Goal: Task Accomplishment & Management: Use online tool/utility

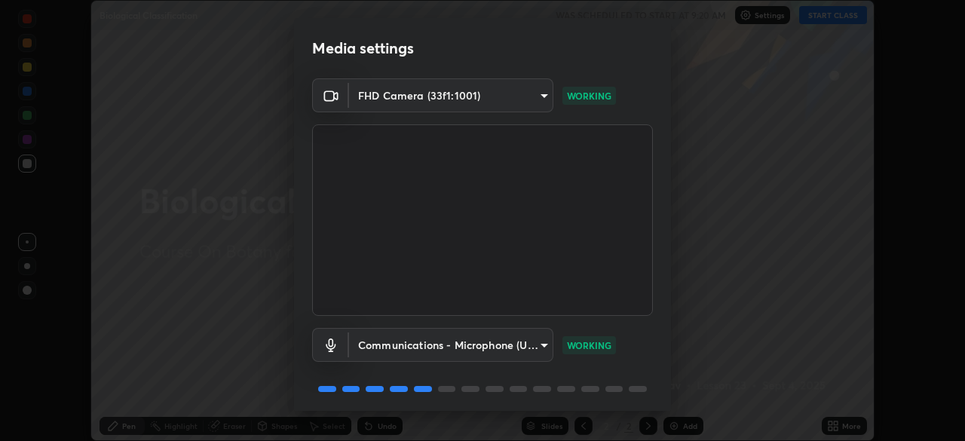
scroll to position [54, 0]
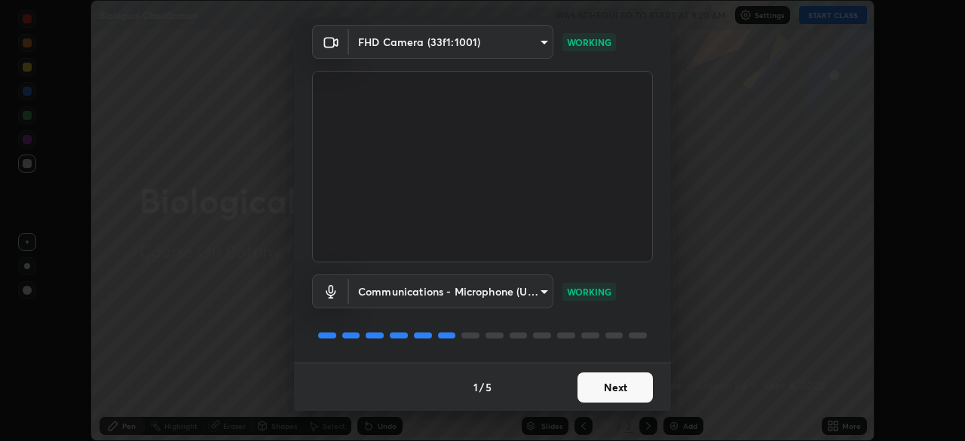
click at [628, 385] on button "Next" at bounding box center [615, 388] width 75 height 30
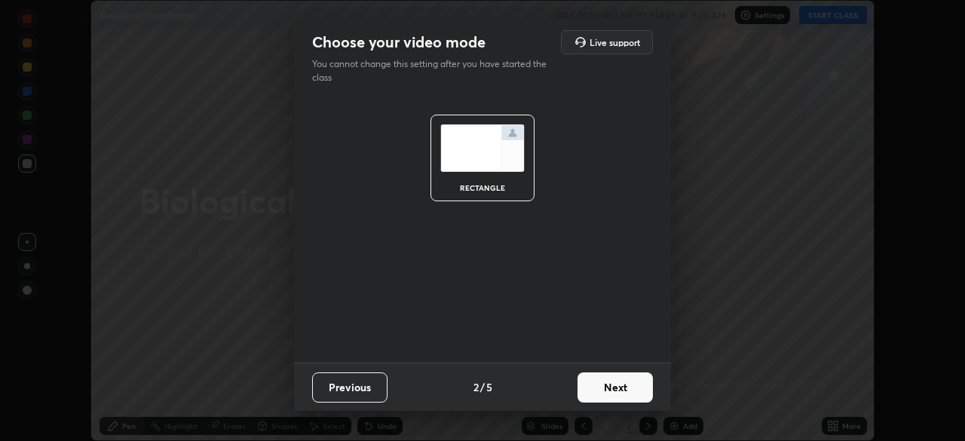
scroll to position [0, 0]
click at [639, 392] on button "Next" at bounding box center [615, 388] width 75 height 30
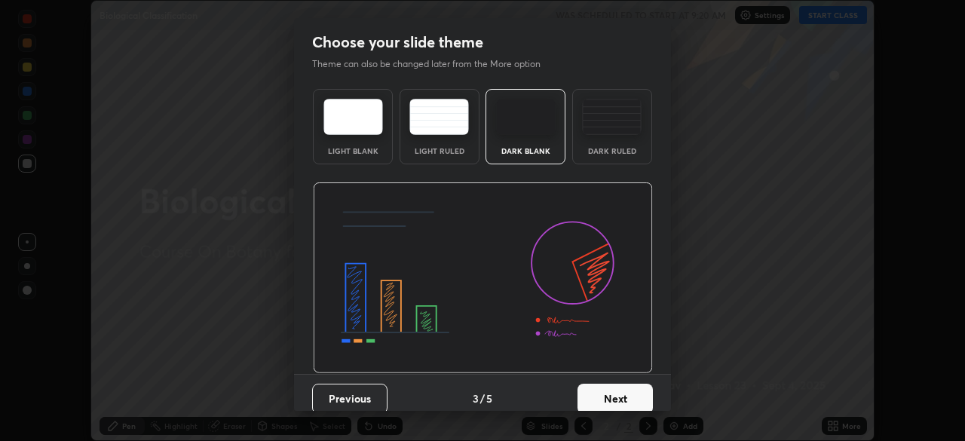
click at [640, 394] on button "Next" at bounding box center [615, 399] width 75 height 30
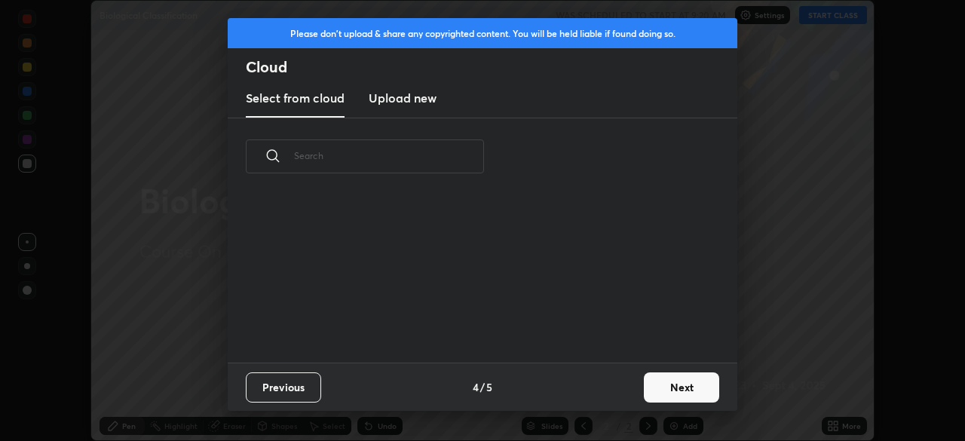
click at [674, 388] on button "Next" at bounding box center [681, 388] width 75 height 30
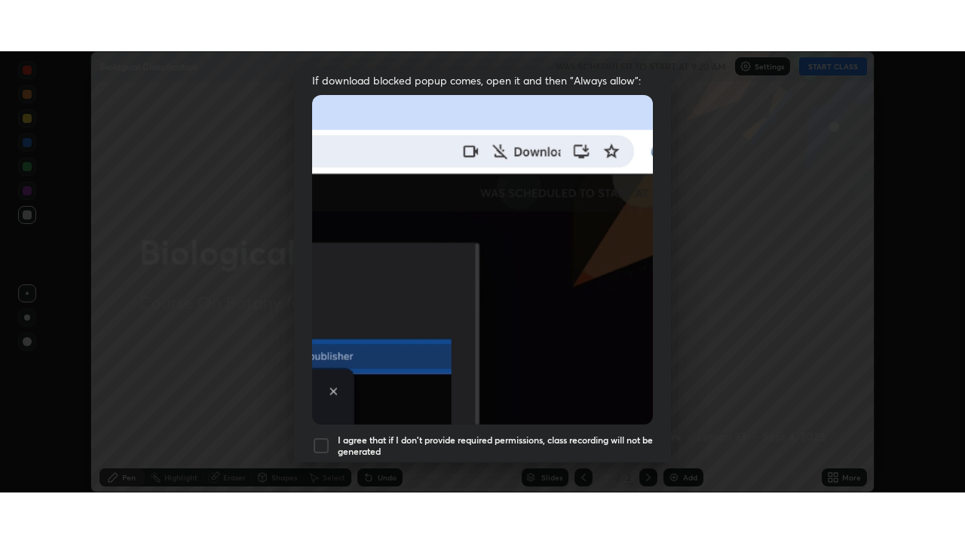
scroll to position [361, 0]
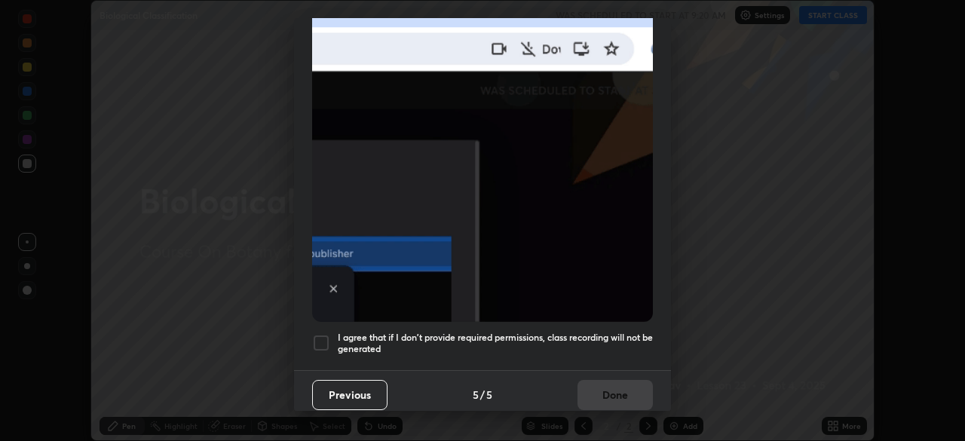
click at [323, 337] on div at bounding box center [321, 343] width 18 height 18
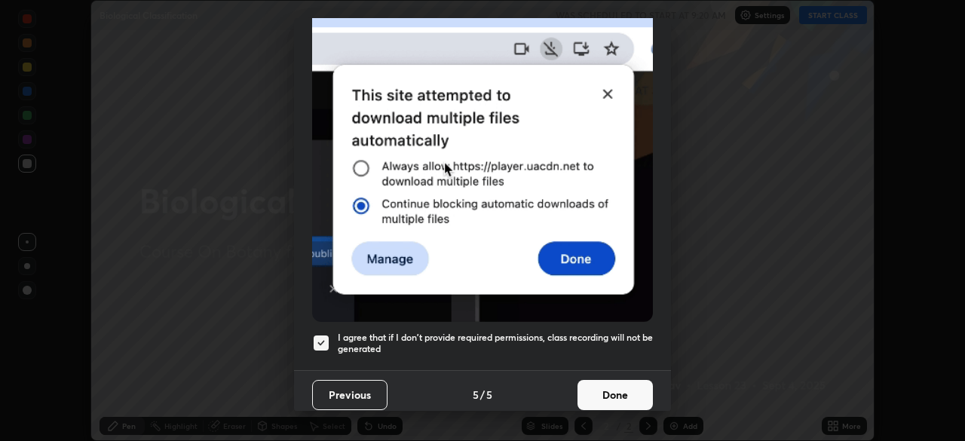
click at [616, 392] on button "Done" at bounding box center [615, 395] width 75 height 30
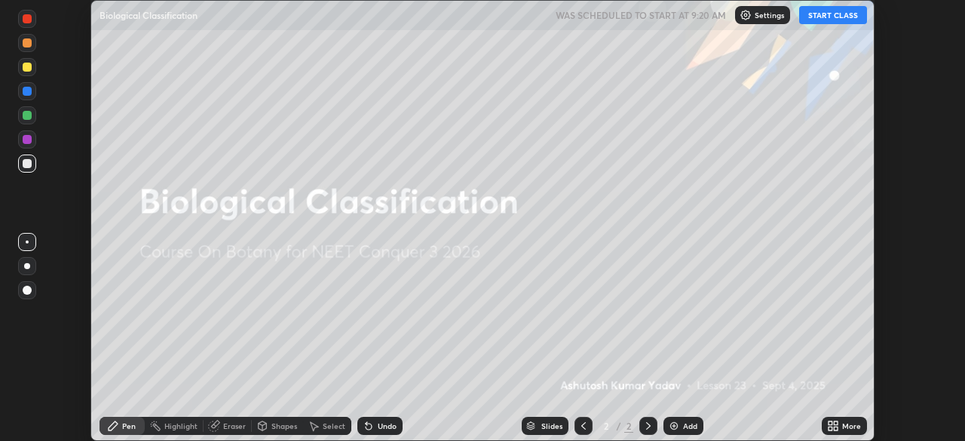
click at [683, 427] on div "Add" at bounding box center [690, 426] width 14 height 8
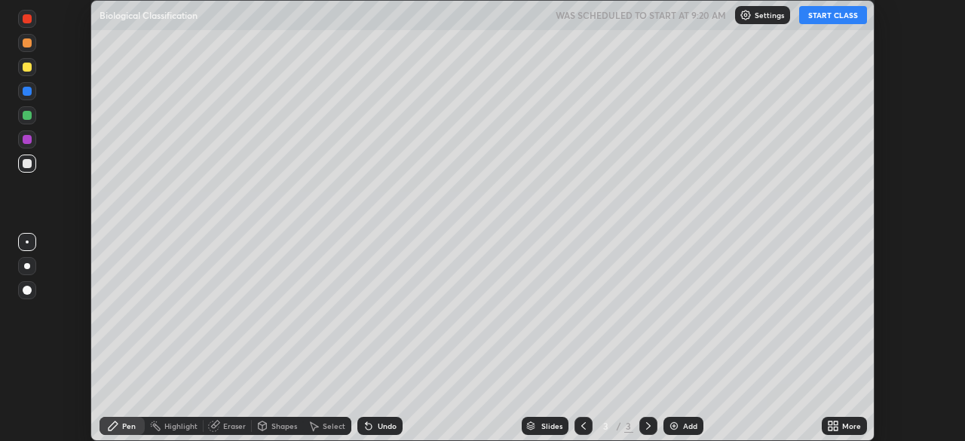
click at [849, 433] on div "More" at bounding box center [844, 426] width 45 height 18
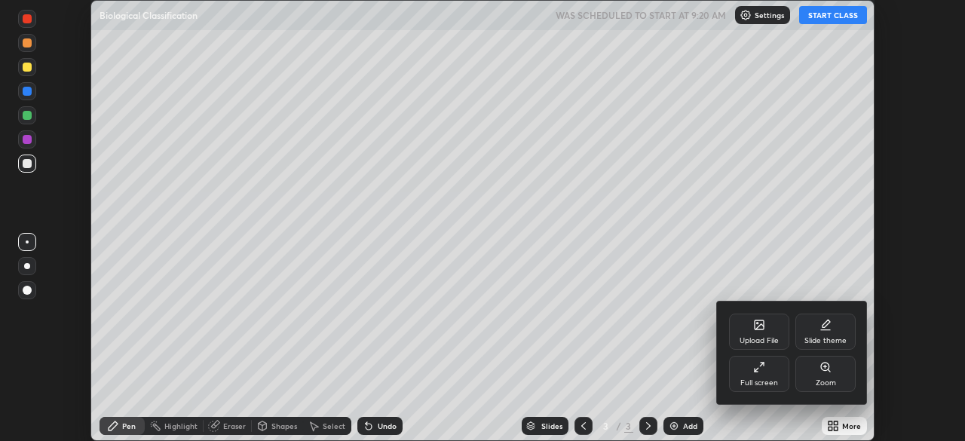
click at [759, 377] on div "Full screen" at bounding box center [759, 374] width 60 height 36
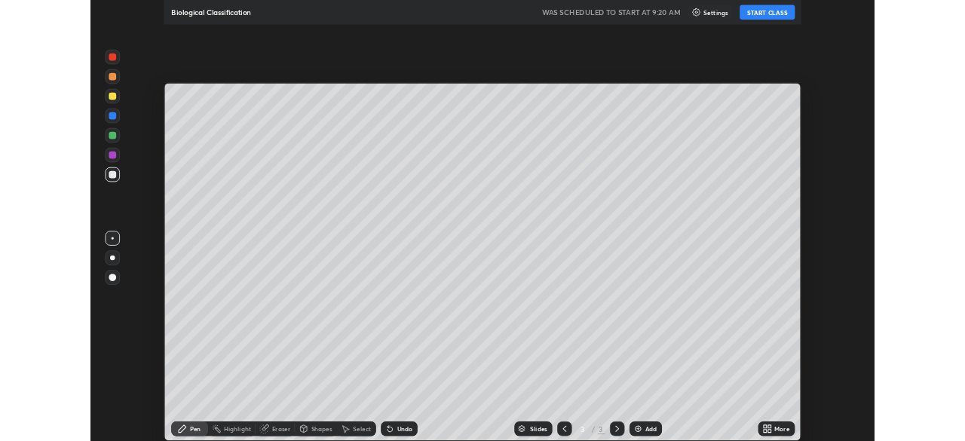
scroll to position [543, 965]
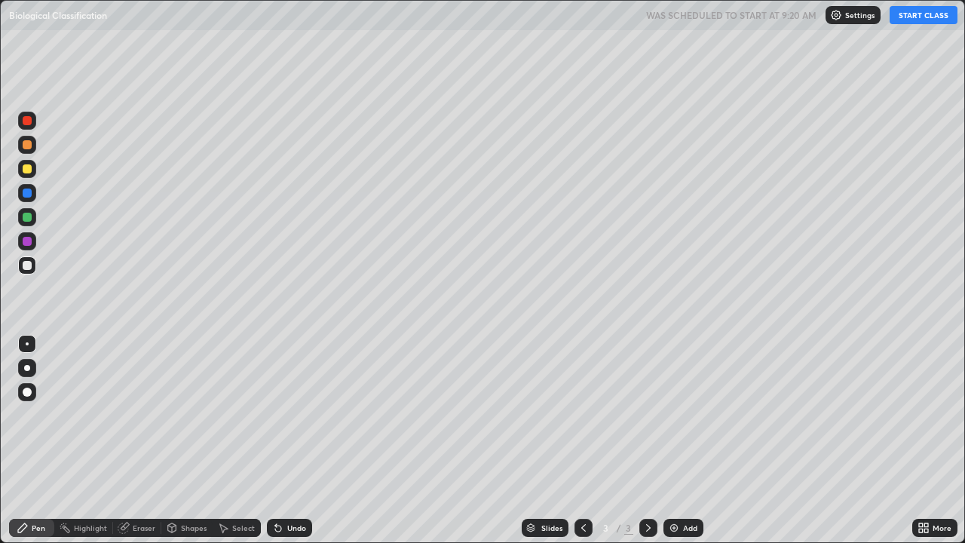
click at [909, 23] on button "START CLASS" at bounding box center [924, 15] width 68 height 18
click at [31, 391] on div at bounding box center [27, 392] width 9 height 9
click at [29, 440] on div "Pen" at bounding box center [31, 528] width 45 height 18
click at [19, 171] on div at bounding box center [27, 169] width 18 height 18
click at [27, 146] on div at bounding box center [27, 144] width 9 height 9
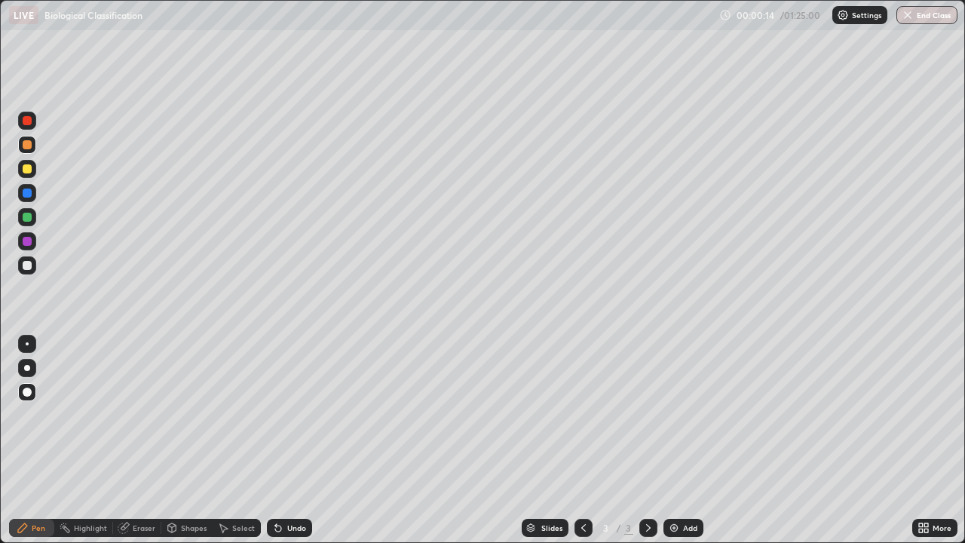
click at [29, 394] on div at bounding box center [27, 392] width 9 height 9
click at [198, 440] on div "Shapes" at bounding box center [186, 528] width 51 height 18
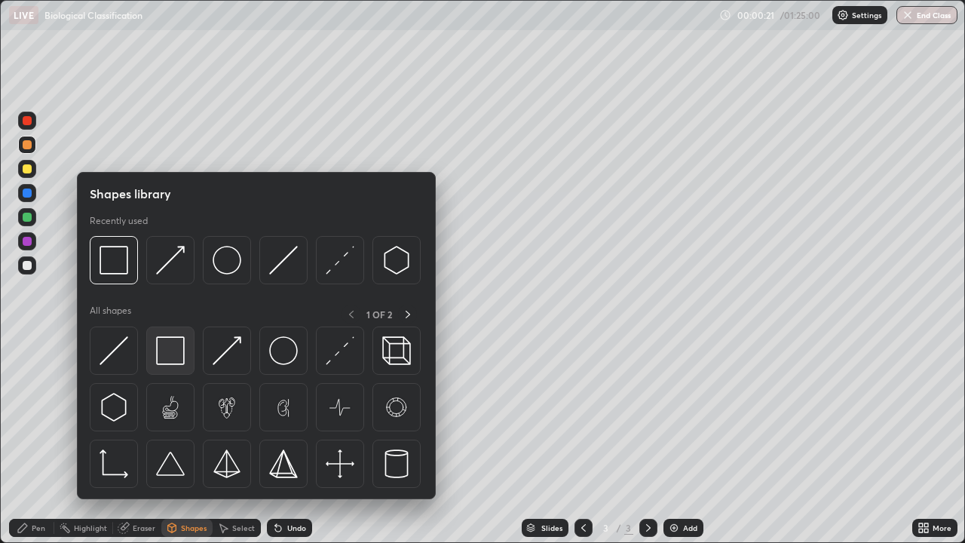
click at [176, 352] on img at bounding box center [170, 350] width 29 height 29
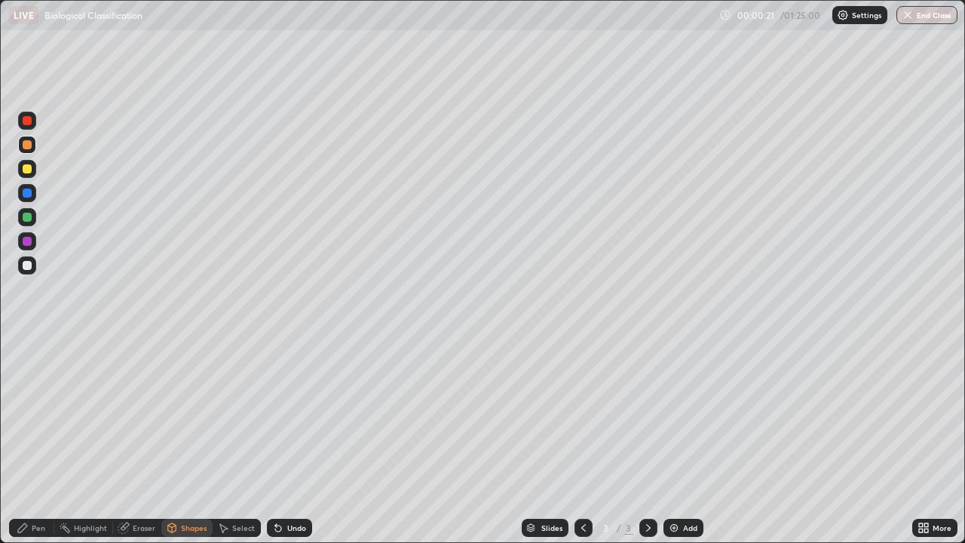
click at [31, 172] on div at bounding box center [27, 169] width 18 height 18
click at [38, 440] on div "Pen" at bounding box center [39, 528] width 14 height 8
click at [33, 267] on div at bounding box center [27, 265] width 18 height 18
click at [28, 169] on div at bounding box center [27, 168] width 9 height 9
click at [28, 267] on div at bounding box center [27, 265] width 9 height 9
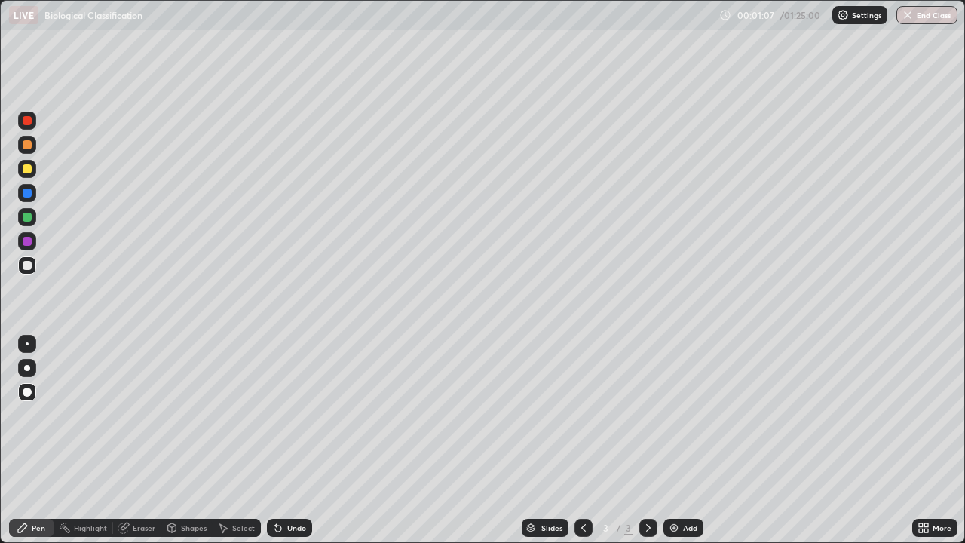
click at [172, 440] on icon at bounding box center [172, 529] width 0 height 5
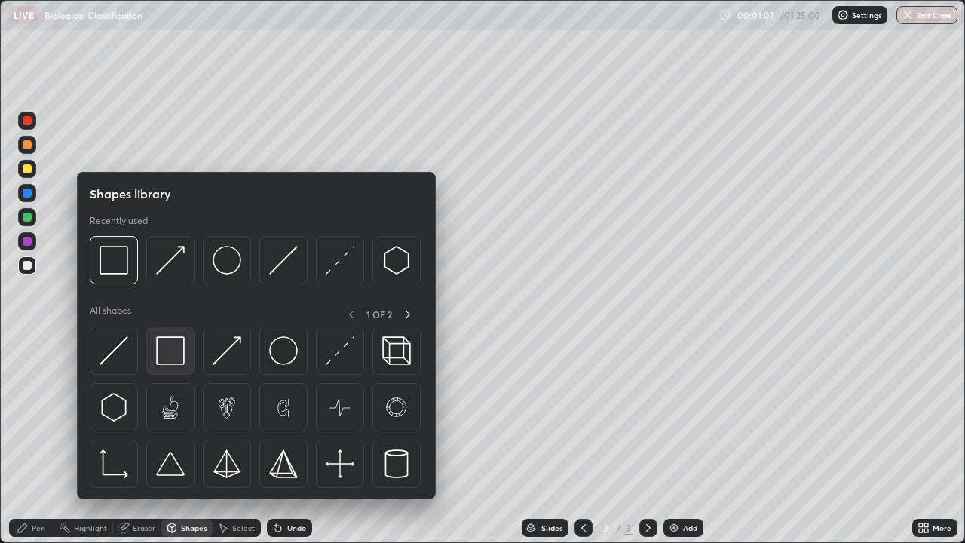
click at [165, 351] on img at bounding box center [170, 350] width 29 height 29
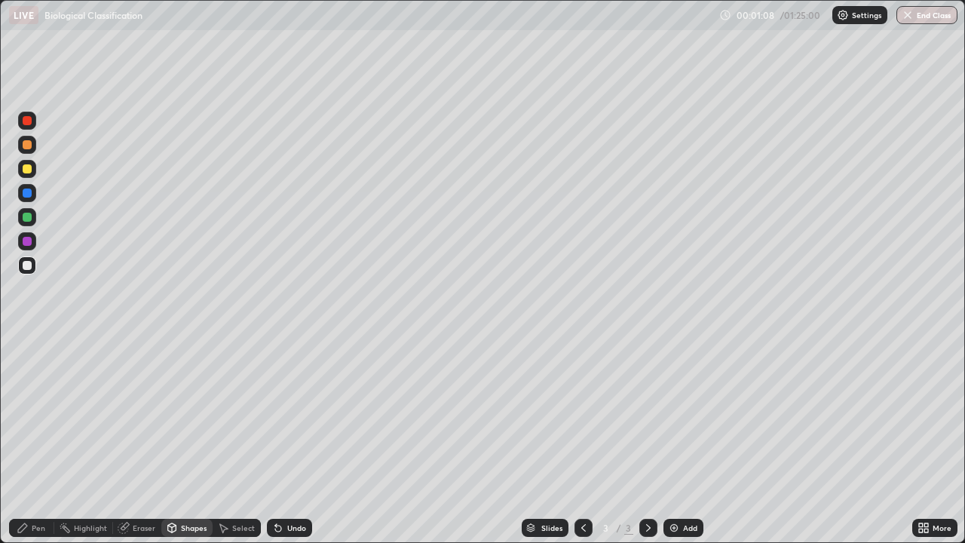
click at [23, 247] on div at bounding box center [27, 241] width 18 height 18
click at [30, 440] on div "Pen" at bounding box center [31, 528] width 45 height 18
click at [31, 148] on div at bounding box center [27, 145] width 18 height 18
click at [38, 440] on div "Pen" at bounding box center [39, 528] width 14 height 8
click at [28, 241] on div at bounding box center [27, 241] width 9 height 9
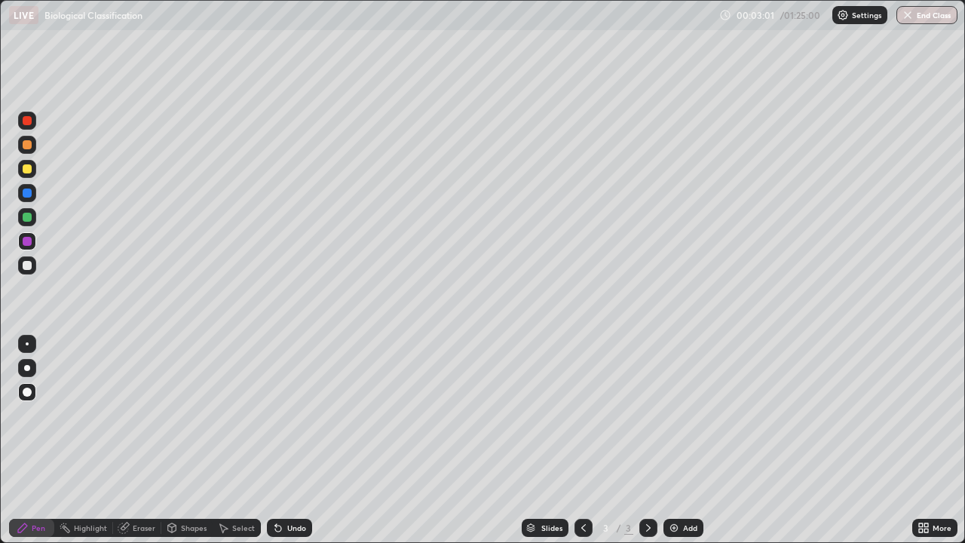
click at [30, 268] on div at bounding box center [27, 265] width 9 height 9
click at [185, 440] on div "Shapes" at bounding box center [194, 528] width 26 height 8
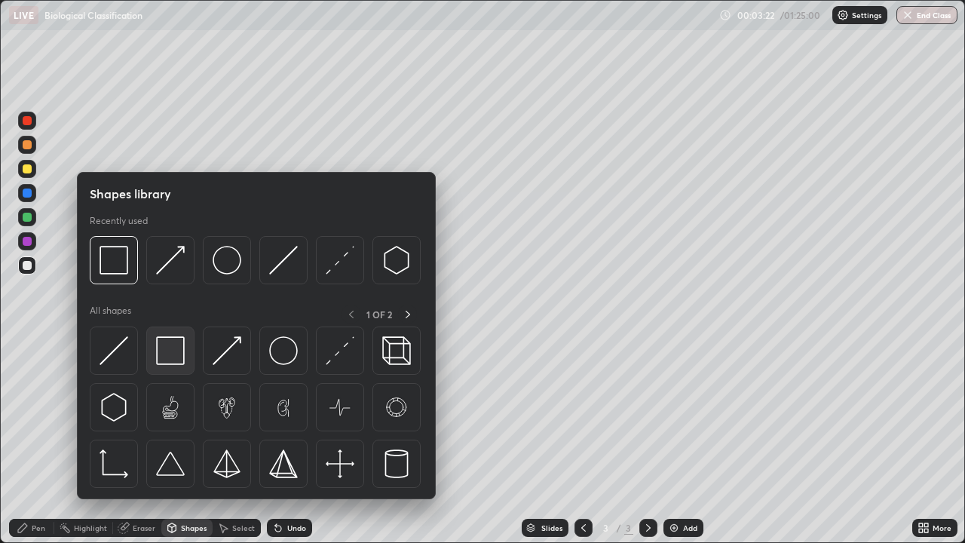
click at [173, 359] on img at bounding box center [170, 350] width 29 height 29
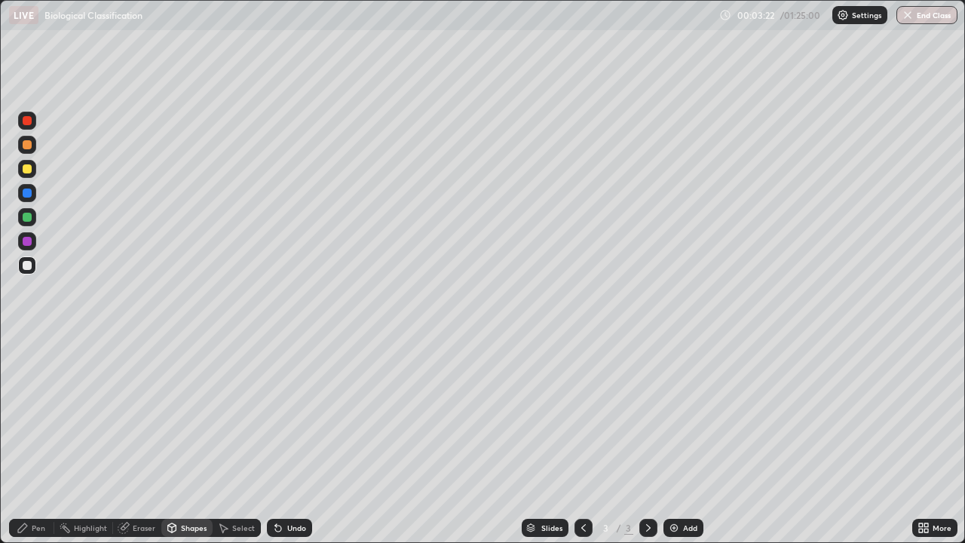
click at [30, 176] on div at bounding box center [27, 169] width 18 height 18
click at [23, 440] on icon at bounding box center [22, 527] width 9 height 9
click at [26, 266] on div at bounding box center [27, 265] width 9 height 9
click at [30, 177] on div at bounding box center [27, 169] width 18 height 18
click at [30, 268] on div at bounding box center [27, 265] width 9 height 9
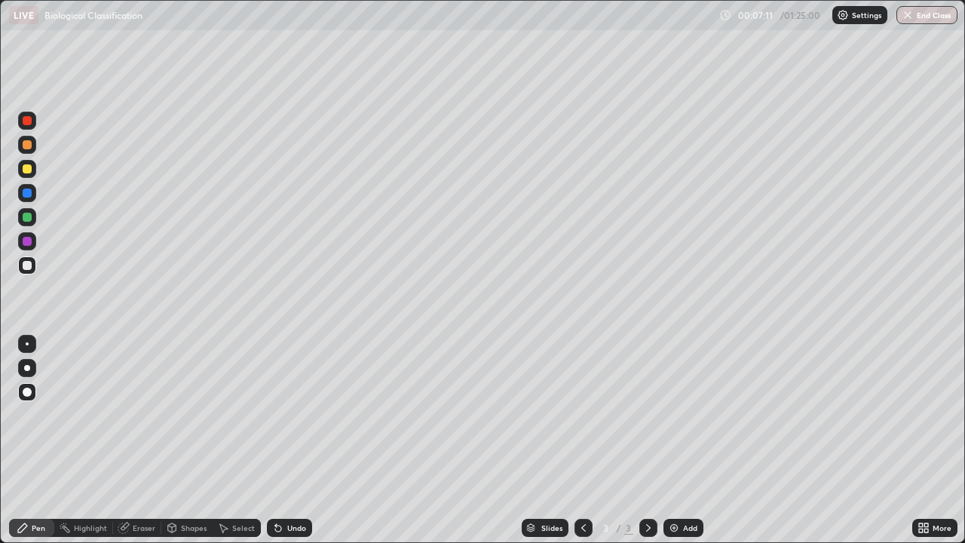
click at [683, 440] on div "Add" at bounding box center [690, 528] width 14 height 8
click at [26, 176] on div at bounding box center [27, 169] width 18 height 18
click at [28, 267] on div at bounding box center [27, 265] width 9 height 9
click at [27, 271] on div at bounding box center [27, 265] width 18 height 18
click at [27, 219] on div at bounding box center [27, 217] width 9 height 9
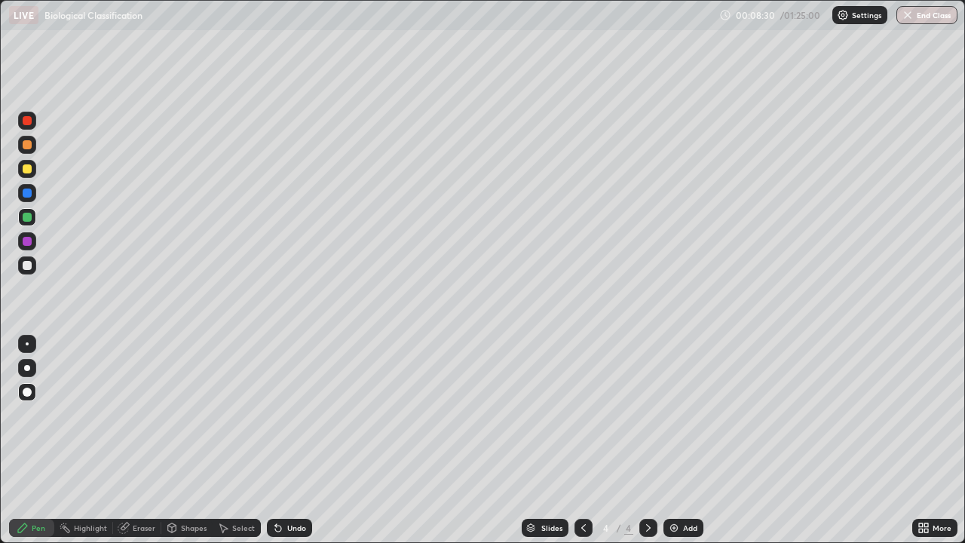
click at [31, 172] on div at bounding box center [27, 169] width 18 height 18
click at [44, 440] on div "Pen" at bounding box center [31, 528] width 45 height 18
click at [29, 176] on div at bounding box center [27, 169] width 18 height 18
click at [28, 265] on div at bounding box center [27, 265] width 9 height 9
click at [28, 243] on div at bounding box center [27, 241] width 9 height 9
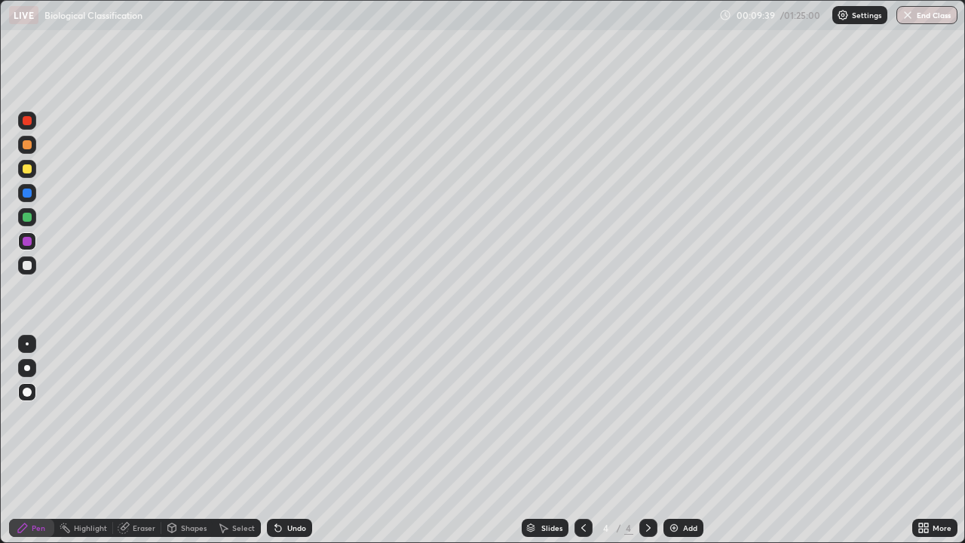
click at [34, 265] on div at bounding box center [27, 265] width 18 height 18
click at [29, 199] on div at bounding box center [27, 193] width 18 height 18
click at [300, 440] on div "Undo" at bounding box center [289, 528] width 45 height 18
click at [302, 440] on div "Undo" at bounding box center [289, 528] width 45 height 18
click at [296, 440] on div "Undo" at bounding box center [296, 528] width 19 height 8
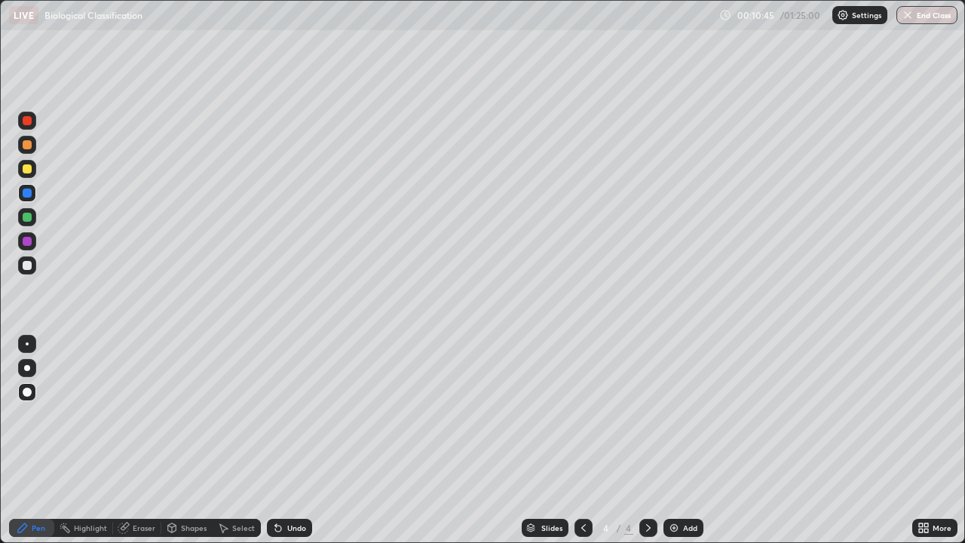
click at [35, 221] on div at bounding box center [27, 217] width 18 height 18
click at [27, 242] on div at bounding box center [27, 241] width 9 height 9
click at [29, 370] on div at bounding box center [27, 368] width 6 height 6
click at [32, 170] on div at bounding box center [27, 169] width 18 height 18
click at [182, 440] on div "Shapes" at bounding box center [194, 528] width 26 height 8
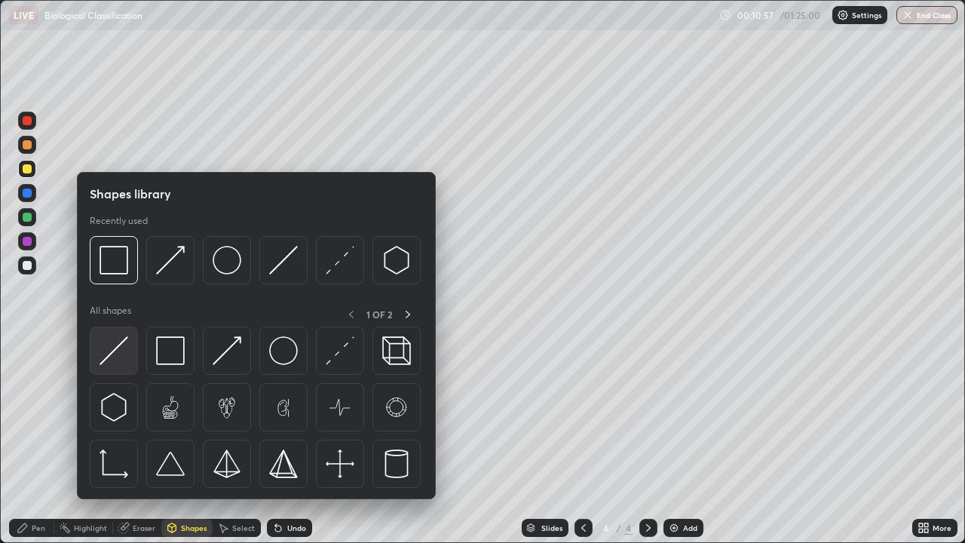
click at [114, 360] on img at bounding box center [114, 350] width 29 height 29
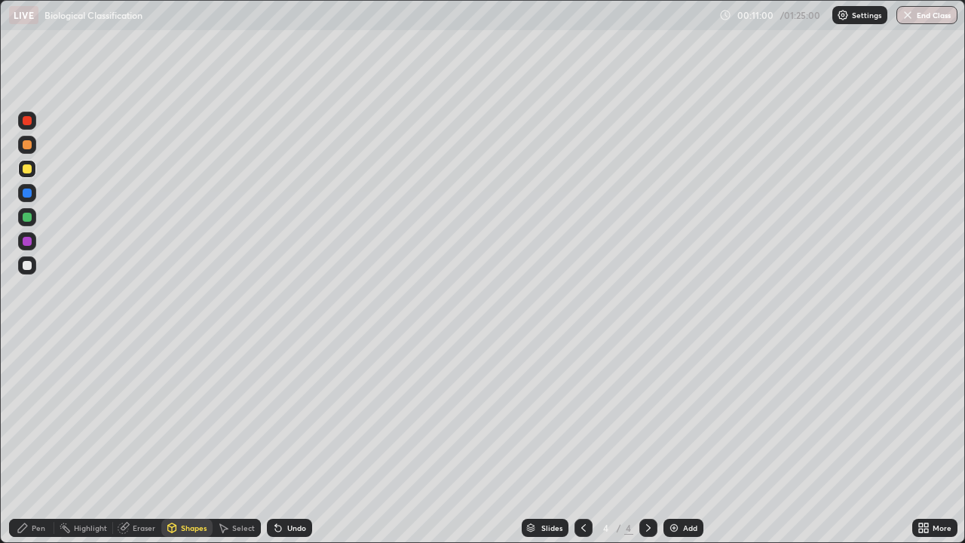
click at [32, 440] on div "Pen" at bounding box center [39, 528] width 14 height 8
click at [27, 344] on div at bounding box center [27, 343] width 3 height 3
click at [192, 440] on div "Shapes" at bounding box center [194, 528] width 26 height 8
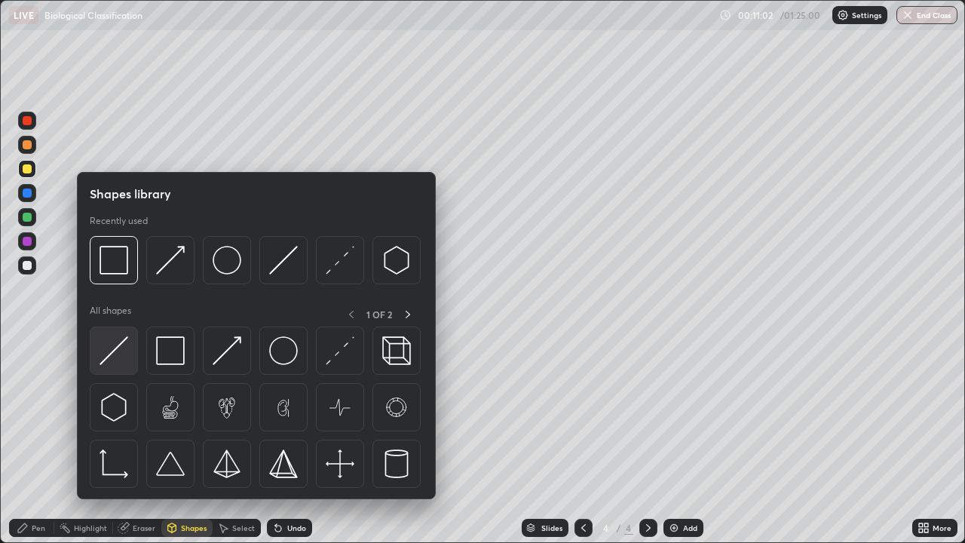
click at [122, 356] on img at bounding box center [114, 350] width 29 height 29
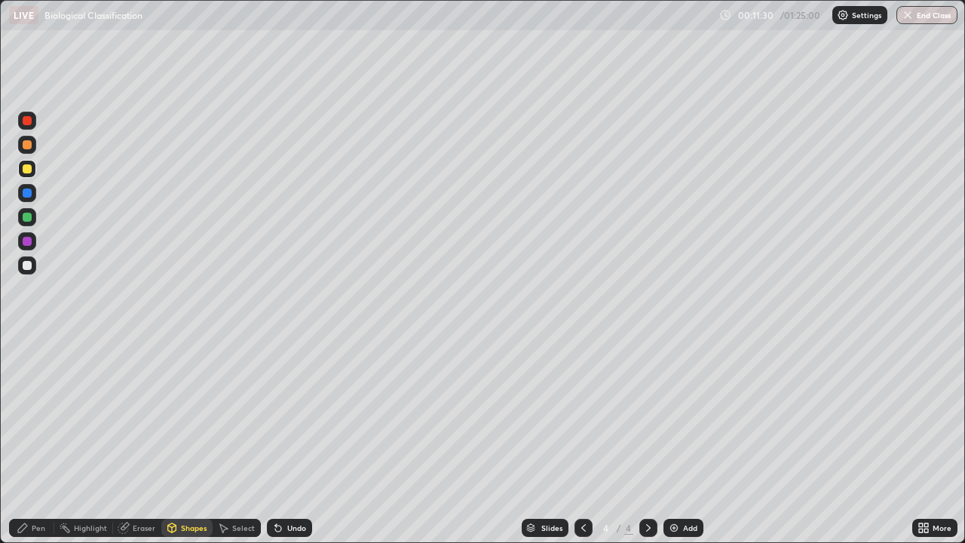
click at [31, 440] on div "Pen" at bounding box center [31, 528] width 45 height 18
click at [27, 271] on div at bounding box center [27, 265] width 18 height 18
click at [26, 386] on div at bounding box center [27, 392] width 18 height 18
click at [28, 198] on div at bounding box center [27, 193] width 18 height 18
click at [24, 148] on div at bounding box center [27, 144] width 9 height 9
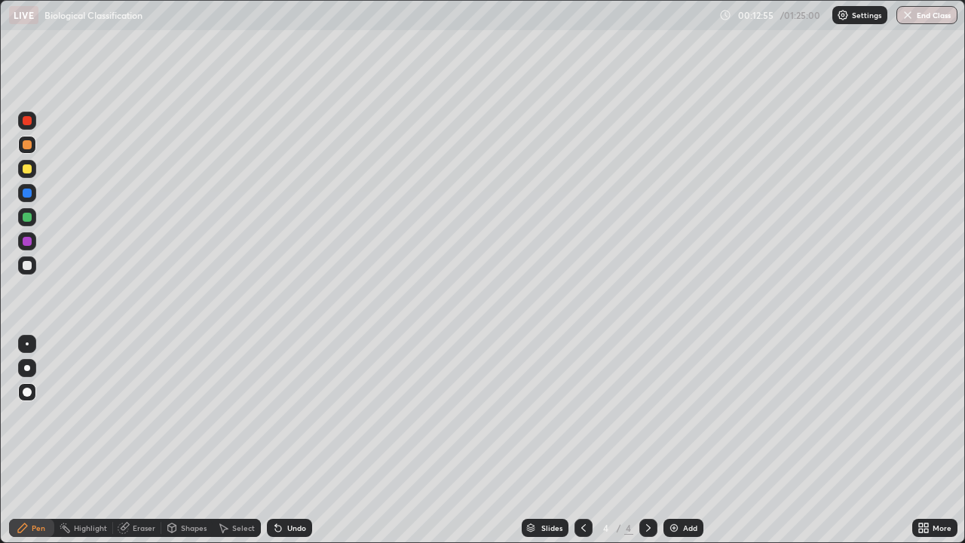
click at [31, 274] on div at bounding box center [27, 265] width 18 height 18
click at [26, 176] on div at bounding box center [27, 169] width 18 height 18
click at [683, 440] on div "Add" at bounding box center [690, 528] width 14 height 8
click at [25, 264] on div at bounding box center [27, 265] width 9 height 9
click at [27, 170] on div at bounding box center [27, 168] width 9 height 9
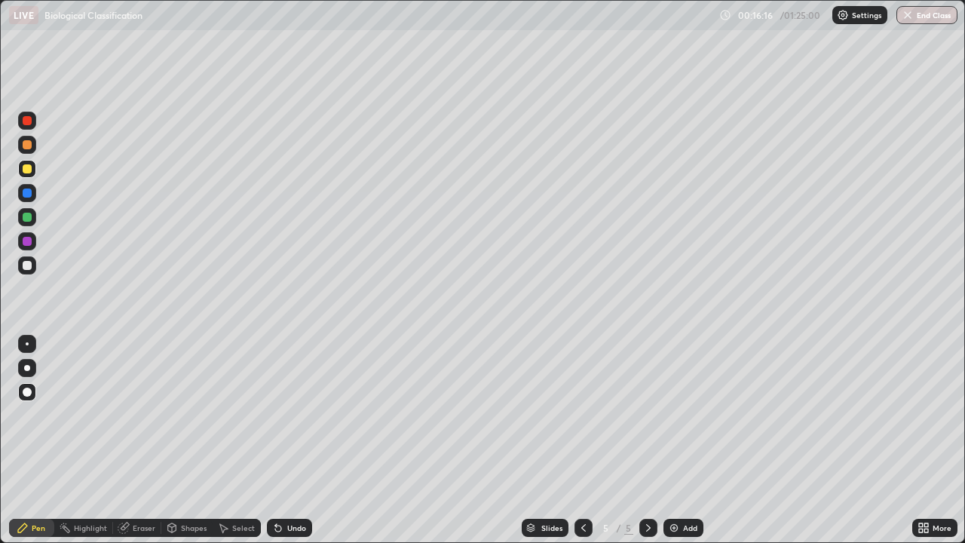
click at [24, 219] on div at bounding box center [27, 217] width 9 height 9
click at [31, 170] on div at bounding box center [27, 168] width 9 height 9
click at [190, 440] on div "Shapes" at bounding box center [186, 528] width 51 height 18
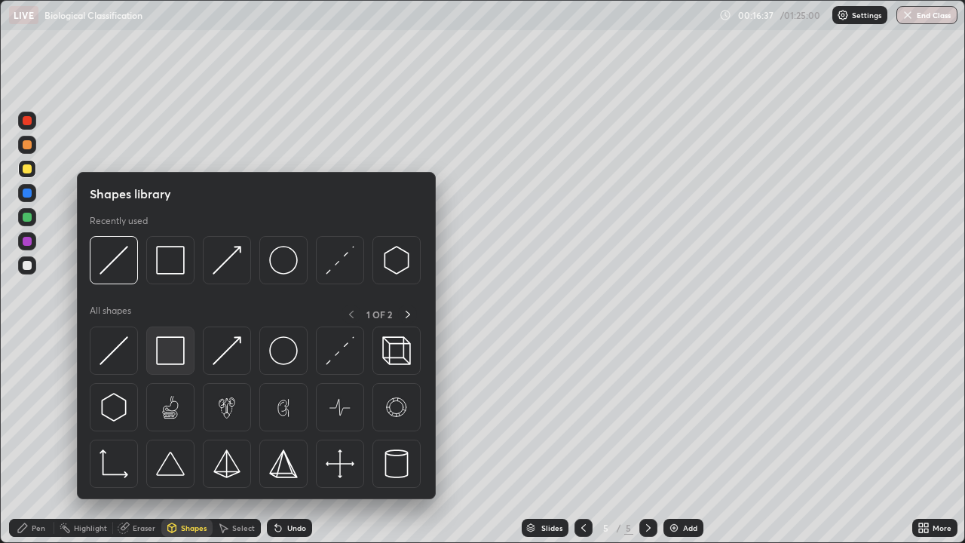
click at [186, 356] on div at bounding box center [170, 351] width 48 height 48
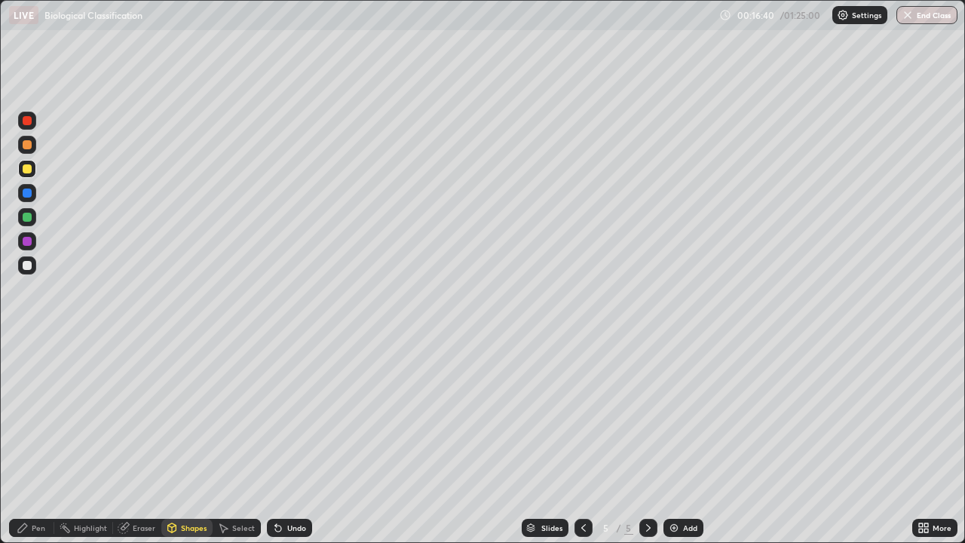
click at [38, 440] on div "Pen" at bounding box center [31, 528] width 45 height 18
click at [24, 269] on div at bounding box center [27, 265] width 9 height 9
click at [304, 440] on div "Undo" at bounding box center [289, 528] width 45 height 18
click at [296, 440] on div "Undo" at bounding box center [296, 528] width 19 height 8
click at [684, 440] on div "Add" at bounding box center [690, 528] width 14 height 8
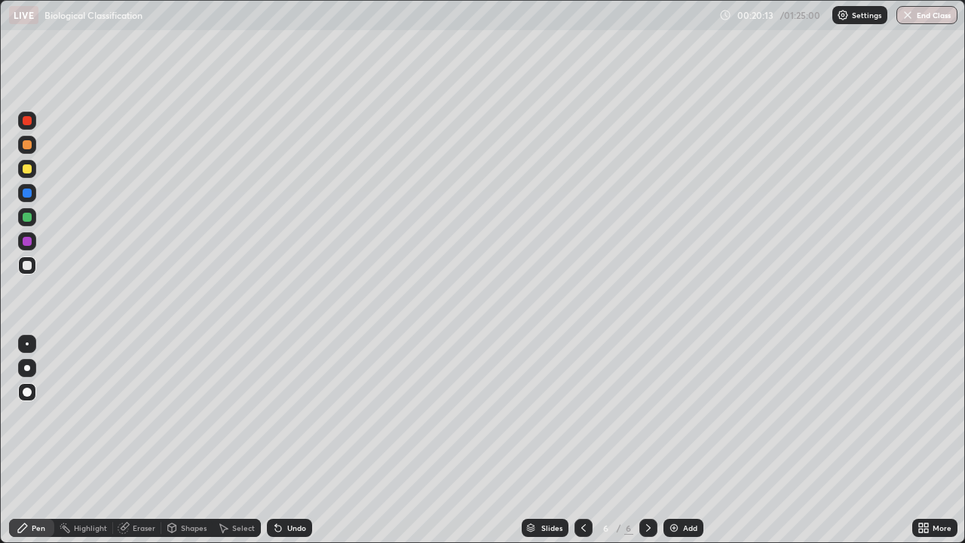
click at [29, 148] on div at bounding box center [27, 144] width 9 height 9
click at [29, 391] on div at bounding box center [27, 392] width 9 height 9
click at [28, 265] on div at bounding box center [27, 265] width 9 height 9
click at [29, 219] on div at bounding box center [27, 217] width 9 height 9
click at [287, 440] on div "Undo" at bounding box center [296, 528] width 19 height 8
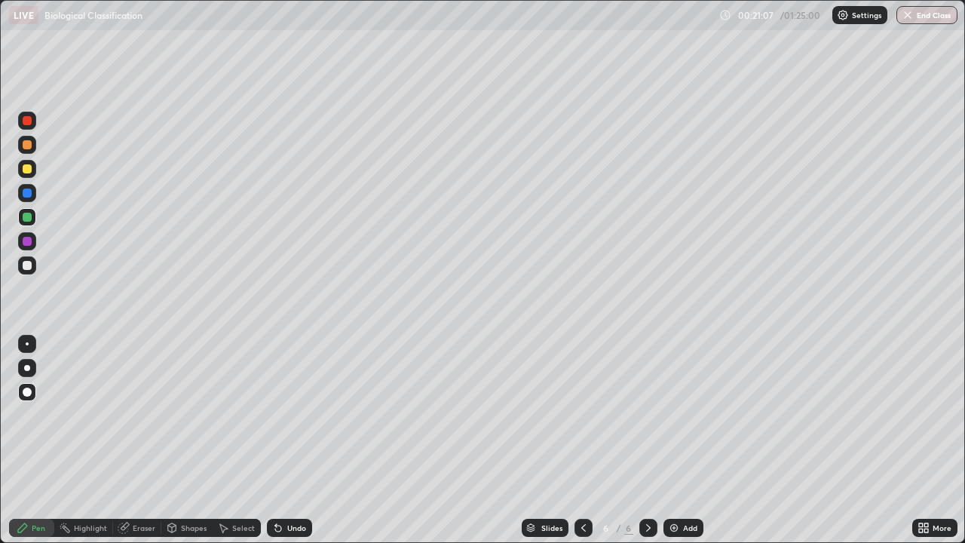
click at [289, 440] on div "Undo" at bounding box center [296, 528] width 19 height 8
click at [29, 266] on div at bounding box center [27, 265] width 9 height 9
click at [186, 440] on div "Shapes" at bounding box center [194, 528] width 26 height 8
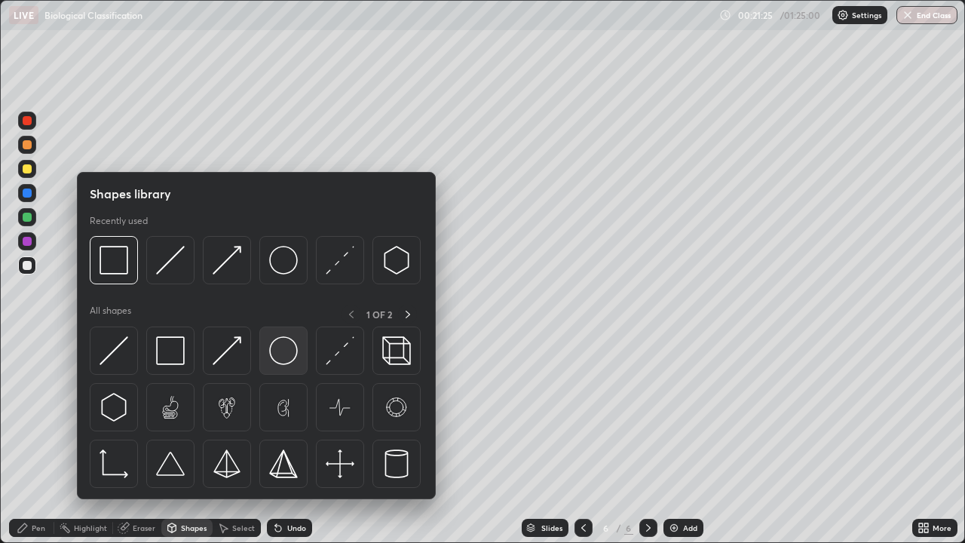
click at [280, 354] on img at bounding box center [283, 350] width 29 height 29
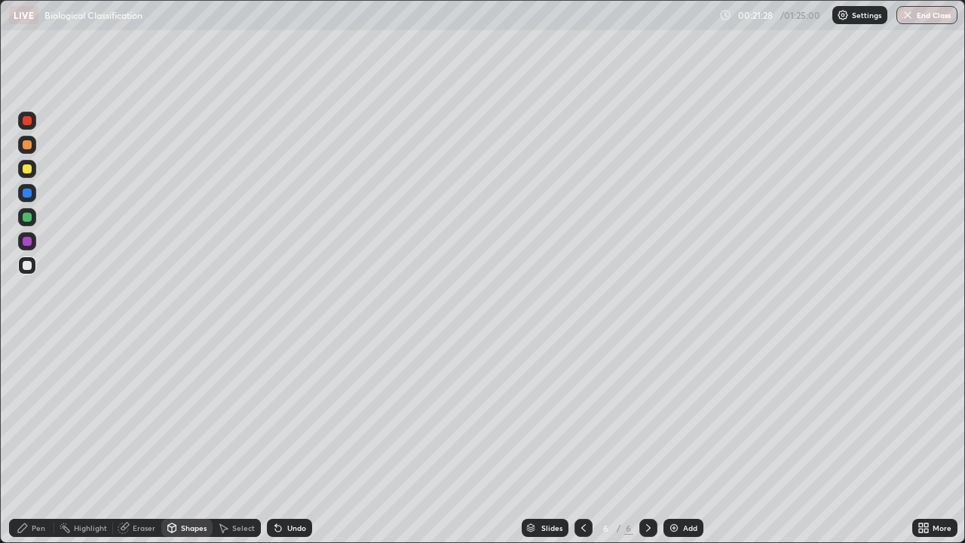
click at [196, 440] on div "Shapes" at bounding box center [194, 528] width 26 height 8
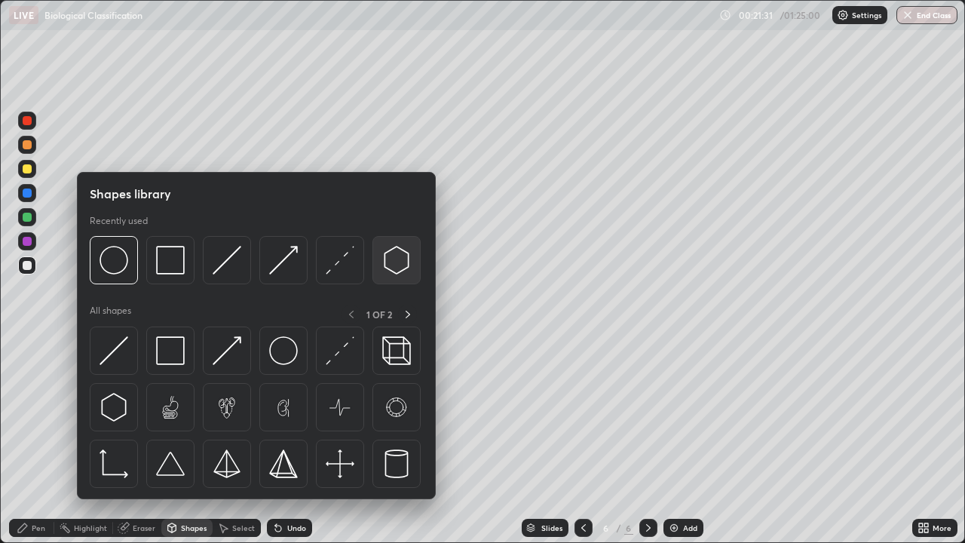
click at [394, 264] on img at bounding box center [396, 260] width 29 height 29
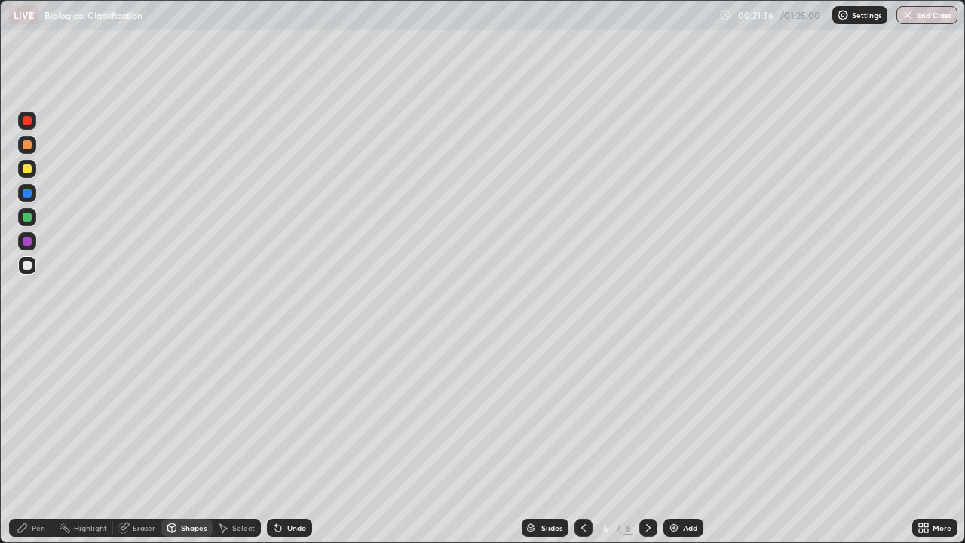
click at [43, 440] on div "Pen" at bounding box center [39, 528] width 14 height 8
click at [189, 440] on div "Shapes" at bounding box center [194, 528] width 26 height 8
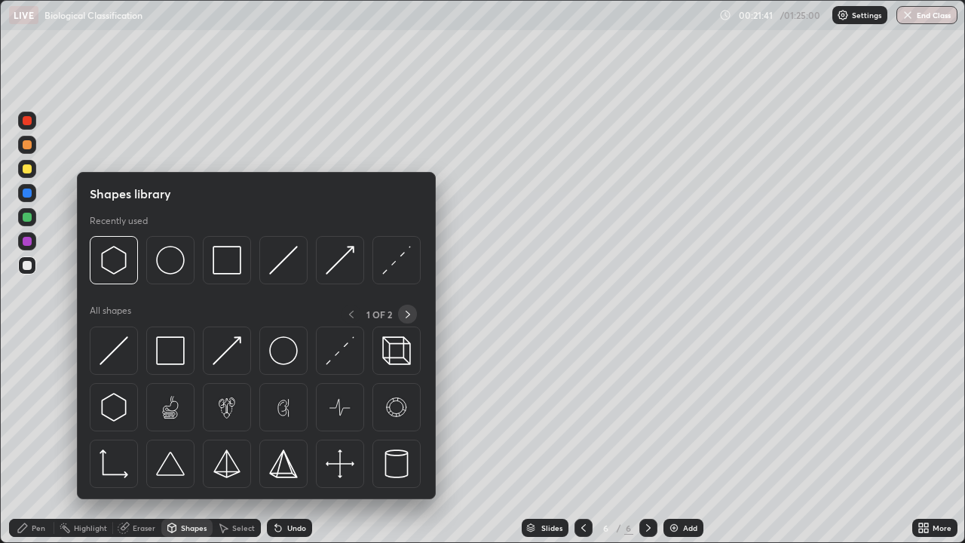
click at [407, 314] on icon at bounding box center [408, 314] width 12 height 12
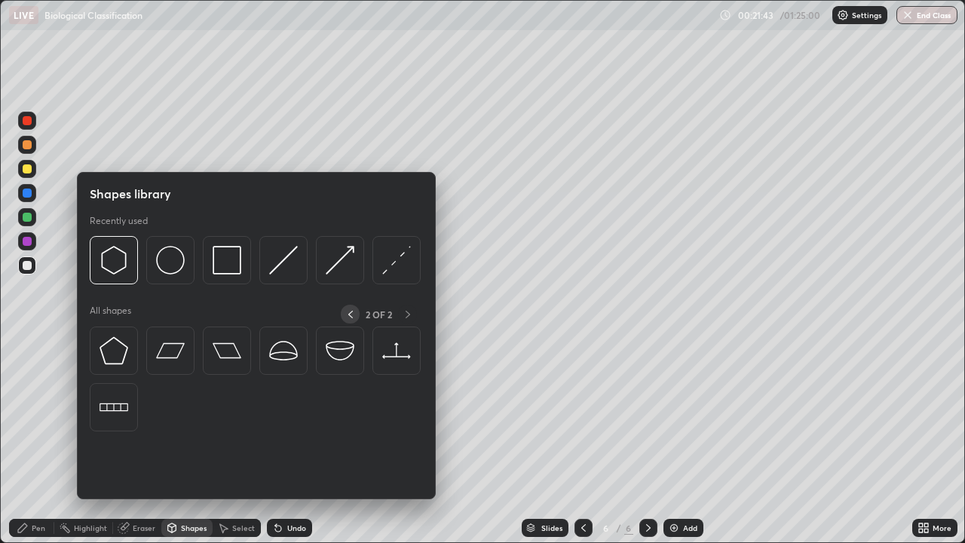
click at [350, 312] on icon at bounding box center [351, 314] width 12 height 12
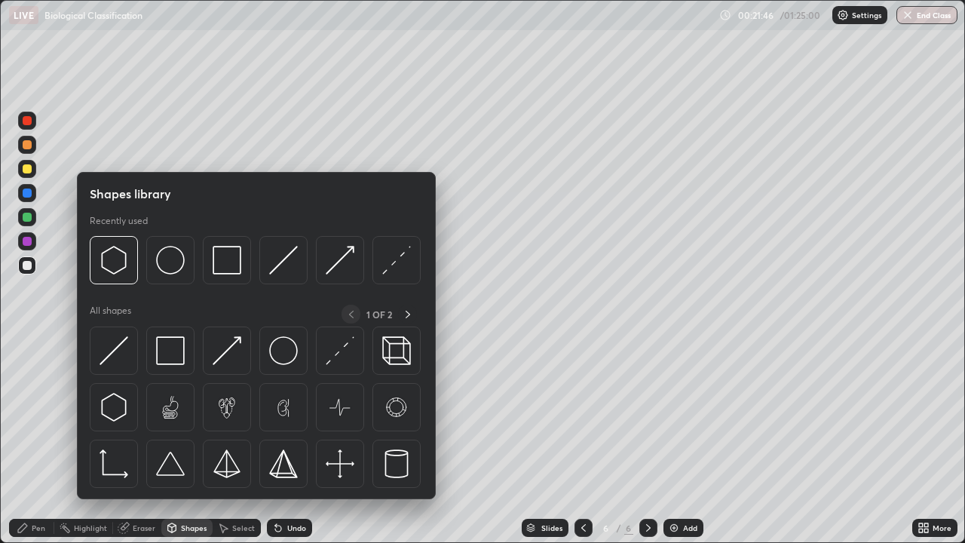
click at [393, 440] on img at bounding box center [396, 463] width 29 height 29
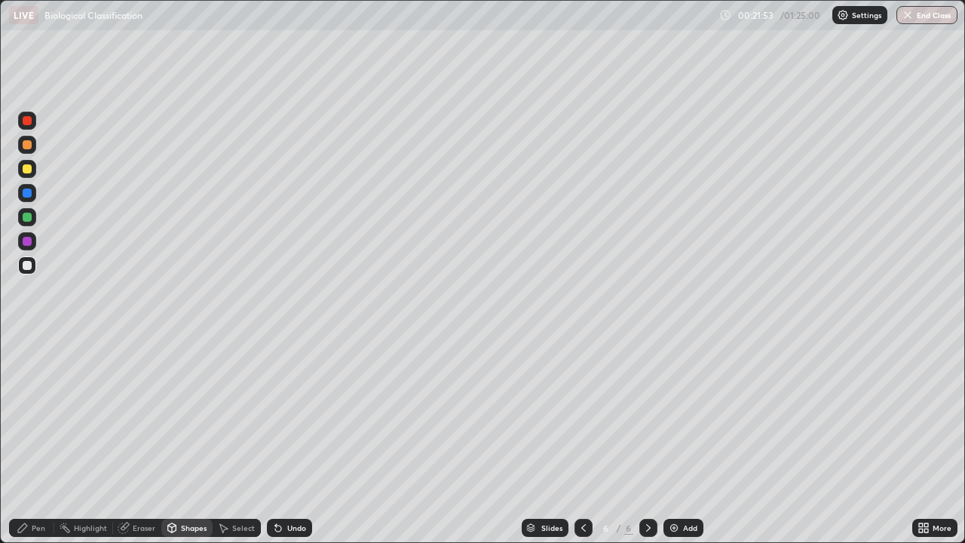
click at [38, 440] on div "Pen" at bounding box center [39, 528] width 14 height 8
click at [287, 440] on div "Undo" at bounding box center [296, 528] width 19 height 8
click at [29, 176] on div at bounding box center [27, 169] width 18 height 18
click at [287, 440] on div "Undo" at bounding box center [296, 528] width 19 height 8
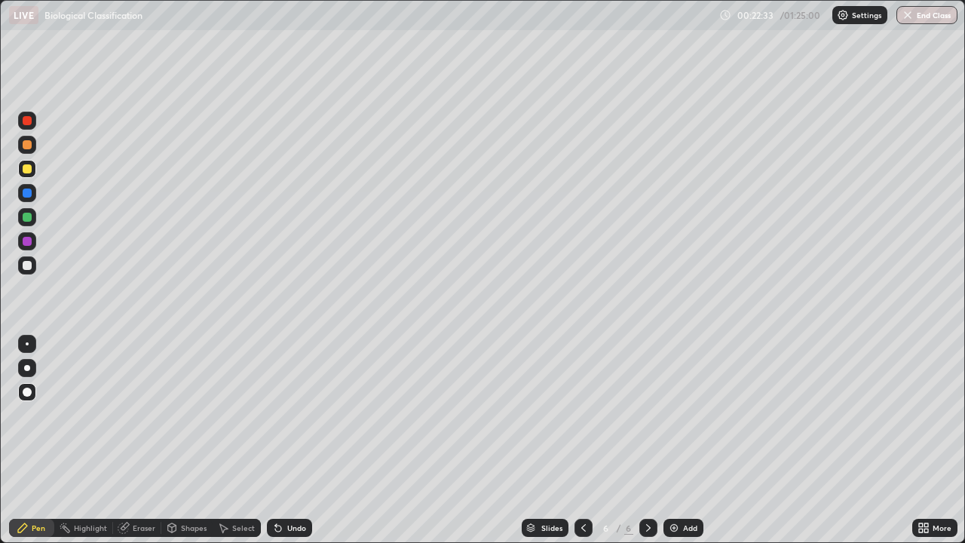
click at [287, 440] on div "Undo" at bounding box center [296, 528] width 19 height 8
click at [288, 440] on div "Undo" at bounding box center [296, 528] width 19 height 8
click at [289, 440] on div "Undo" at bounding box center [296, 528] width 19 height 8
click at [287, 440] on div "Undo" at bounding box center [296, 528] width 19 height 8
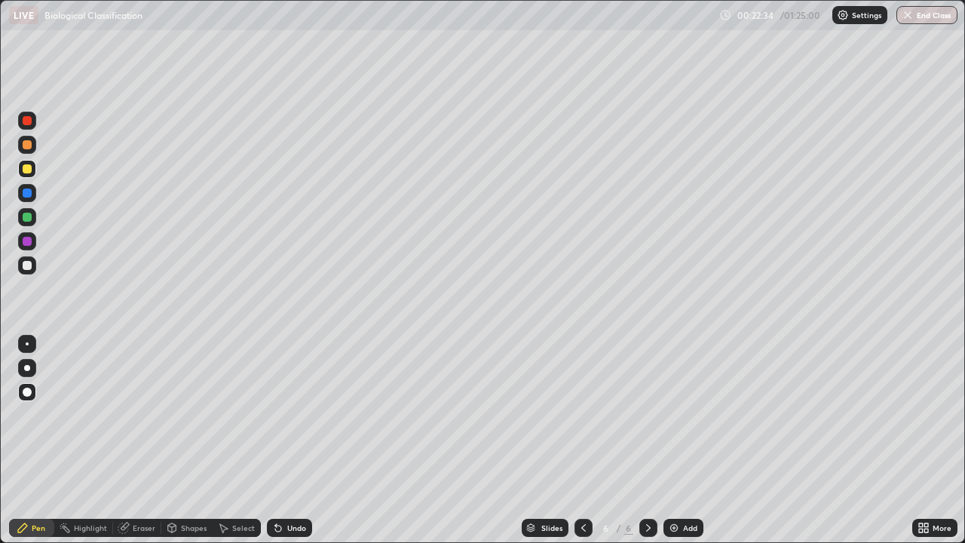
click at [287, 440] on div "Undo" at bounding box center [296, 528] width 19 height 8
click at [288, 440] on div "Undo" at bounding box center [296, 528] width 19 height 8
click at [291, 440] on div "Undo" at bounding box center [296, 528] width 19 height 8
click at [29, 271] on div at bounding box center [27, 265] width 18 height 18
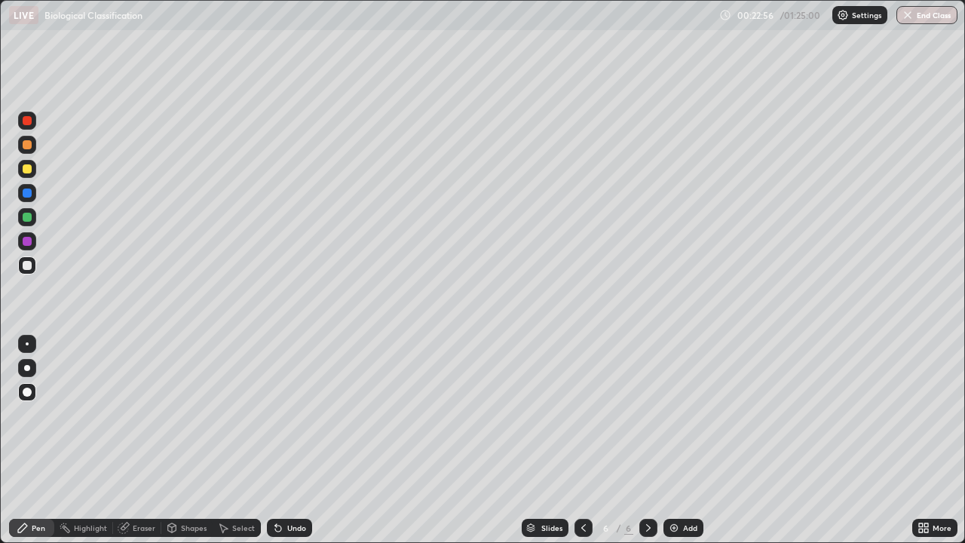
click at [29, 242] on div at bounding box center [27, 241] width 9 height 9
click at [32, 440] on div "Pen" at bounding box center [39, 528] width 14 height 8
click at [26, 196] on div at bounding box center [27, 193] width 9 height 9
click at [35, 369] on div at bounding box center [27, 368] width 18 height 18
click at [31, 392] on div at bounding box center [27, 392] width 9 height 9
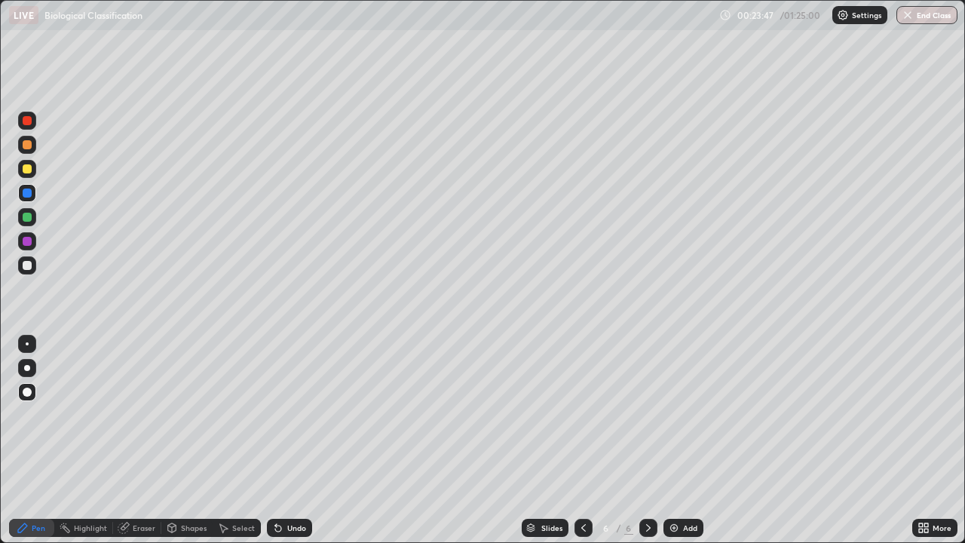
click at [38, 440] on div "Pen" at bounding box center [39, 528] width 14 height 8
click at [32, 171] on div at bounding box center [27, 169] width 18 height 18
click at [34, 270] on div at bounding box center [27, 265] width 18 height 18
click at [295, 440] on div "Undo" at bounding box center [289, 528] width 45 height 18
click at [192, 440] on div "Shapes" at bounding box center [186, 528] width 51 height 18
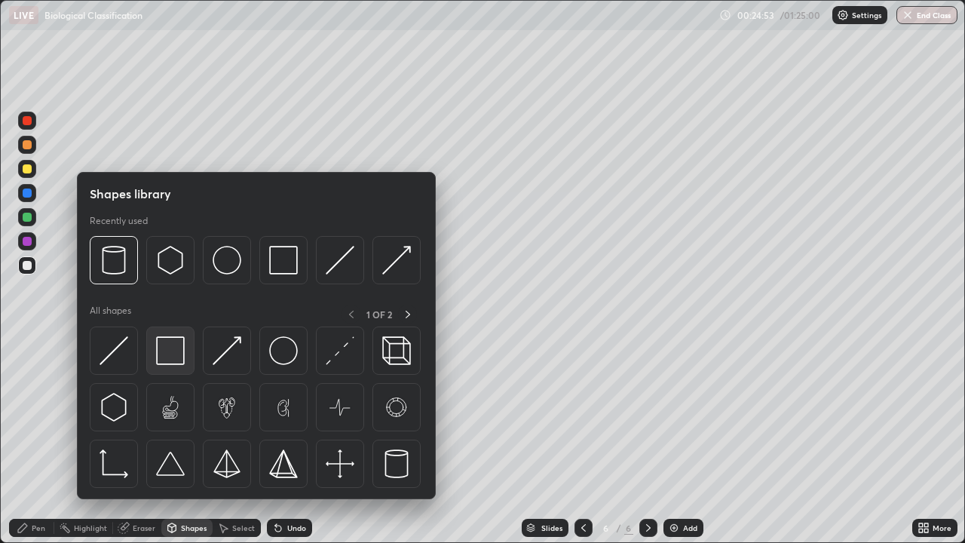
click at [176, 357] on img at bounding box center [170, 350] width 29 height 29
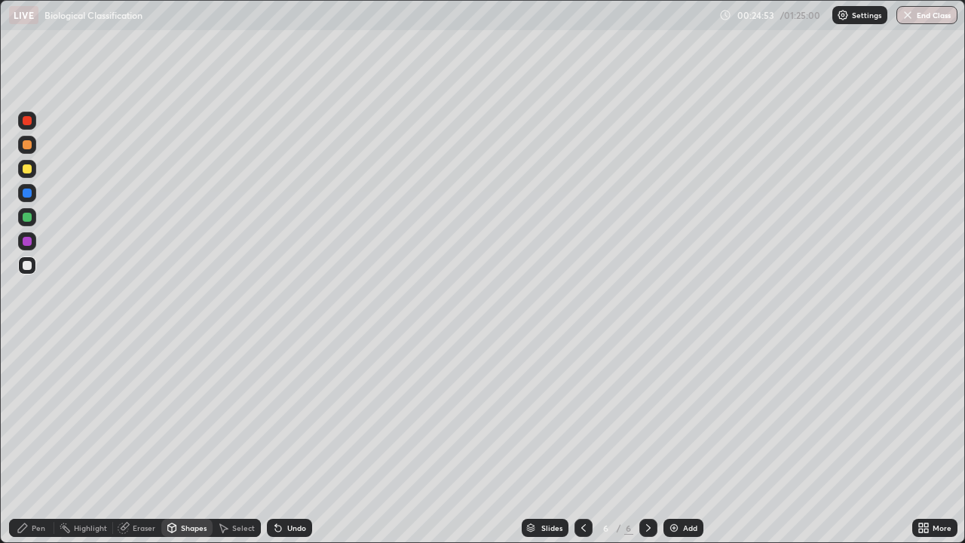
click at [27, 241] on div at bounding box center [27, 241] width 9 height 9
click at [34, 440] on div "Pen" at bounding box center [39, 528] width 14 height 8
click at [27, 170] on div at bounding box center [27, 168] width 9 height 9
click at [302, 440] on div "Undo" at bounding box center [289, 528] width 45 height 18
click at [294, 440] on div "Undo" at bounding box center [296, 528] width 19 height 8
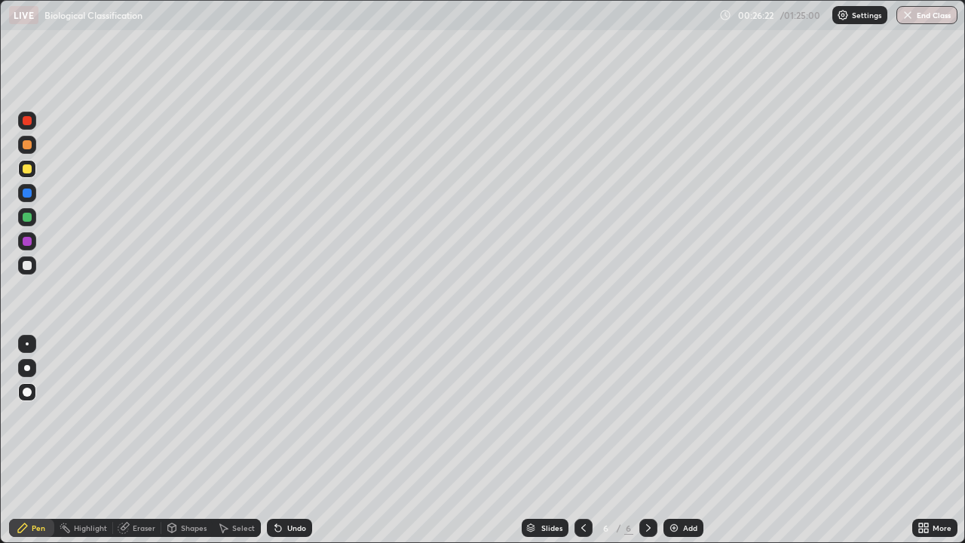
click at [286, 440] on div "Undo" at bounding box center [289, 528] width 45 height 18
click at [295, 440] on div "Undo" at bounding box center [296, 528] width 19 height 8
click at [294, 440] on div "Undo" at bounding box center [296, 528] width 19 height 8
click at [28, 265] on div at bounding box center [27, 265] width 9 height 9
click at [685, 440] on div "Add" at bounding box center [690, 528] width 14 height 8
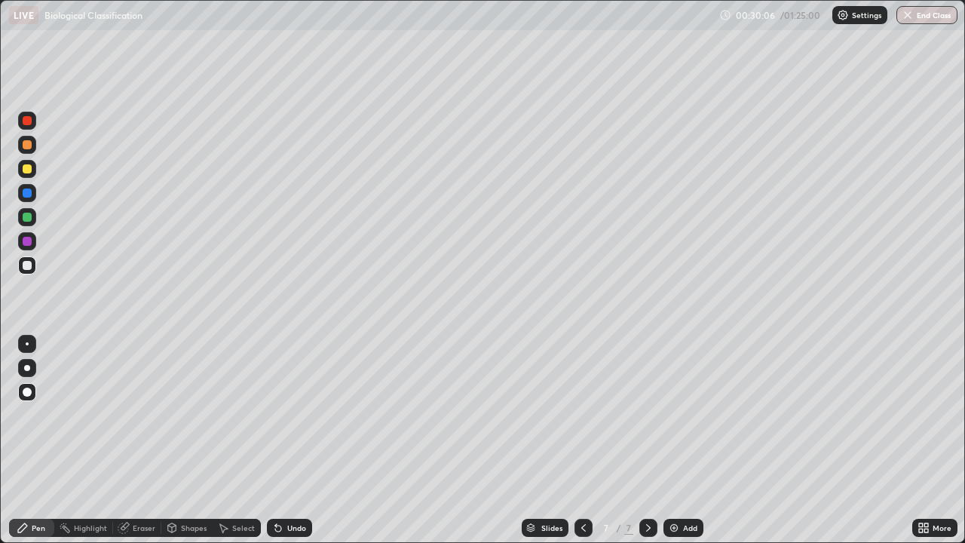
click at [578, 440] on icon at bounding box center [584, 528] width 12 height 12
click at [647, 440] on icon at bounding box center [648, 528] width 12 height 12
click at [28, 167] on div at bounding box center [27, 168] width 9 height 9
click at [582, 440] on icon at bounding box center [584, 528] width 12 height 12
click at [639, 440] on div at bounding box center [648, 528] width 18 height 18
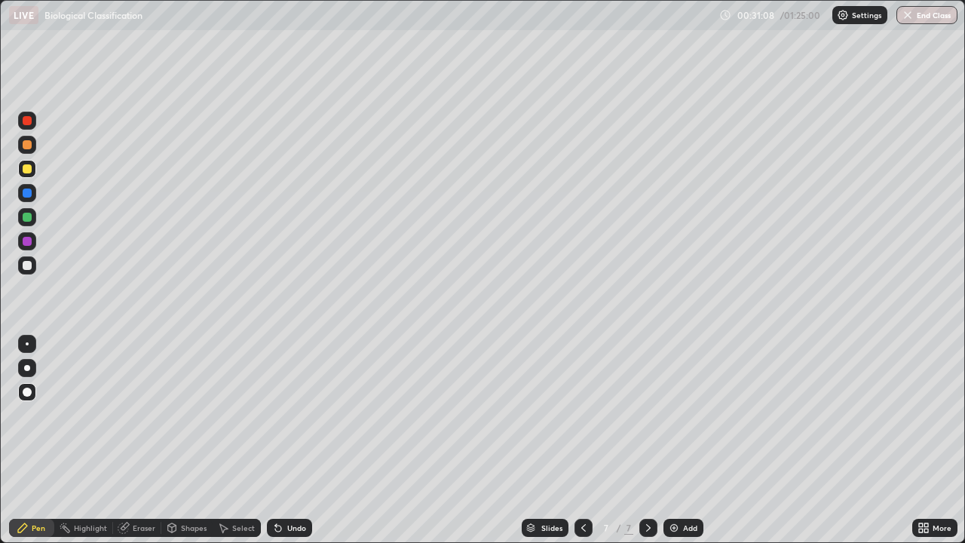
click at [30, 148] on div at bounding box center [27, 144] width 9 height 9
click at [27, 220] on div at bounding box center [27, 217] width 9 height 9
click at [27, 393] on div at bounding box center [27, 392] width 9 height 9
click at [28, 267] on div at bounding box center [27, 265] width 9 height 9
click at [27, 177] on div at bounding box center [27, 169] width 18 height 18
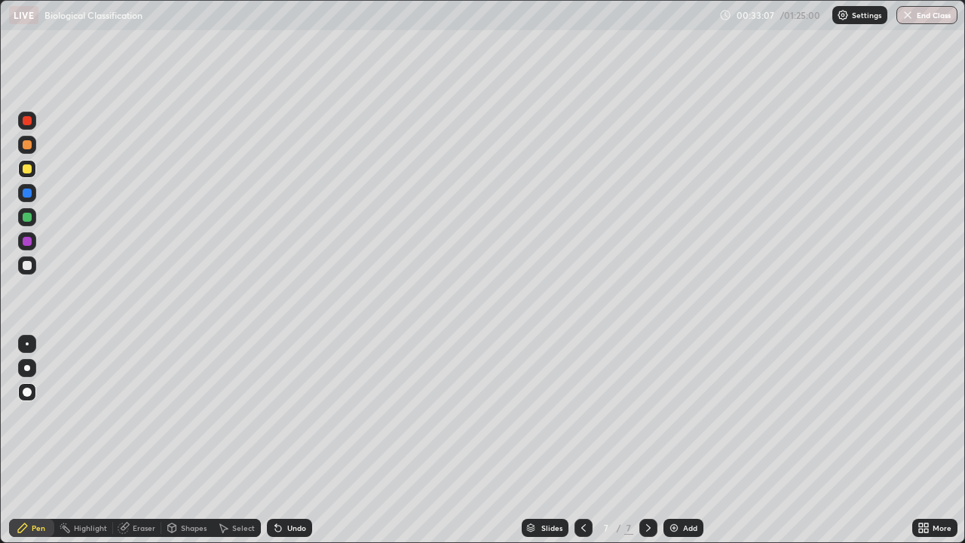
click at [27, 248] on div at bounding box center [27, 241] width 18 height 18
click at [34, 177] on div at bounding box center [27, 169] width 18 height 24
click at [685, 440] on div "Add" at bounding box center [690, 528] width 14 height 8
click at [189, 440] on div "Shapes" at bounding box center [194, 528] width 26 height 8
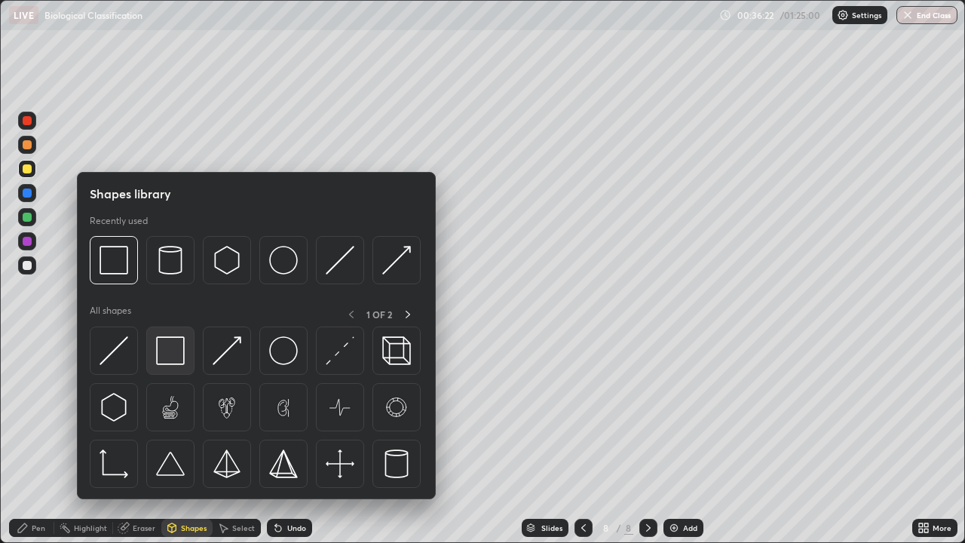
click at [170, 357] on img at bounding box center [170, 350] width 29 height 29
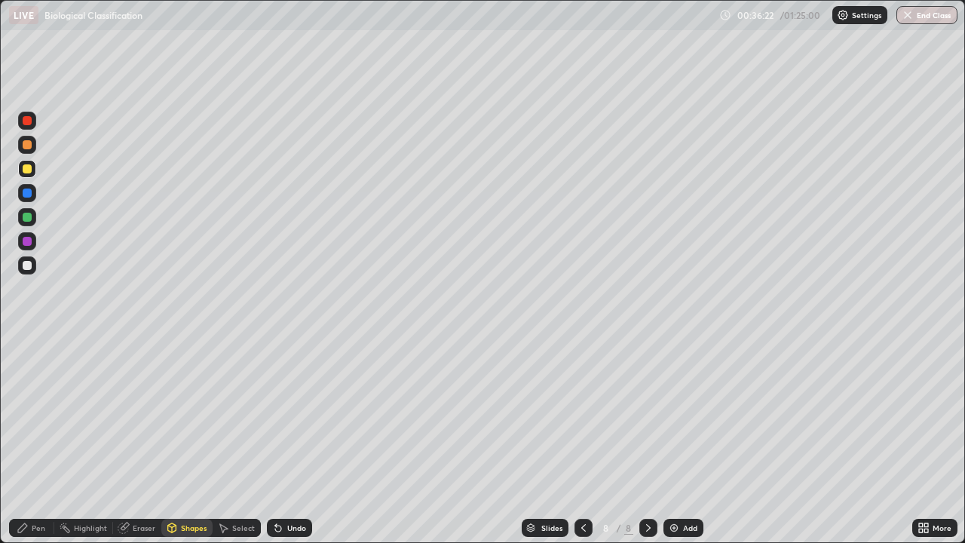
click at [26, 269] on div at bounding box center [27, 265] width 9 height 9
click at [27, 440] on icon at bounding box center [23, 528] width 12 height 12
click at [30, 271] on div at bounding box center [27, 265] width 18 height 18
click at [275, 440] on icon at bounding box center [276, 525] width 2 height 2
click at [278, 440] on div "Undo" at bounding box center [289, 528] width 45 height 18
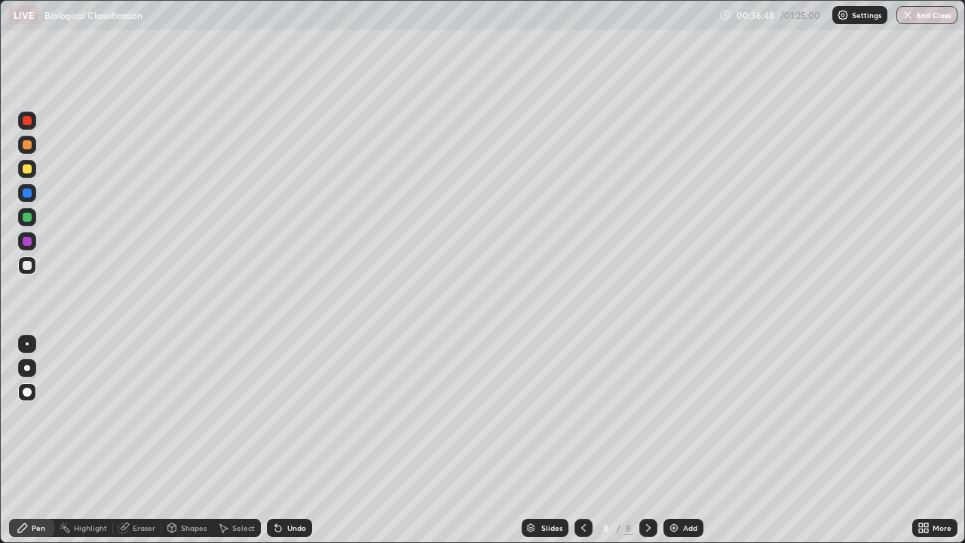
click at [281, 440] on div "Undo" at bounding box center [289, 528] width 45 height 18
click at [281, 440] on icon at bounding box center [278, 528] width 12 height 12
click at [195, 440] on div "Shapes" at bounding box center [194, 528] width 26 height 8
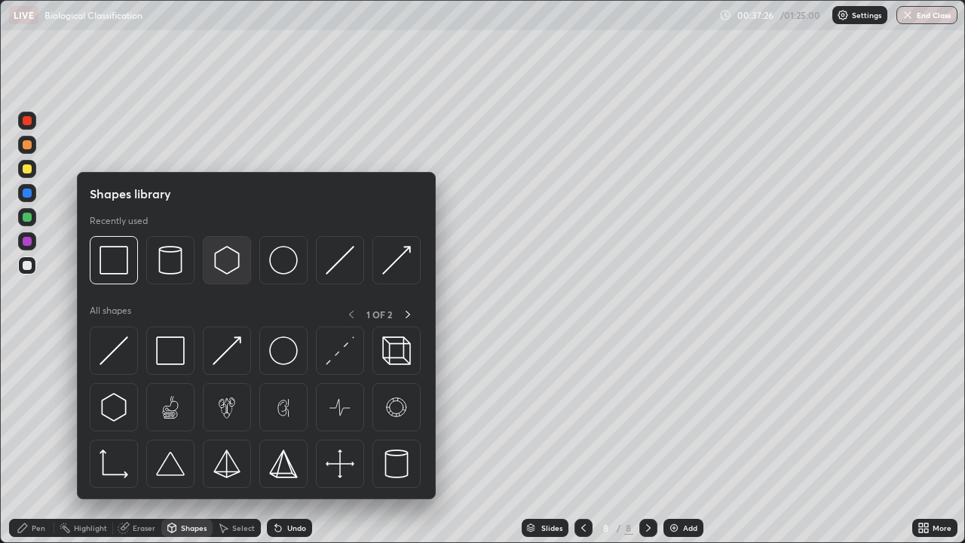
click at [224, 268] on img at bounding box center [227, 260] width 29 height 29
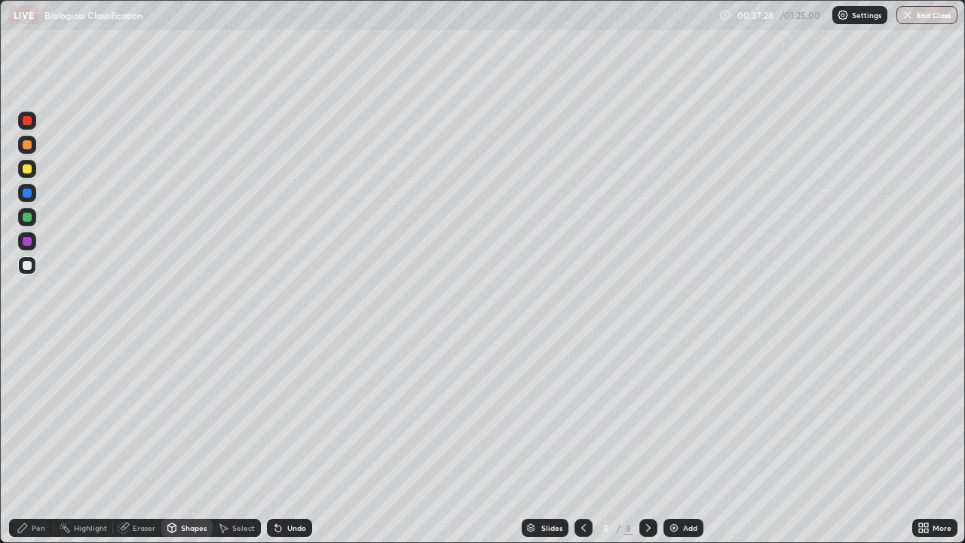
click at [32, 222] on div at bounding box center [27, 217] width 18 height 18
click at [27, 266] on div at bounding box center [27, 265] width 9 height 9
click at [296, 440] on div "Undo" at bounding box center [296, 528] width 19 height 8
click at [139, 440] on div "Eraser" at bounding box center [144, 528] width 23 height 8
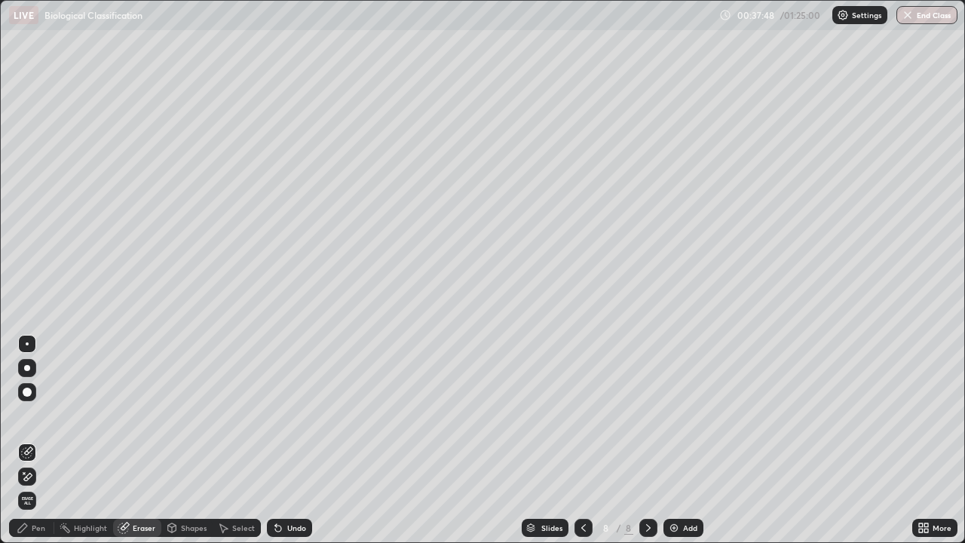
click at [40, 440] on div "Pen" at bounding box center [31, 528] width 45 height 18
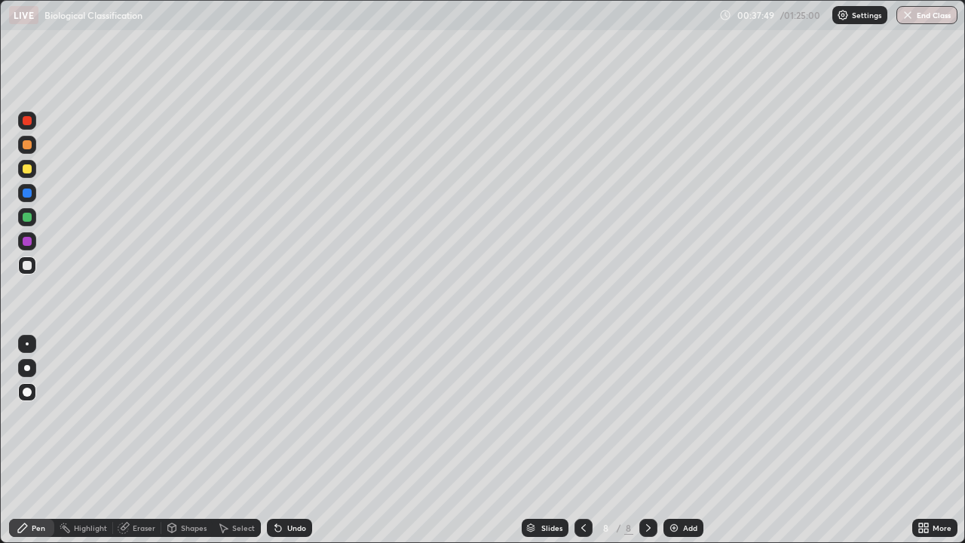
click at [29, 225] on div at bounding box center [27, 217] width 18 height 18
click at [29, 266] on div at bounding box center [27, 265] width 9 height 9
click at [189, 440] on div "Shapes" at bounding box center [186, 528] width 51 height 18
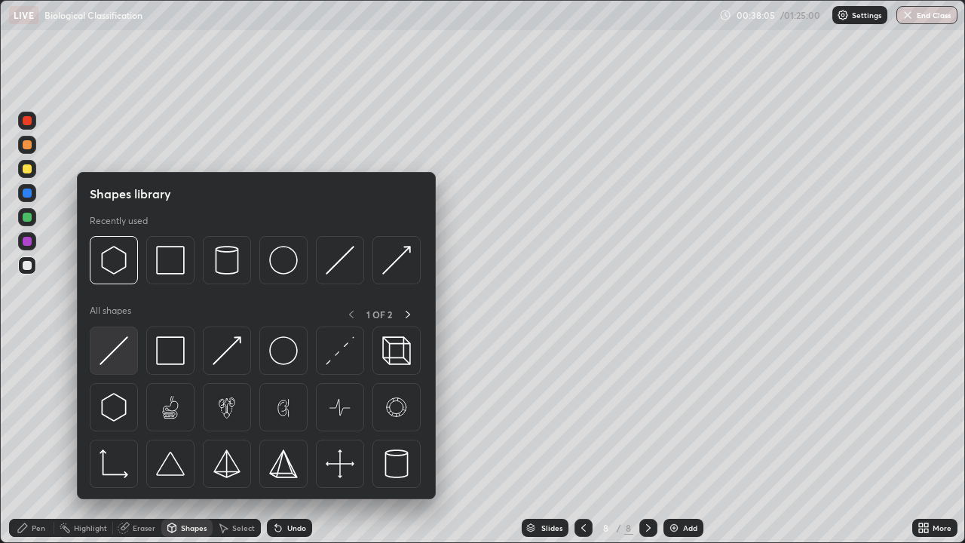
click at [124, 368] on div at bounding box center [114, 351] width 48 height 48
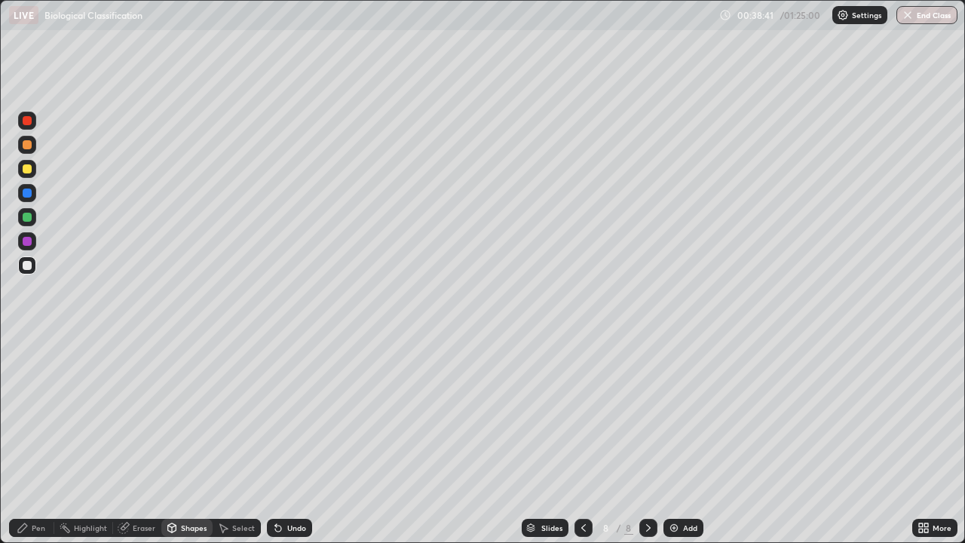
click at [34, 440] on div "Pen" at bounding box center [39, 528] width 14 height 8
click at [30, 197] on div at bounding box center [27, 193] width 9 height 9
click at [27, 218] on div at bounding box center [27, 217] width 9 height 9
click at [30, 243] on div at bounding box center [27, 241] width 9 height 9
click at [31, 174] on div at bounding box center [27, 169] width 18 height 18
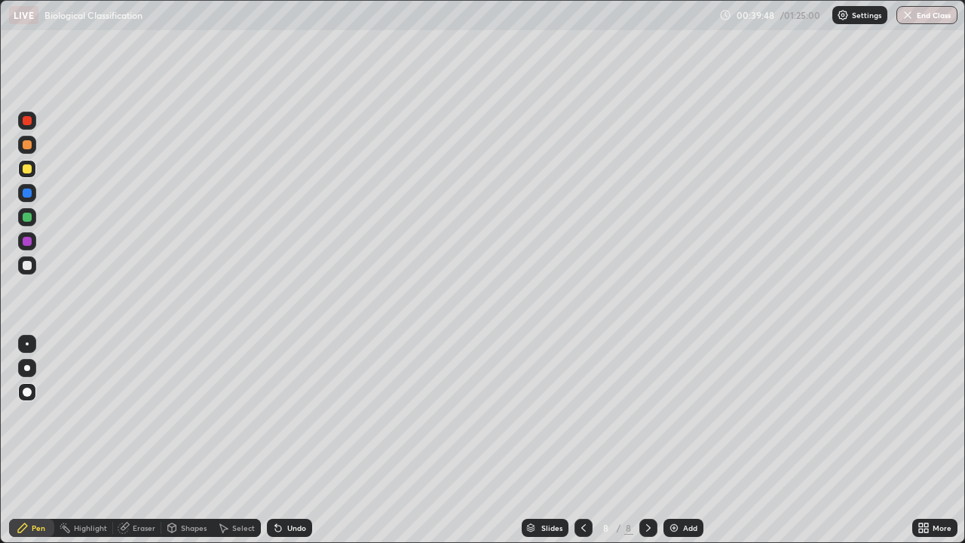
click at [30, 200] on div at bounding box center [27, 193] width 18 height 18
click at [33, 173] on div at bounding box center [27, 169] width 18 height 18
click at [31, 222] on div at bounding box center [27, 217] width 18 height 18
click at [27, 344] on div at bounding box center [27, 343] width 3 height 3
click at [43, 440] on div "Pen" at bounding box center [39, 528] width 14 height 8
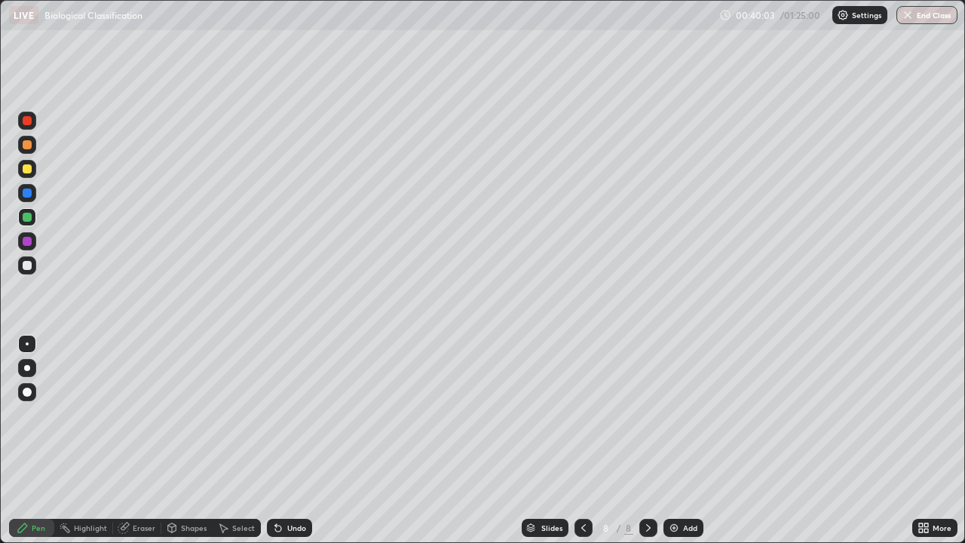
click at [27, 370] on div at bounding box center [27, 368] width 6 height 6
click at [32, 273] on div at bounding box center [27, 265] width 18 height 18
click at [186, 440] on div "Shapes" at bounding box center [194, 528] width 26 height 8
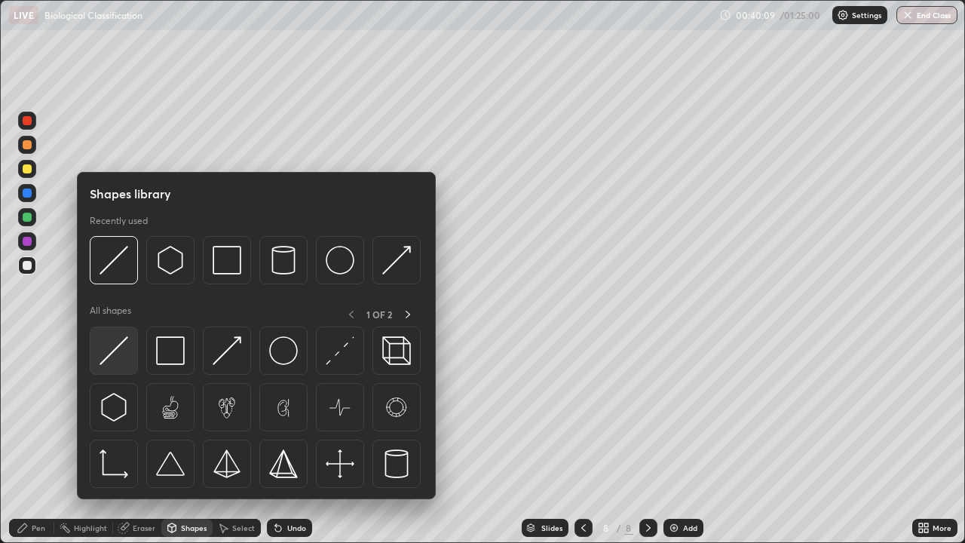
click at [122, 355] on img at bounding box center [114, 350] width 29 height 29
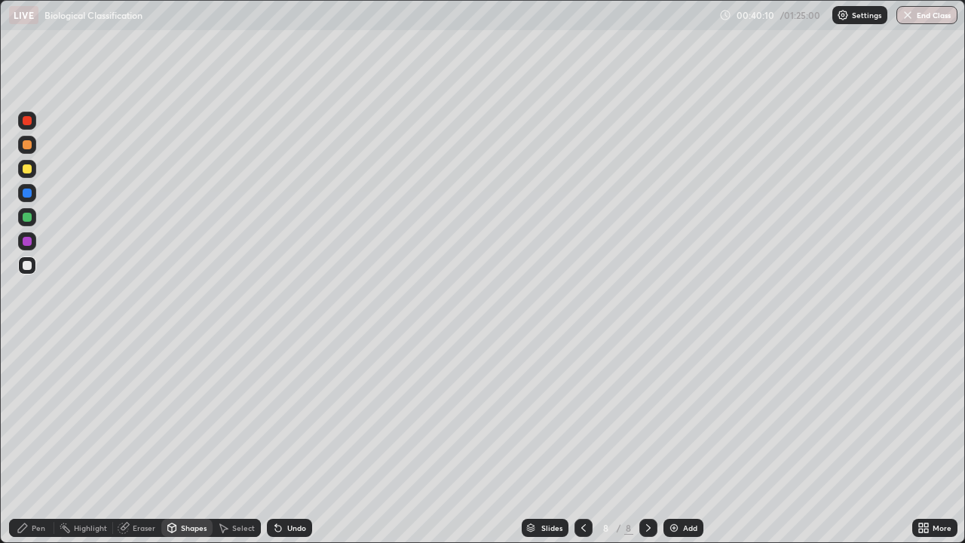
click at [34, 247] on div at bounding box center [27, 241] width 18 height 18
click at [33, 440] on div "Pen" at bounding box center [39, 528] width 14 height 8
click at [25, 390] on div at bounding box center [27, 392] width 9 height 9
click at [185, 440] on div "Shapes" at bounding box center [194, 528] width 26 height 8
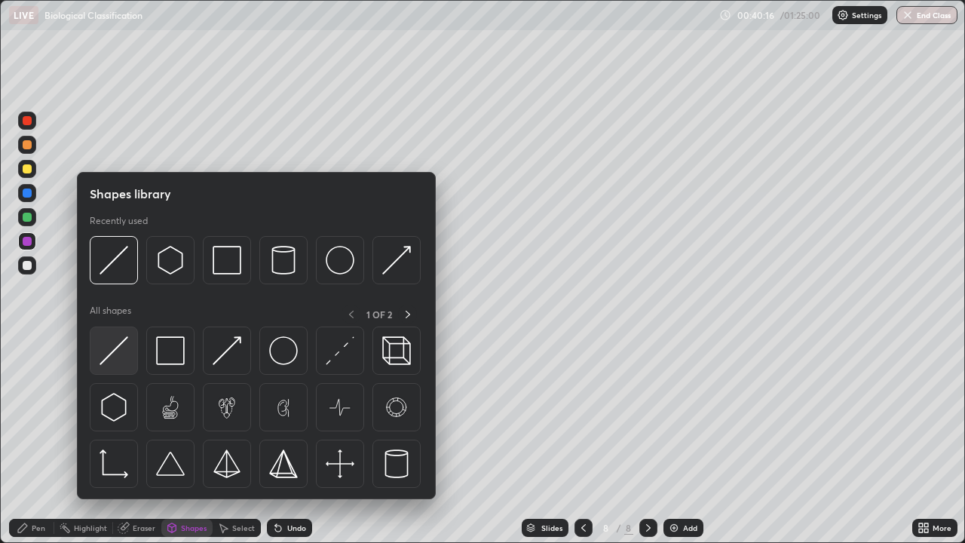
click at [118, 348] on img at bounding box center [114, 350] width 29 height 29
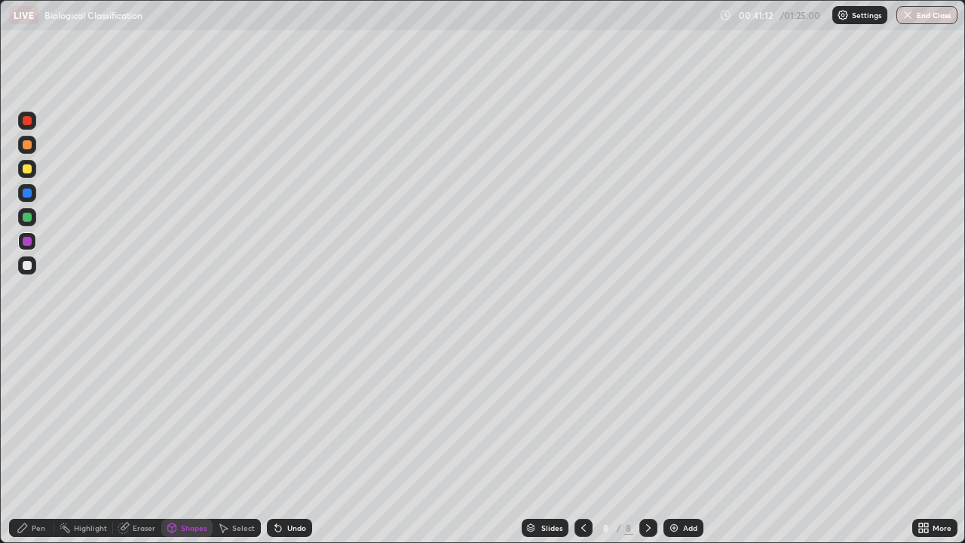
click at [32, 440] on div "Pen" at bounding box center [39, 528] width 14 height 8
click at [29, 266] on div at bounding box center [27, 265] width 9 height 9
click at [27, 368] on div at bounding box center [27, 368] width 6 height 6
click at [30, 217] on div at bounding box center [27, 217] width 9 height 9
click at [27, 173] on div at bounding box center [27, 168] width 9 height 9
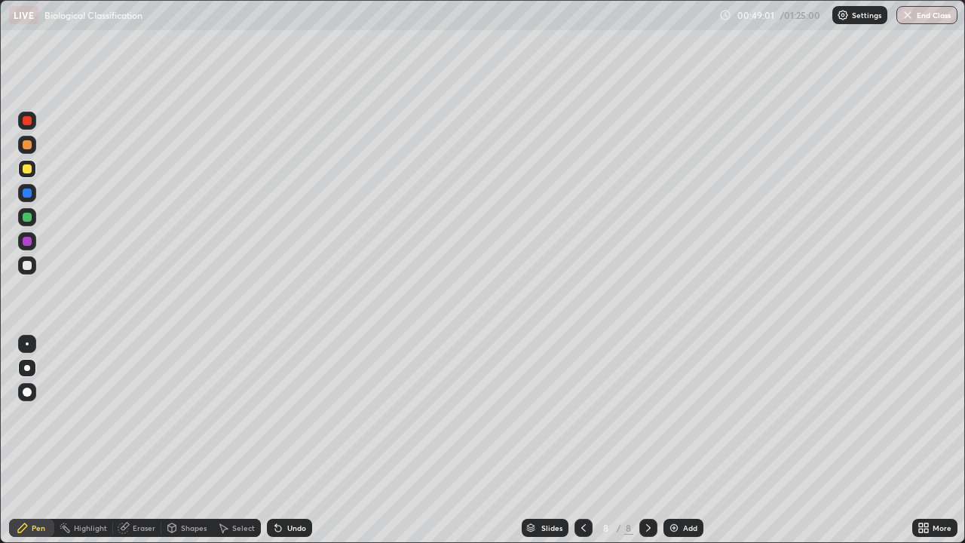
click at [931, 440] on div "More" at bounding box center [934, 528] width 45 height 18
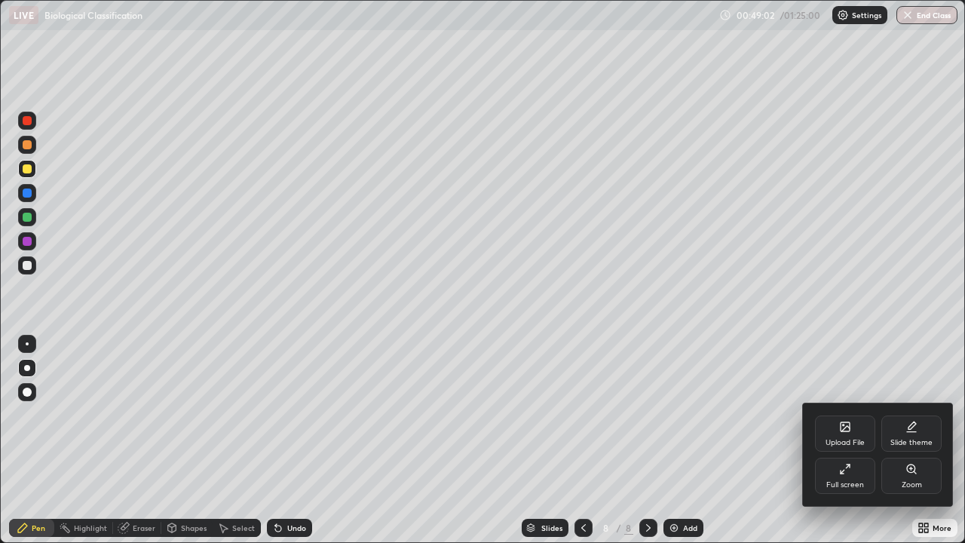
click at [846, 440] on div "Full screen" at bounding box center [845, 485] width 38 height 8
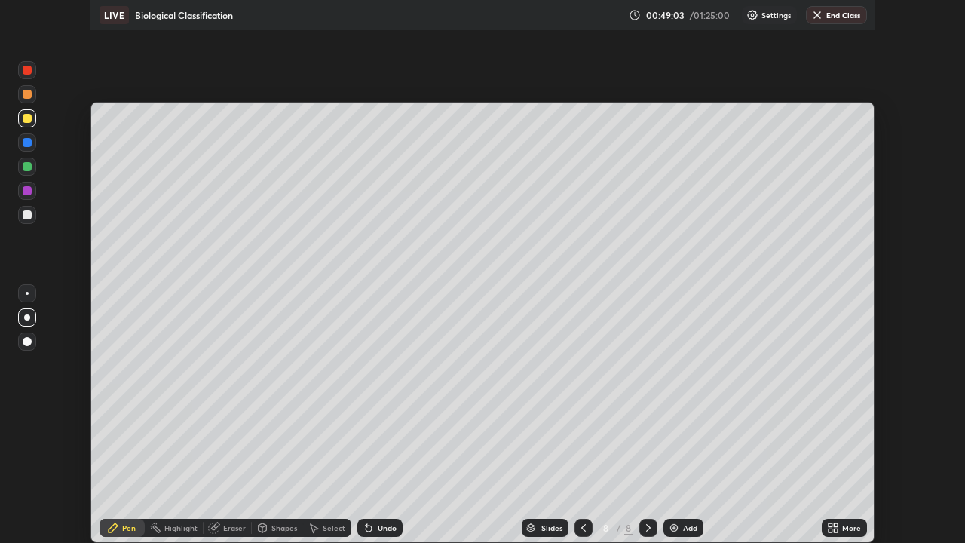
scroll to position [74967, 74443]
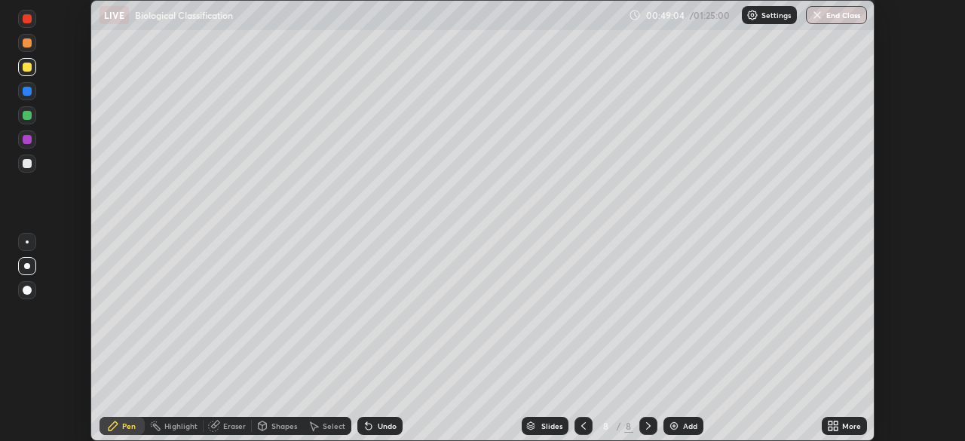
click at [845, 428] on div "More" at bounding box center [851, 426] width 19 height 8
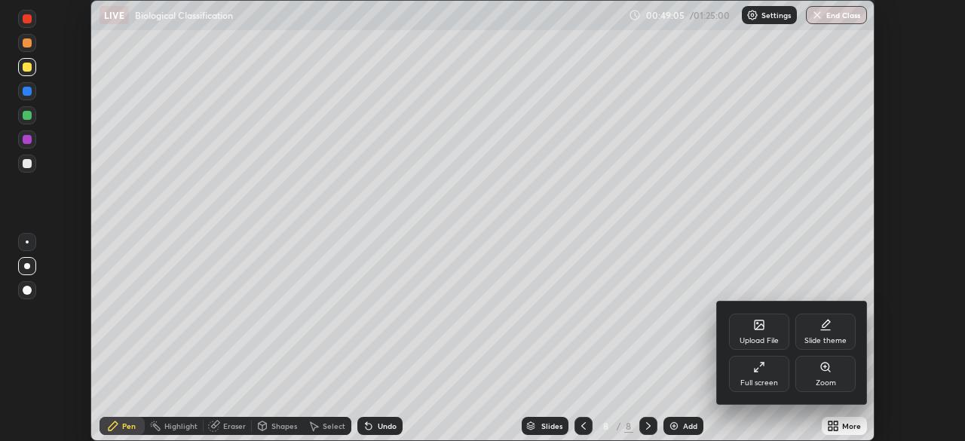
click at [770, 385] on div "Full screen" at bounding box center [760, 383] width 38 height 8
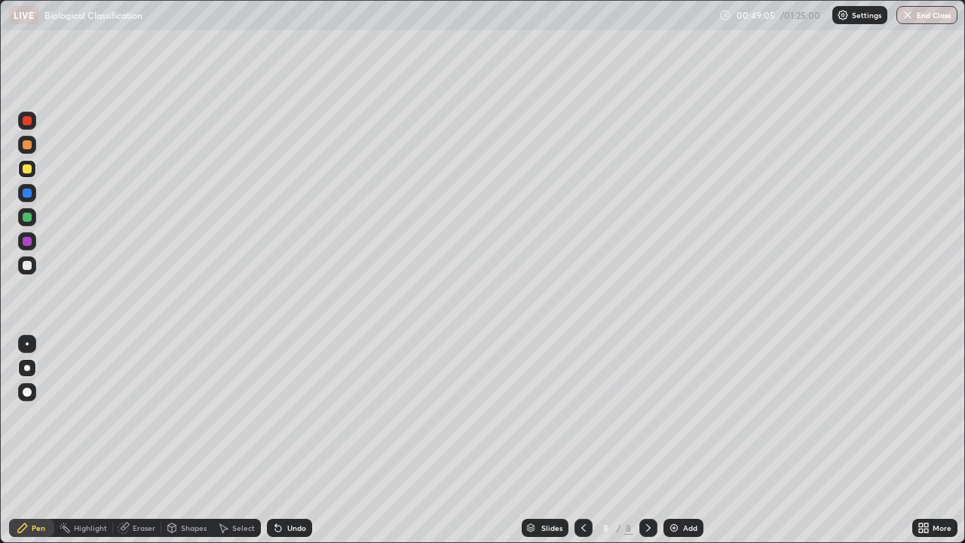
scroll to position [543, 965]
click at [683, 440] on div "Add" at bounding box center [690, 528] width 14 height 8
click at [29, 399] on div at bounding box center [27, 392] width 18 height 18
click at [29, 271] on div at bounding box center [27, 265] width 18 height 18
click at [276, 440] on icon at bounding box center [278, 529] width 6 height 6
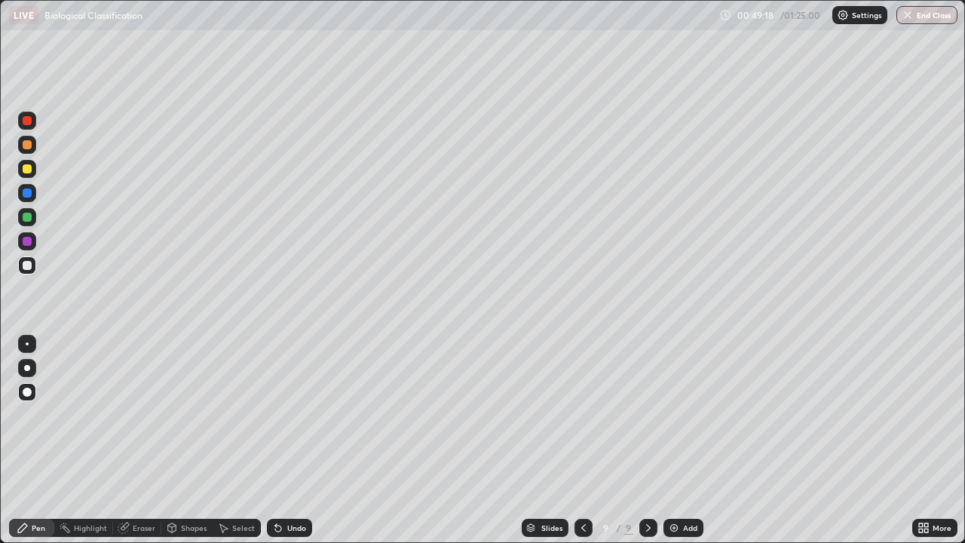
click at [183, 440] on div "Shapes" at bounding box center [194, 528] width 26 height 8
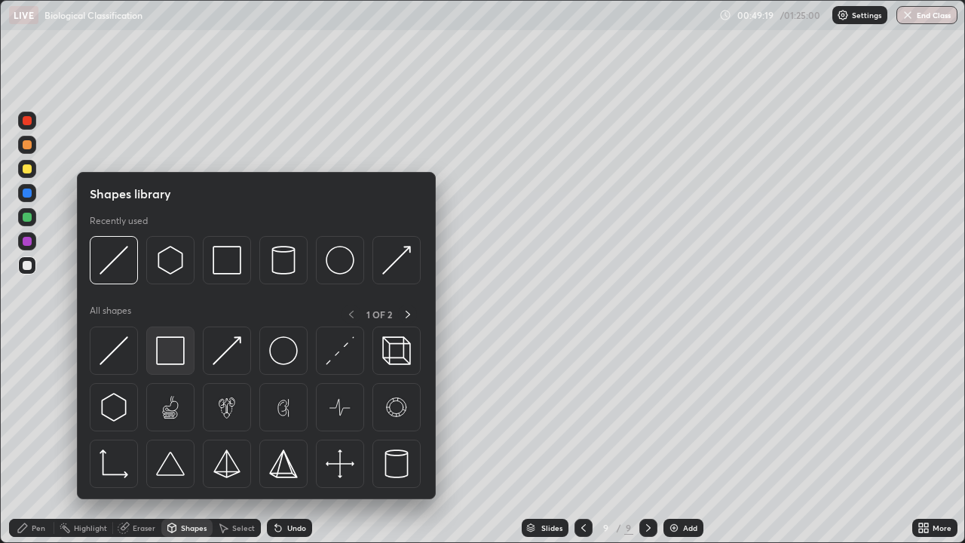
click at [173, 355] on img at bounding box center [170, 350] width 29 height 29
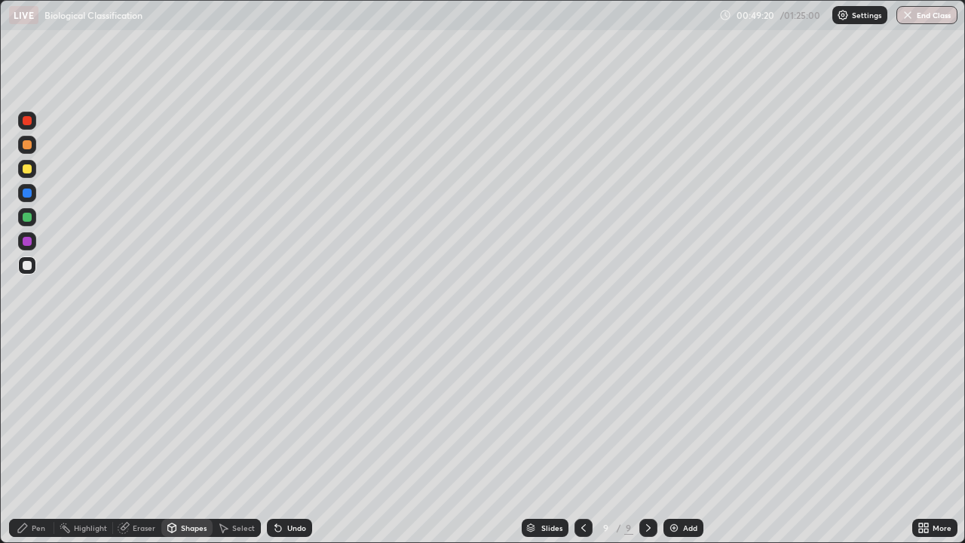
click at [29, 176] on div at bounding box center [27, 169] width 18 height 18
click at [45, 440] on div "Pen" at bounding box center [31, 528] width 45 height 18
click at [28, 264] on div at bounding box center [27, 265] width 9 height 9
click at [142, 440] on div "Eraser" at bounding box center [137, 528] width 48 height 18
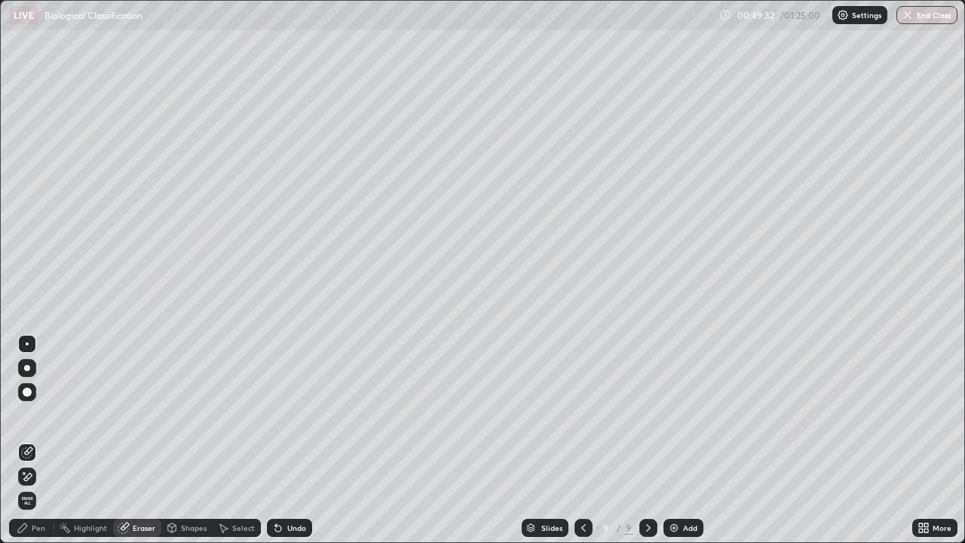
click at [177, 440] on div "Shapes" at bounding box center [186, 528] width 51 height 18
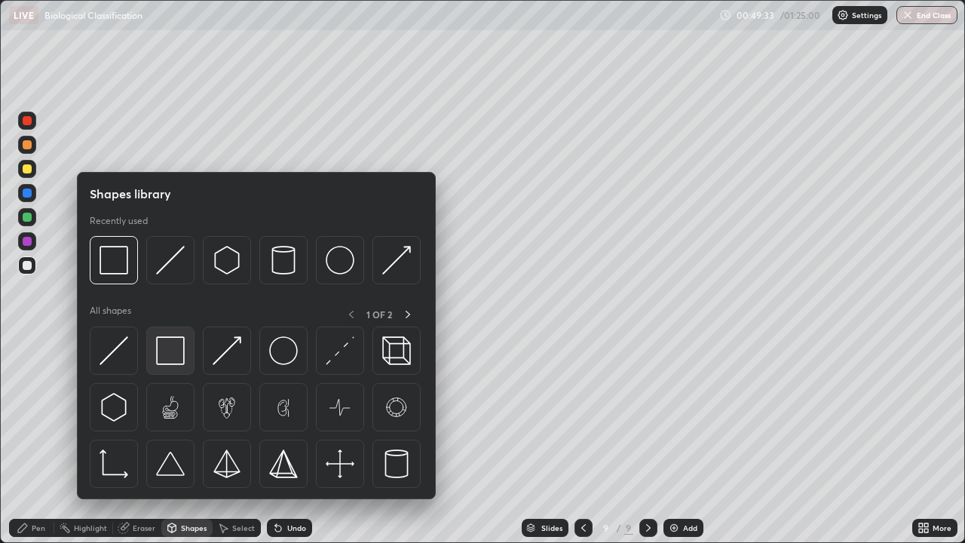
click at [170, 355] on img at bounding box center [170, 350] width 29 height 29
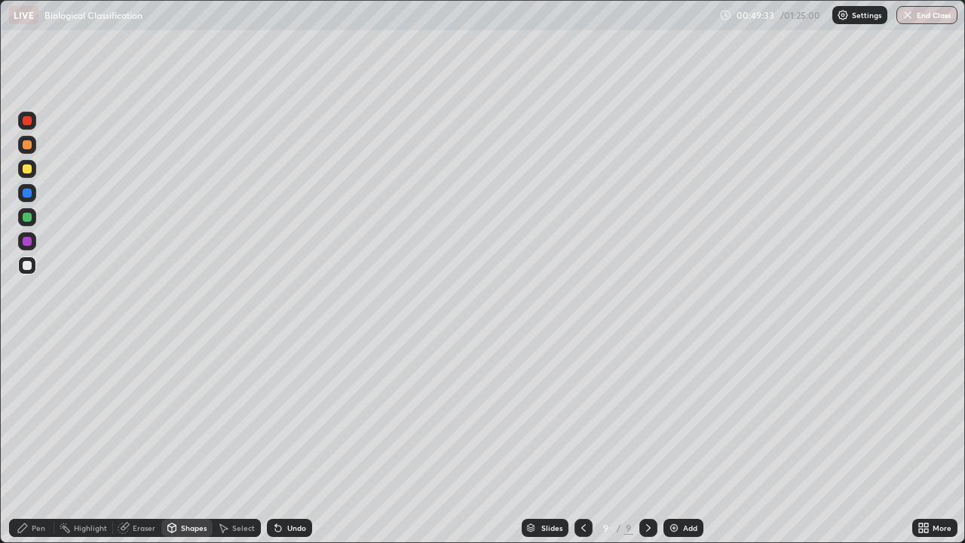
click at [29, 223] on div at bounding box center [27, 217] width 18 height 18
click at [40, 440] on div "Pen" at bounding box center [39, 528] width 14 height 8
click at [25, 267] on div at bounding box center [27, 265] width 9 height 9
click at [25, 391] on div at bounding box center [27, 392] width 9 height 9
click at [33, 440] on div "Pen" at bounding box center [31, 528] width 45 height 18
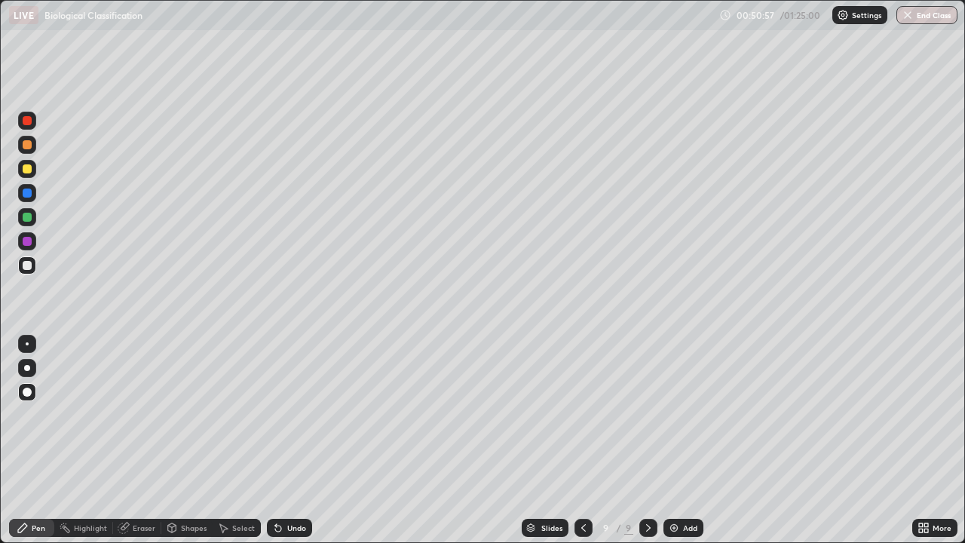
click at [302, 440] on div "Undo" at bounding box center [296, 528] width 19 height 8
click at [25, 173] on div at bounding box center [27, 168] width 9 height 9
click at [26, 196] on div at bounding box center [27, 193] width 9 height 9
click at [30, 268] on div at bounding box center [27, 265] width 9 height 9
click at [29, 244] on div at bounding box center [27, 241] width 9 height 9
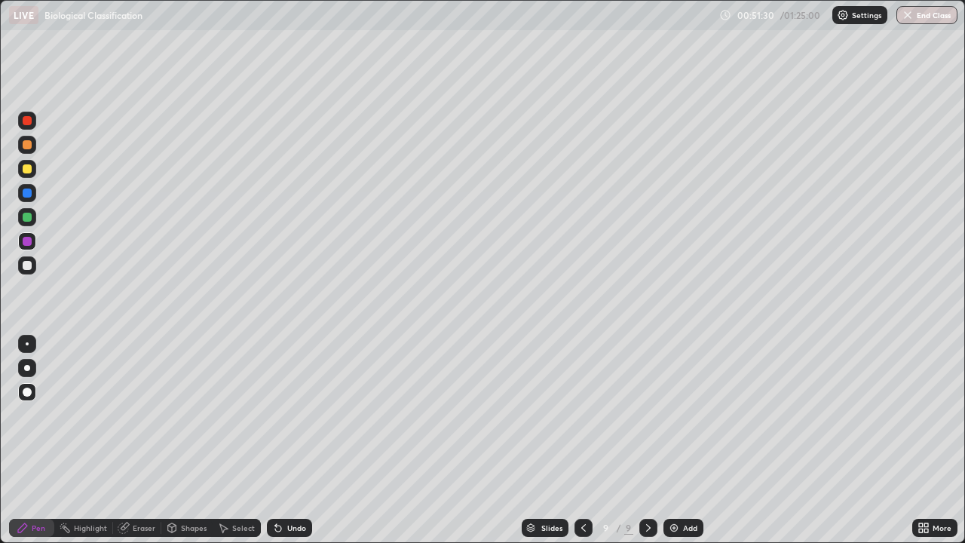
click at [28, 265] on div at bounding box center [27, 265] width 9 height 9
click at [28, 171] on div at bounding box center [27, 168] width 9 height 9
click at [31, 196] on div at bounding box center [27, 193] width 18 height 18
click at [31, 245] on div at bounding box center [27, 241] width 18 height 18
click at [33, 270] on div at bounding box center [27, 265] width 18 height 18
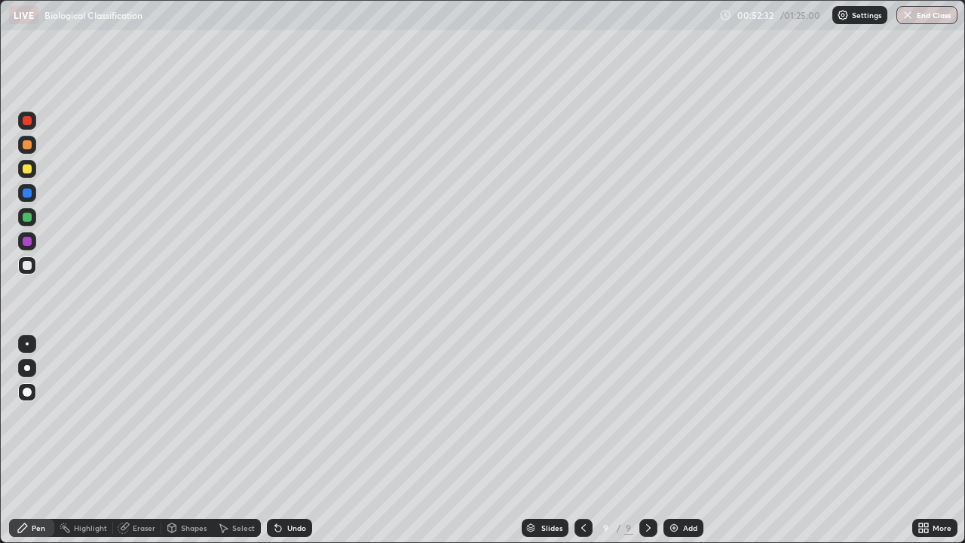
click at [29, 244] on div at bounding box center [27, 241] width 9 height 9
click at [27, 368] on div at bounding box center [27, 368] width 6 height 6
click at [27, 194] on div at bounding box center [27, 193] width 9 height 9
click at [29, 210] on div at bounding box center [27, 217] width 18 height 18
click at [27, 196] on div at bounding box center [27, 193] width 9 height 9
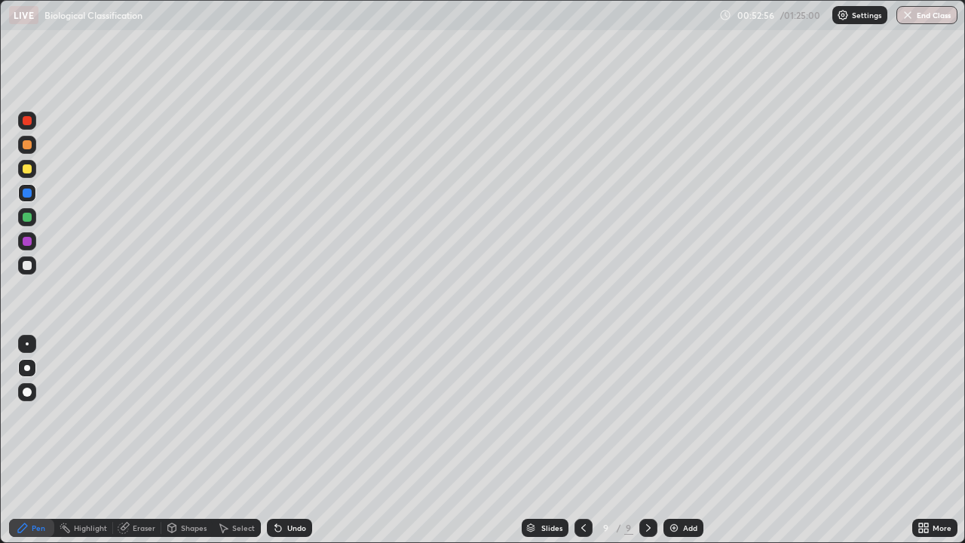
click at [26, 170] on div at bounding box center [27, 168] width 9 height 9
click at [30, 265] on div at bounding box center [27, 265] width 9 height 9
click at [30, 389] on div at bounding box center [27, 392] width 9 height 9
click at [289, 440] on div "Undo" at bounding box center [296, 528] width 19 height 8
click at [291, 440] on div "Undo" at bounding box center [289, 528] width 45 height 18
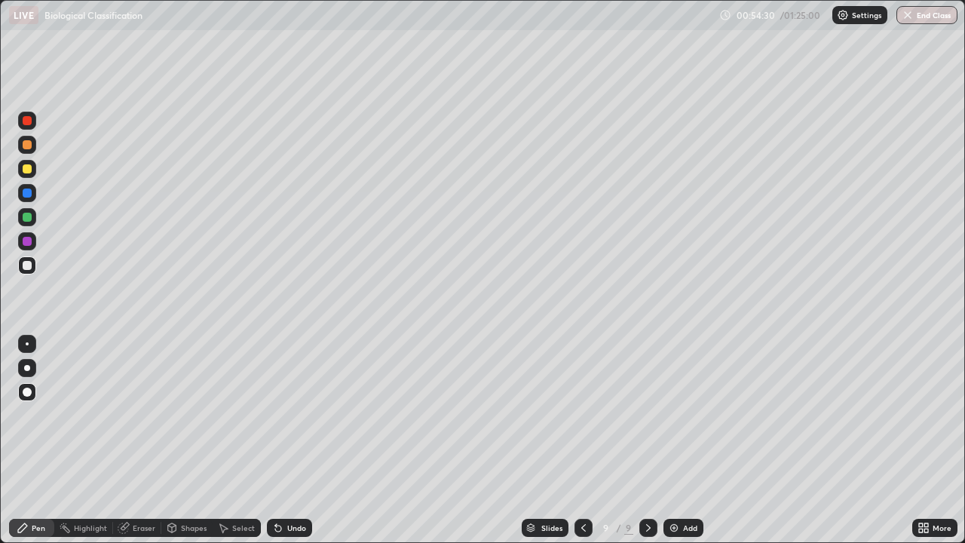
click at [295, 440] on div "Undo" at bounding box center [296, 528] width 19 height 8
click at [26, 244] on div at bounding box center [27, 241] width 9 height 9
click at [32, 194] on div at bounding box center [27, 193] width 18 height 18
click at [29, 272] on div at bounding box center [27, 265] width 18 height 18
click at [31, 244] on div at bounding box center [27, 241] width 9 height 9
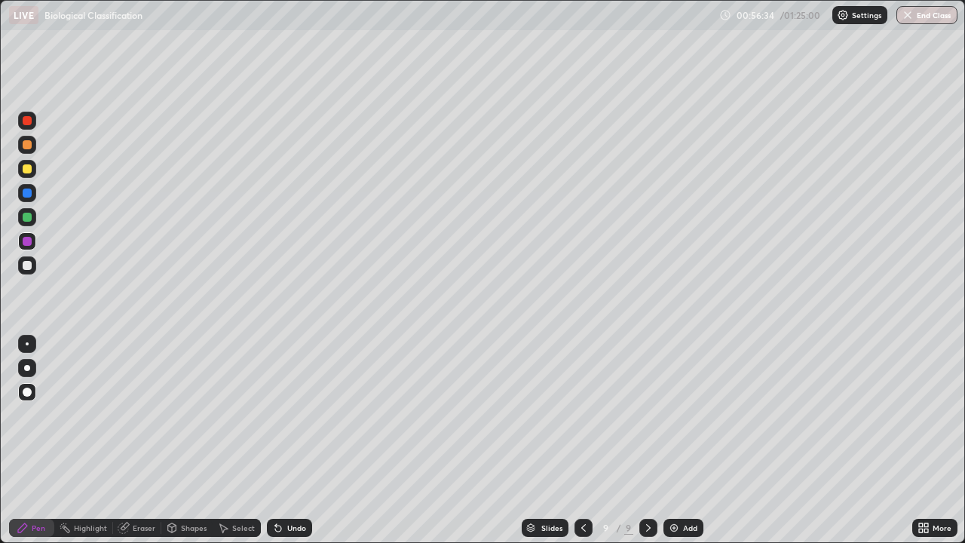
click at [243, 440] on div "Select" at bounding box center [237, 528] width 48 height 30
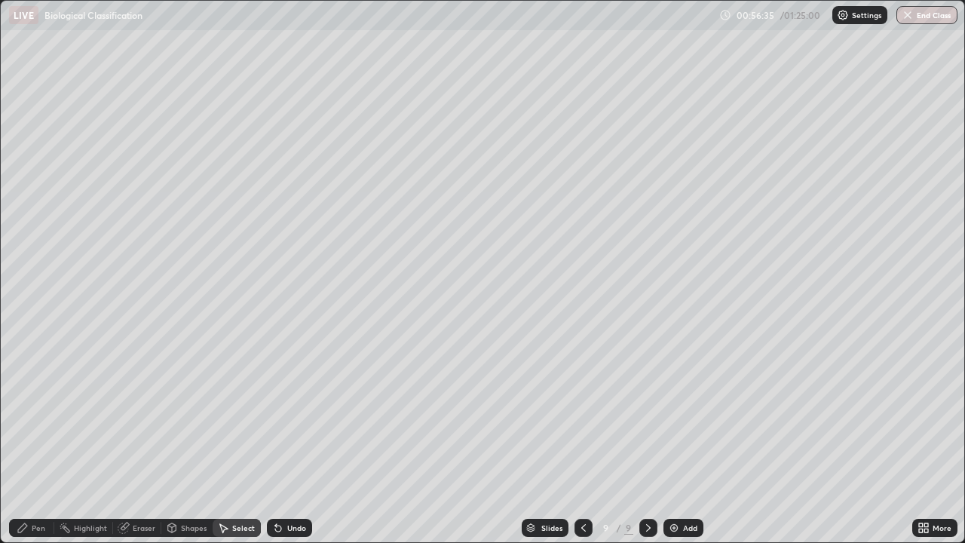
click at [162, 400] on div "0 ° Undo Copy Duplicate Duplicate to new slide Delete" at bounding box center [483, 271] width 964 height 541
click at [35, 440] on div "Pen" at bounding box center [39, 528] width 14 height 8
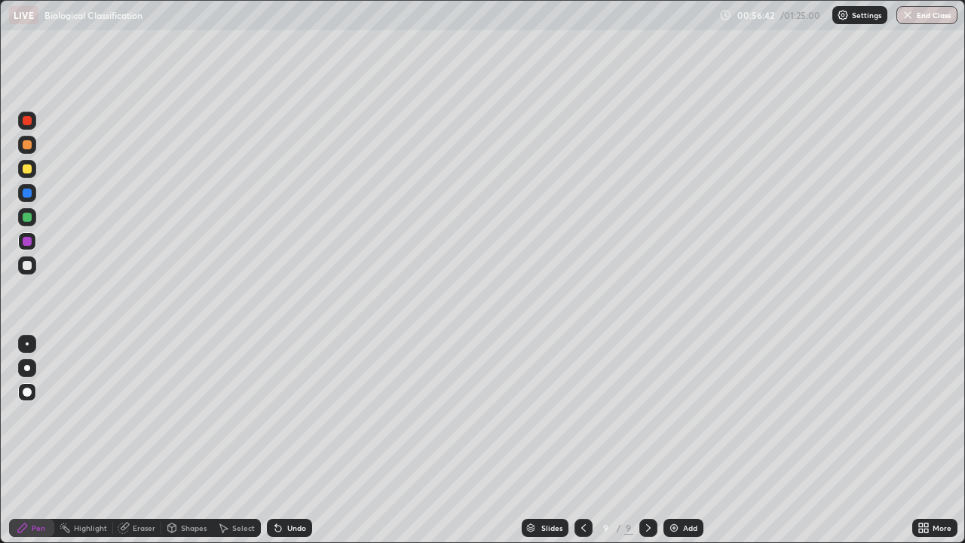
click at [30, 196] on div at bounding box center [27, 193] width 9 height 9
click at [167, 440] on div "Shapes" at bounding box center [186, 528] width 51 height 18
click at [37, 440] on div "Pen" at bounding box center [39, 528] width 14 height 8
click at [284, 440] on div "Undo" at bounding box center [289, 528] width 45 height 18
click at [683, 440] on div "Add" at bounding box center [690, 528] width 14 height 8
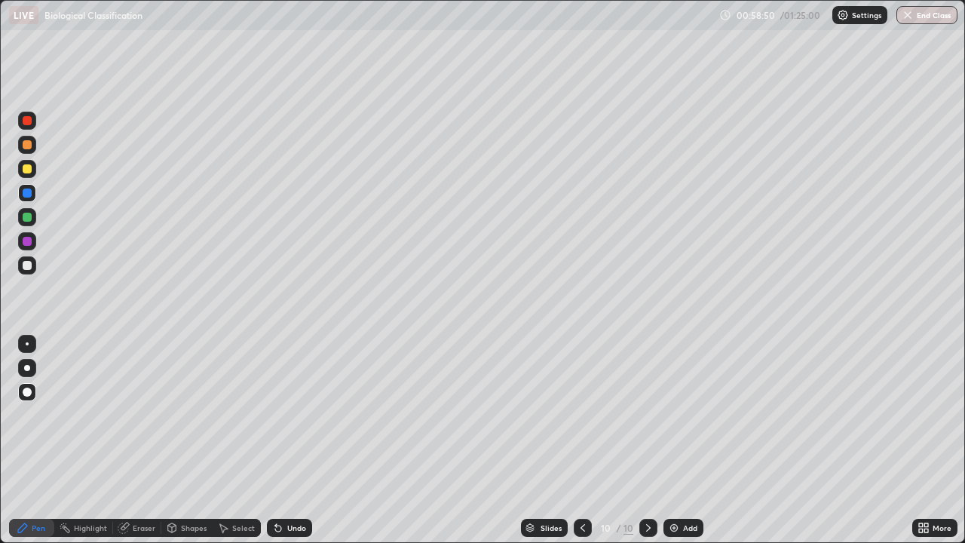
click at [28, 169] on div at bounding box center [27, 168] width 9 height 9
click at [195, 440] on div "Shapes" at bounding box center [194, 528] width 26 height 8
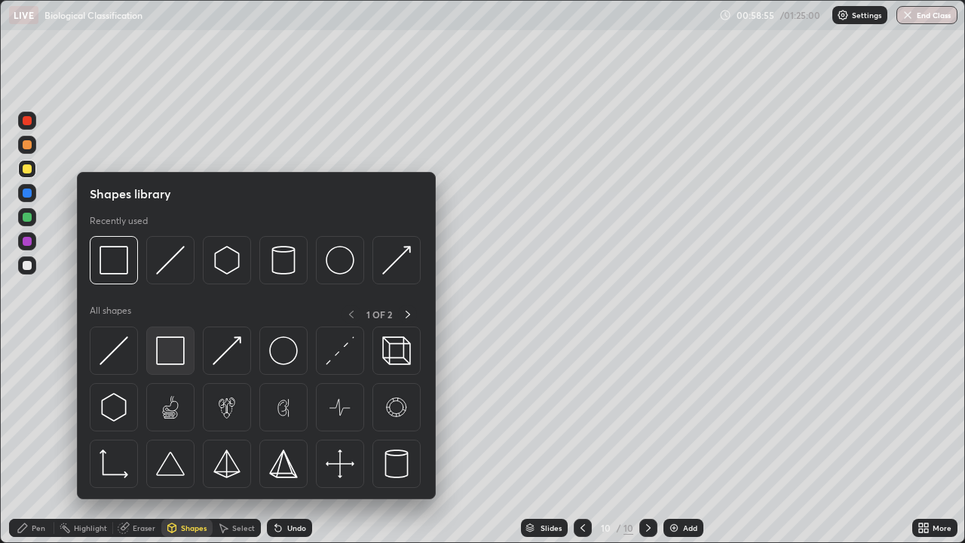
click at [170, 355] on img at bounding box center [170, 350] width 29 height 29
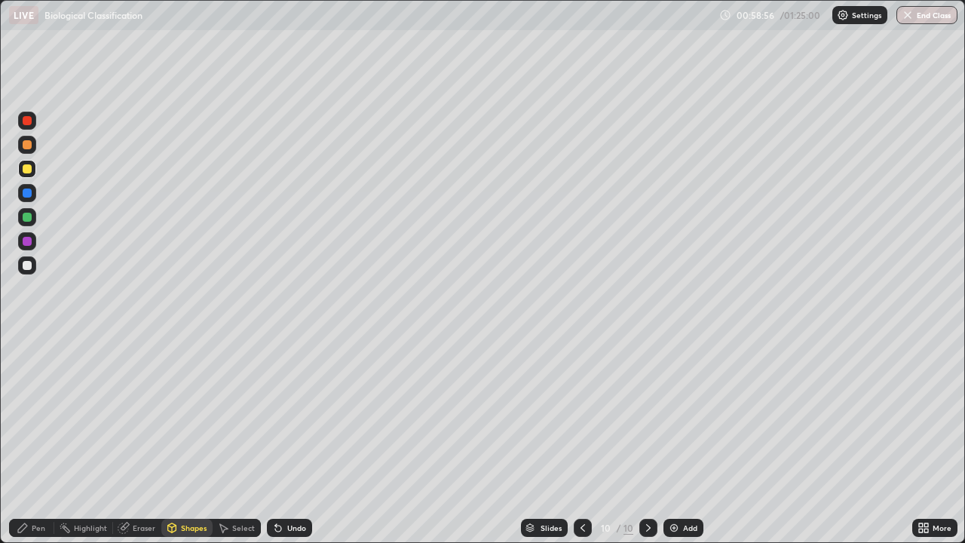
click at [27, 242] on div at bounding box center [27, 241] width 9 height 9
click at [29, 269] on div at bounding box center [27, 265] width 9 height 9
click at [281, 440] on div "Undo" at bounding box center [289, 528] width 45 height 18
click at [36, 440] on div "Pen" at bounding box center [39, 528] width 14 height 8
click at [287, 440] on div "Undo" at bounding box center [296, 528] width 19 height 8
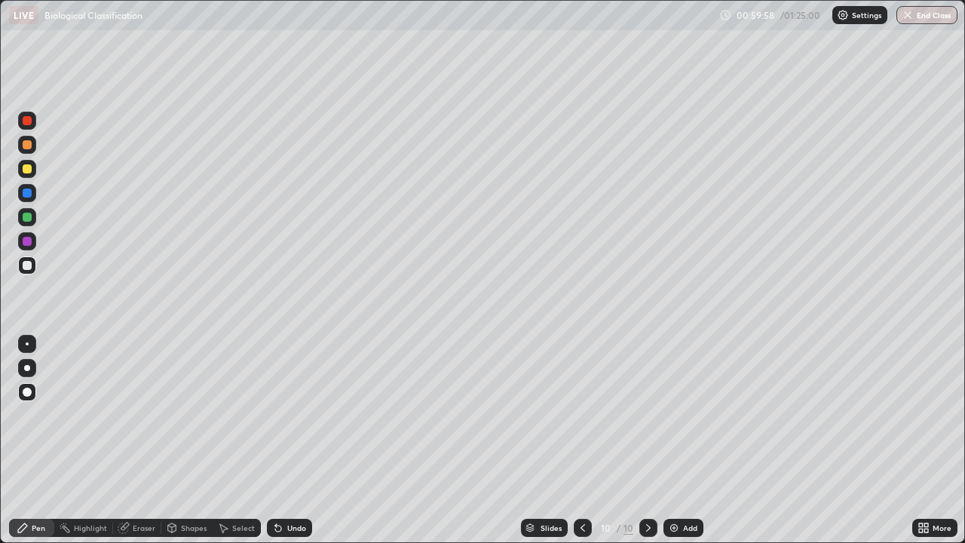
click at [287, 440] on div "Undo" at bounding box center [296, 528] width 19 height 8
click at [284, 440] on div "Undo" at bounding box center [289, 528] width 45 height 18
click at [288, 440] on div "Undo" at bounding box center [289, 528] width 45 height 18
click at [287, 440] on div "Undo" at bounding box center [289, 528] width 45 height 18
click at [275, 440] on icon at bounding box center [276, 525] width 2 height 2
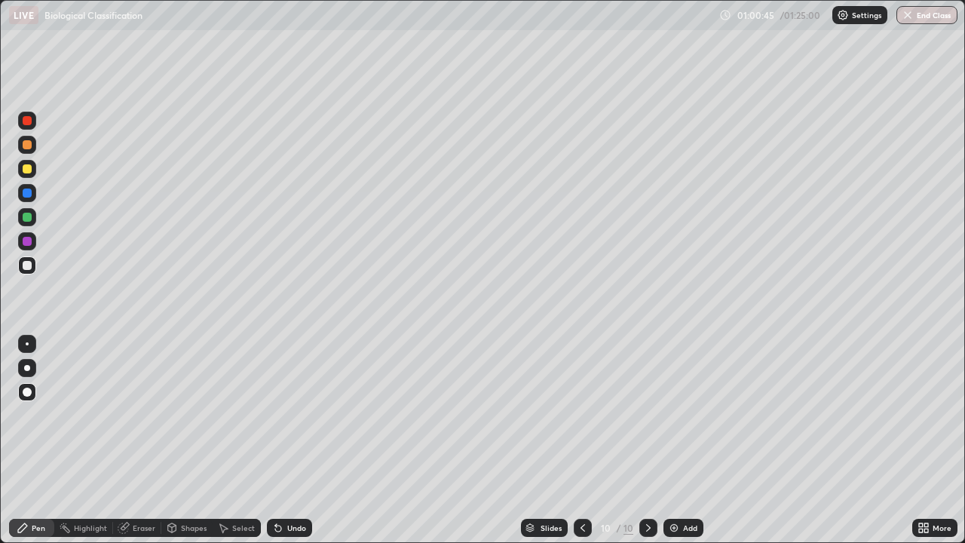
click at [275, 440] on icon at bounding box center [276, 525] width 2 height 2
click at [27, 170] on div at bounding box center [27, 168] width 9 height 9
click at [189, 440] on div "Shapes" at bounding box center [194, 528] width 26 height 8
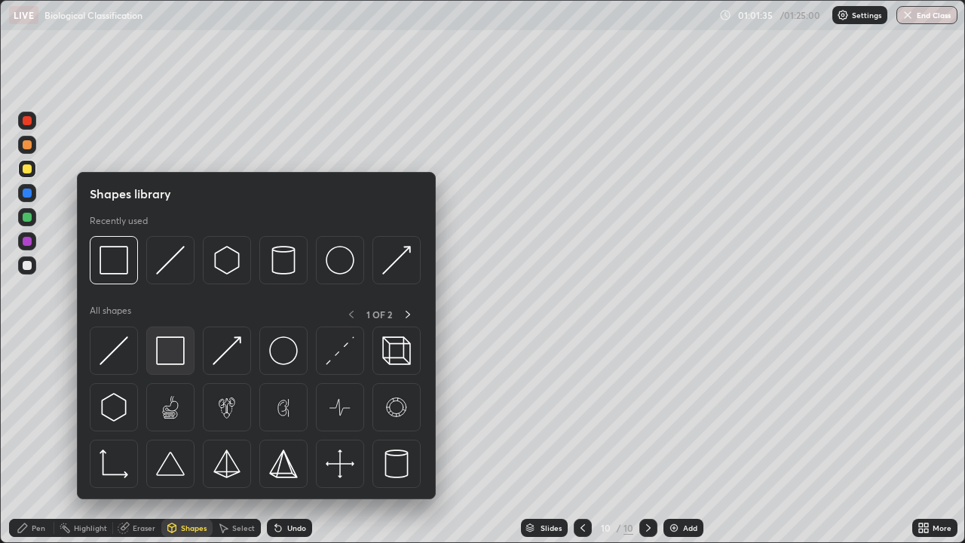
click at [176, 356] on img at bounding box center [170, 350] width 29 height 29
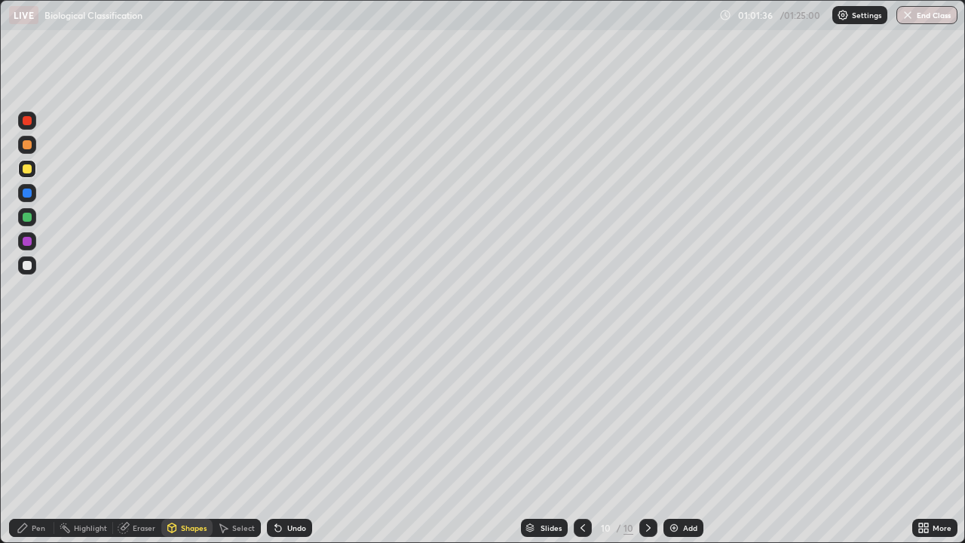
click at [27, 242] on div at bounding box center [27, 241] width 9 height 9
click at [42, 440] on div "Pen" at bounding box center [39, 528] width 14 height 8
click at [32, 271] on div at bounding box center [27, 265] width 18 height 18
click at [29, 174] on div at bounding box center [27, 169] width 18 height 18
click at [677, 440] on img at bounding box center [674, 528] width 12 height 12
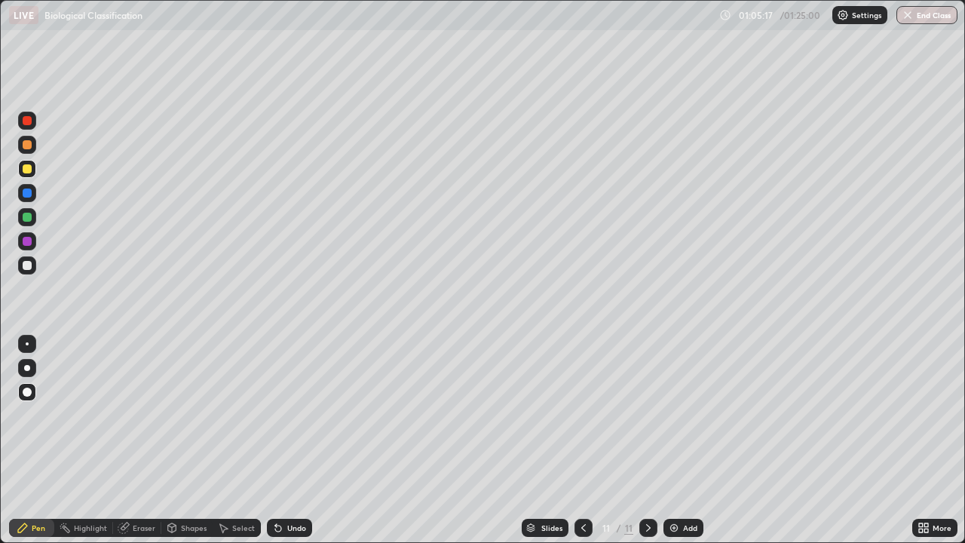
click at [29, 268] on div at bounding box center [27, 265] width 9 height 9
click at [27, 170] on div at bounding box center [27, 168] width 9 height 9
click at [27, 266] on div at bounding box center [27, 265] width 9 height 9
click at [305, 440] on div "Undo" at bounding box center [289, 528] width 45 height 18
click at [295, 440] on div "Undo" at bounding box center [296, 528] width 19 height 8
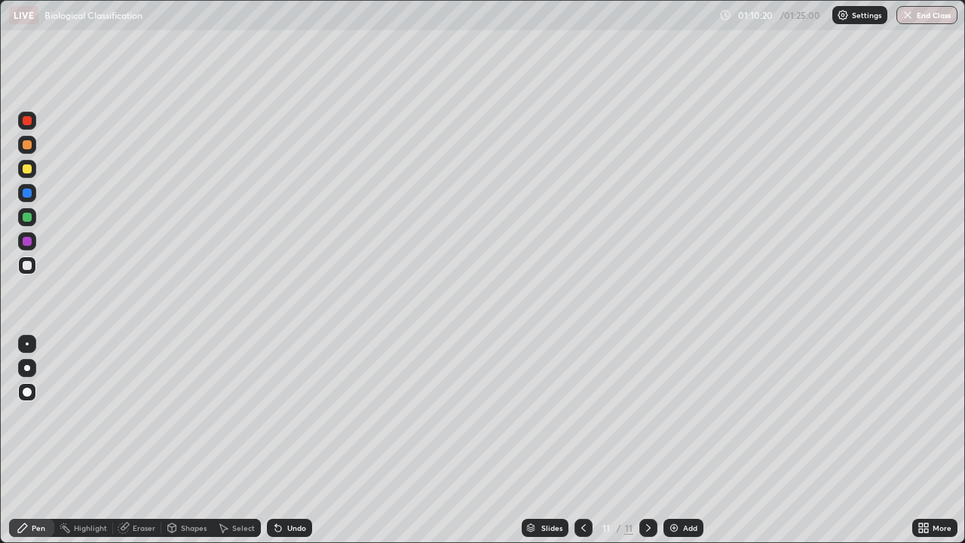
click at [296, 440] on div "Undo" at bounding box center [289, 528] width 45 height 18
click at [679, 440] on div "Add" at bounding box center [684, 528] width 40 height 18
click at [580, 440] on icon at bounding box center [584, 528] width 12 height 12
click at [647, 440] on icon at bounding box center [648, 528] width 5 height 8
click at [30, 171] on div at bounding box center [27, 168] width 9 height 9
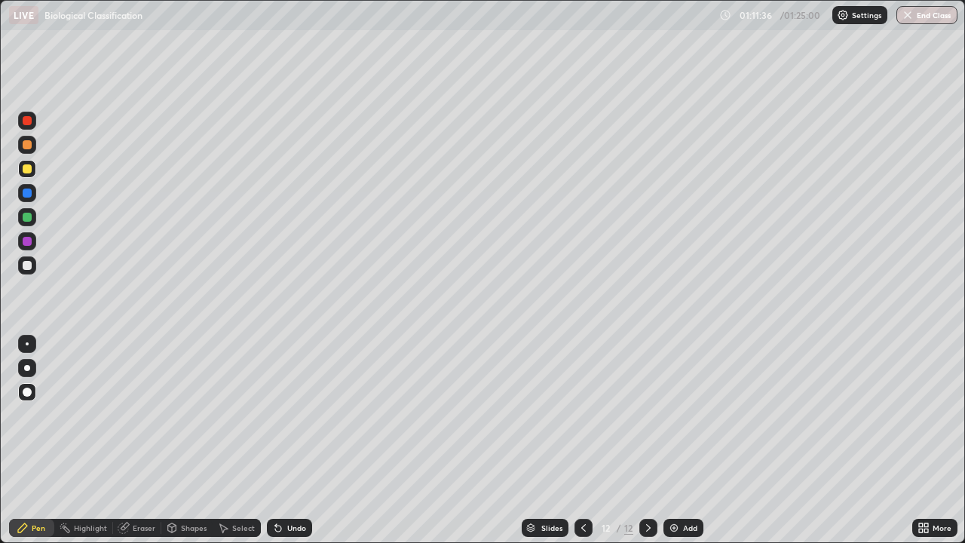
click at [198, 440] on div "Shapes" at bounding box center [186, 528] width 51 height 18
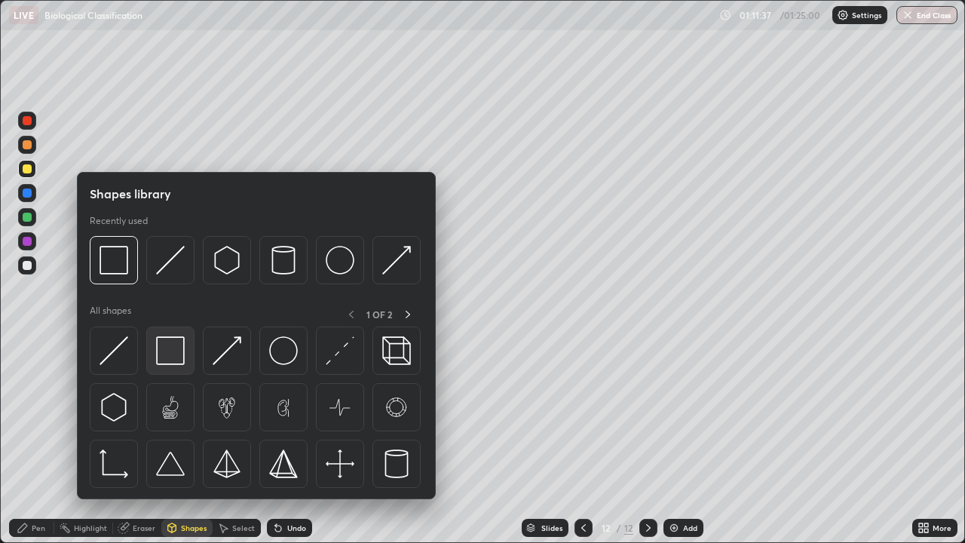
click at [180, 350] on img at bounding box center [170, 350] width 29 height 29
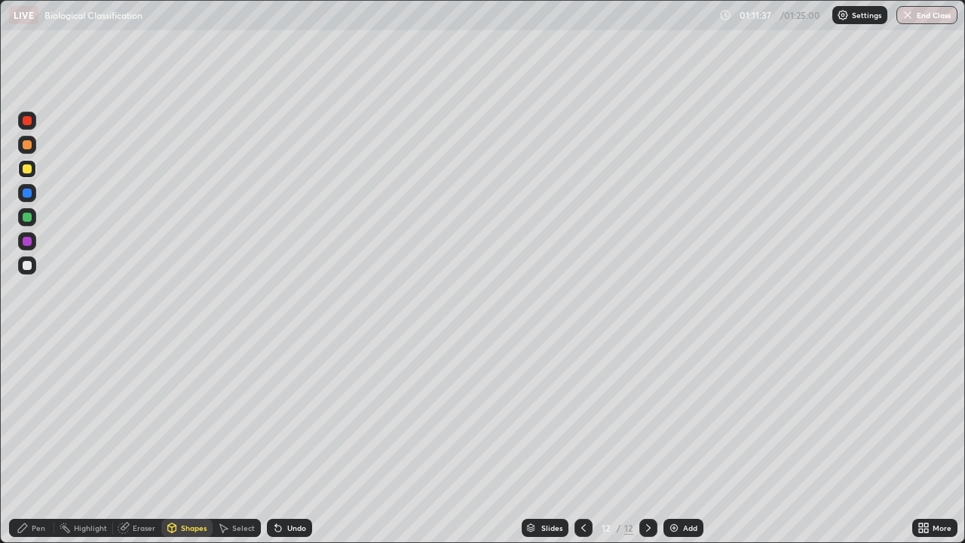
click at [28, 240] on div at bounding box center [27, 241] width 9 height 9
click at [44, 440] on div "Pen" at bounding box center [39, 528] width 14 height 8
click at [30, 390] on div at bounding box center [27, 392] width 9 height 9
click at [27, 266] on div at bounding box center [27, 265] width 9 height 9
click at [28, 217] on div at bounding box center [27, 217] width 9 height 9
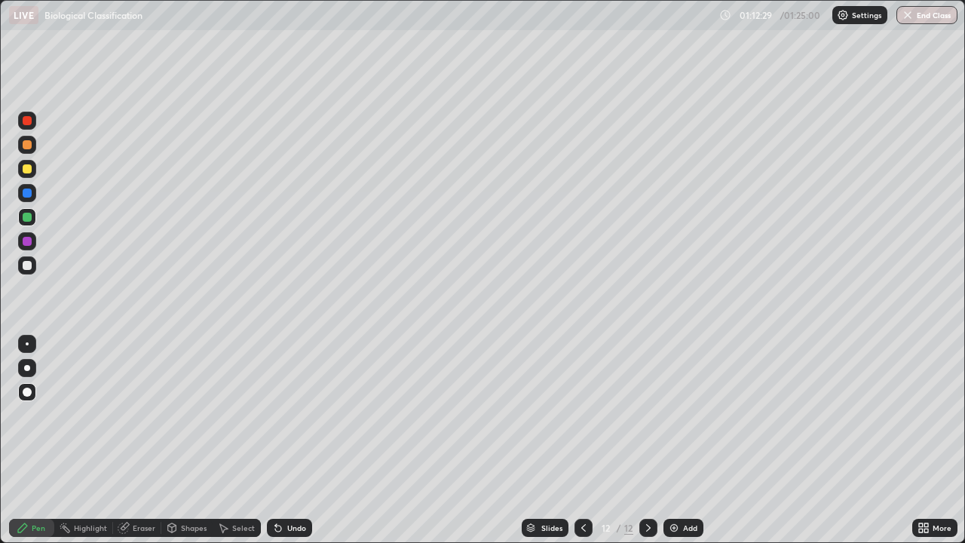
click at [34, 198] on div at bounding box center [27, 193] width 18 height 18
click at [29, 271] on div at bounding box center [27, 265] width 18 height 18
click at [32, 263] on div at bounding box center [27, 265] width 18 height 18
click at [182, 440] on div "Shapes" at bounding box center [194, 528] width 26 height 8
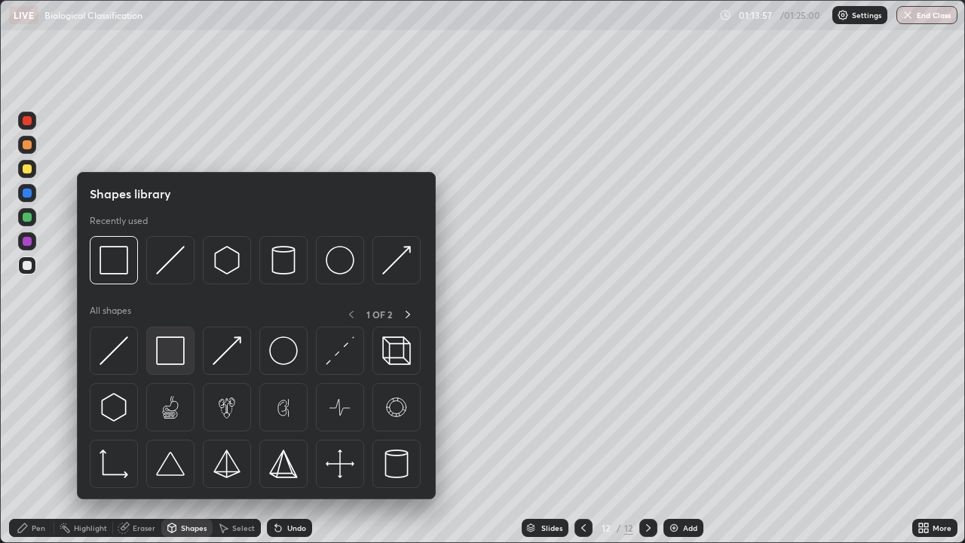
click at [176, 354] on img at bounding box center [170, 350] width 29 height 29
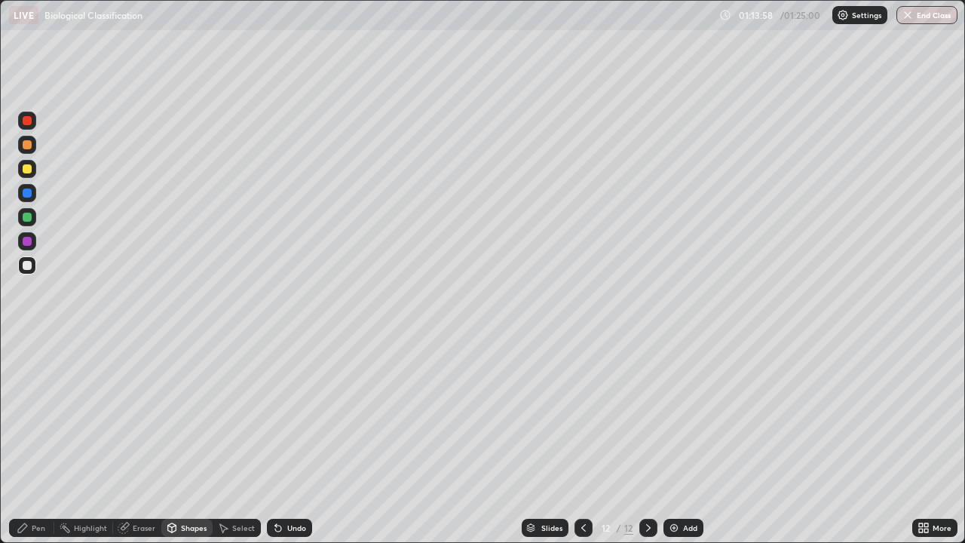
click at [31, 242] on div at bounding box center [27, 241] width 9 height 9
click at [35, 440] on div "Pen" at bounding box center [31, 528] width 45 height 18
click at [28, 265] on div at bounding box center [27, 265] width 9 height 9
click at [27, 170] on div at bounding box center [27, 168] width 9 height 9
click at [680, 440] on div "Add" at bounding box center [684, 528] width 40 height 18
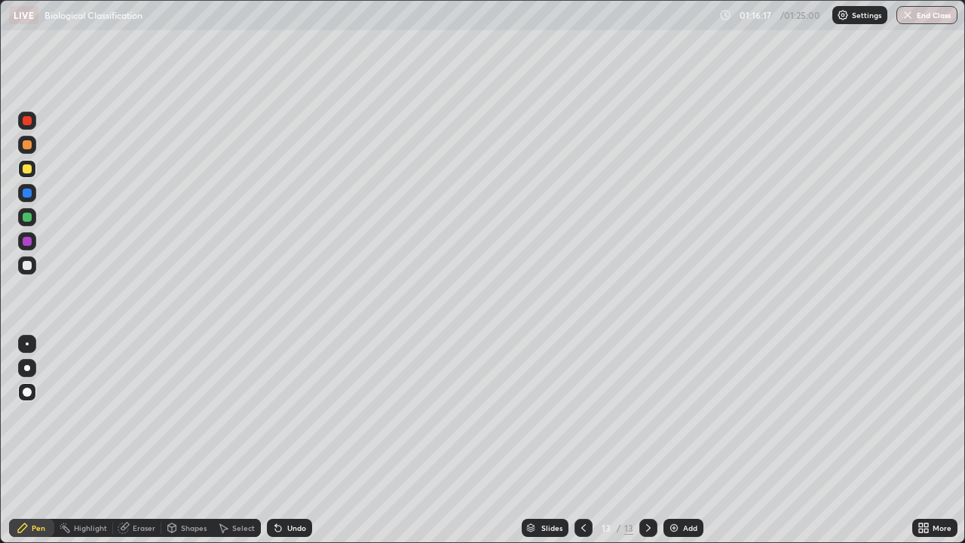
click at [179, 440] on div "Shapes" at bounding box center [186, 528] width 51 height 18
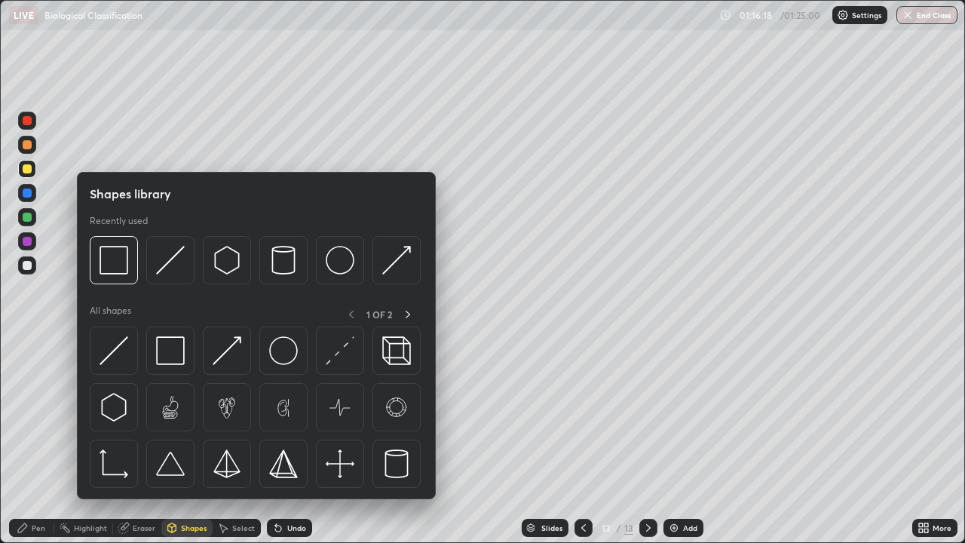
click at [288, 357] on img at bounding box center [283, 350] width 29 height 29
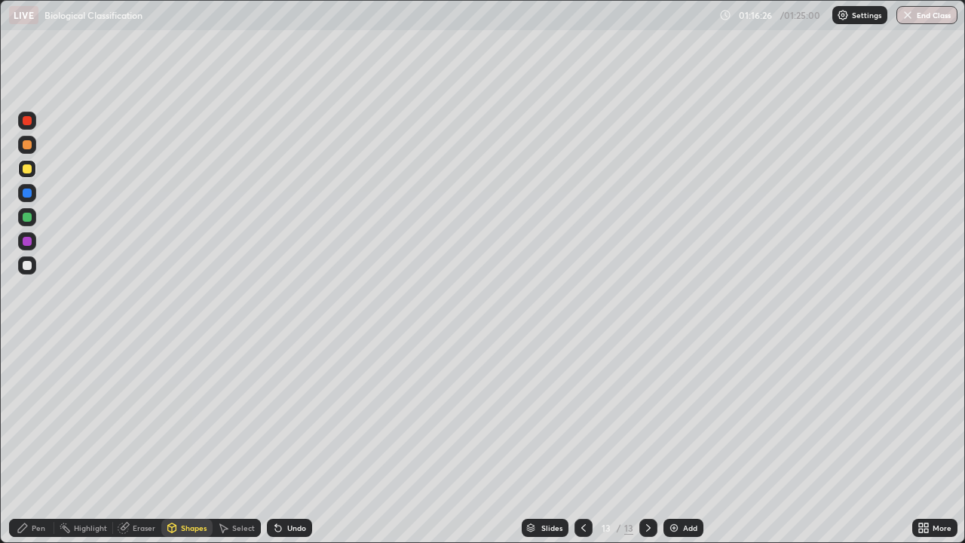
click at [26, 241] on div at bounding box center [27, 241] width 9 height 9
click at [39, 440] on div "Pen" at bounding box center [39, 528] width 14 height 8
click at [28, 267] on div at bounding box center [27, 265] width 9 height 9
click at [29, 148] on div at bounding box center [27, 144] width 9 height 9
click at [29, 170] on div at bounding box center [27, 168] width 9 height 9
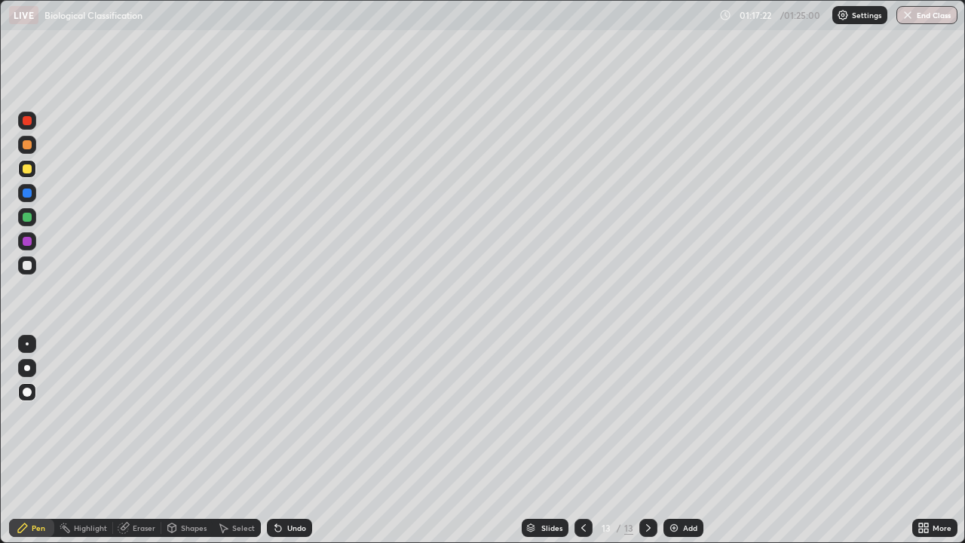
click at [27, 218] on div at bounding box center [27, 217] width 9 height 9
click at [28, 265] on div at bounding box center [27, 265] width 9 height 9
click at [26, 219] on div at bounding box center [27, 217] width 9 height 9
click at [580, 440] on icon at bounding box center [584, 528] width 12 height 12
click at [646, 440] on icon at bounding box center [648, 528] width 12 height 12
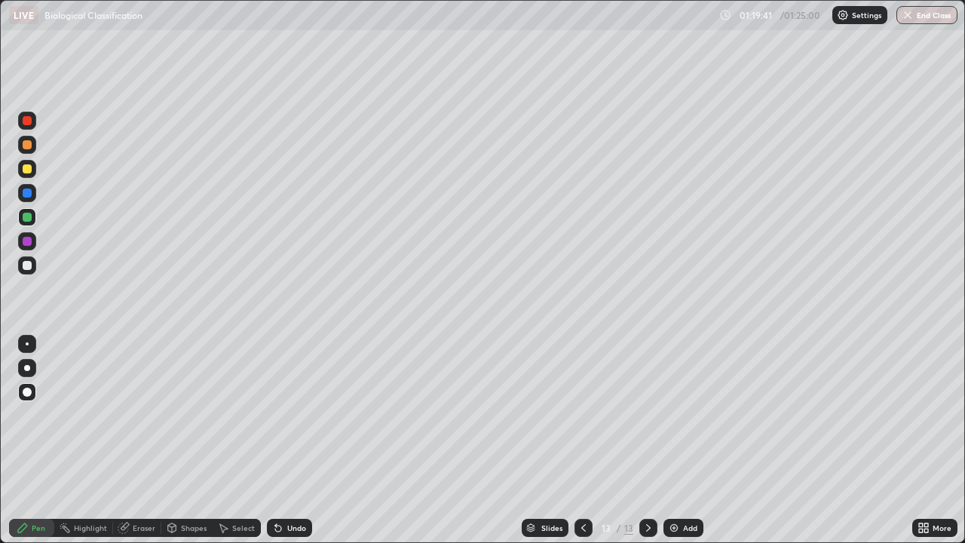
click at [582, 440] on icon at bounding box center [584, 528] width 12 height 12
click at [580, 440] on icon at bounding box center [584, 528] width 12 height 12
click at [583, 440] on icon at bounding box center [584, 528] width 12 height 12
click at [582, 440] on icon at bounding box center [584, 528] width 12 height 12
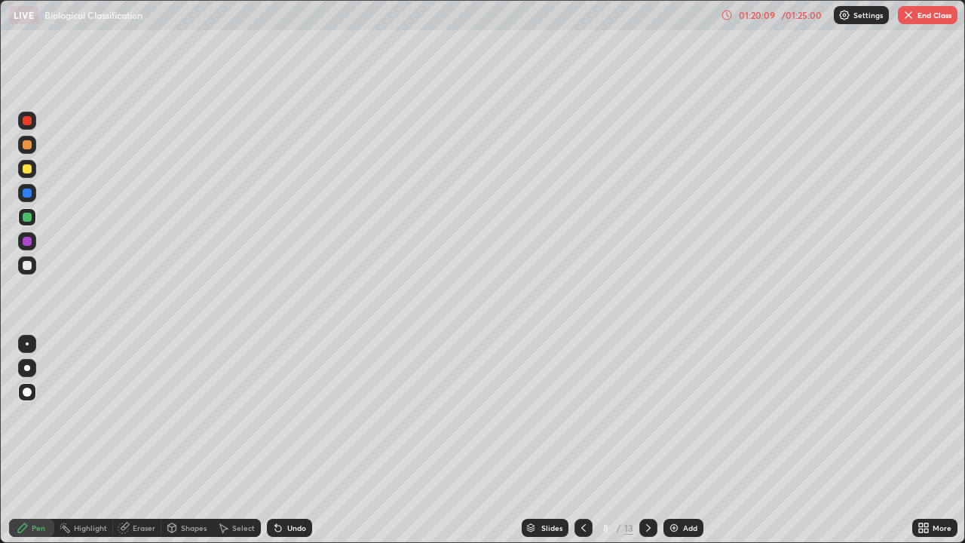
click at [582, 440] on icon at bounding box center [584, 528] width 12 height 12
click at [581, 440] on icon at bounding box center [584, 528] width 12 height 12
click at [582, 440] on icon at bounding box center [584, 528] width 12 height 12
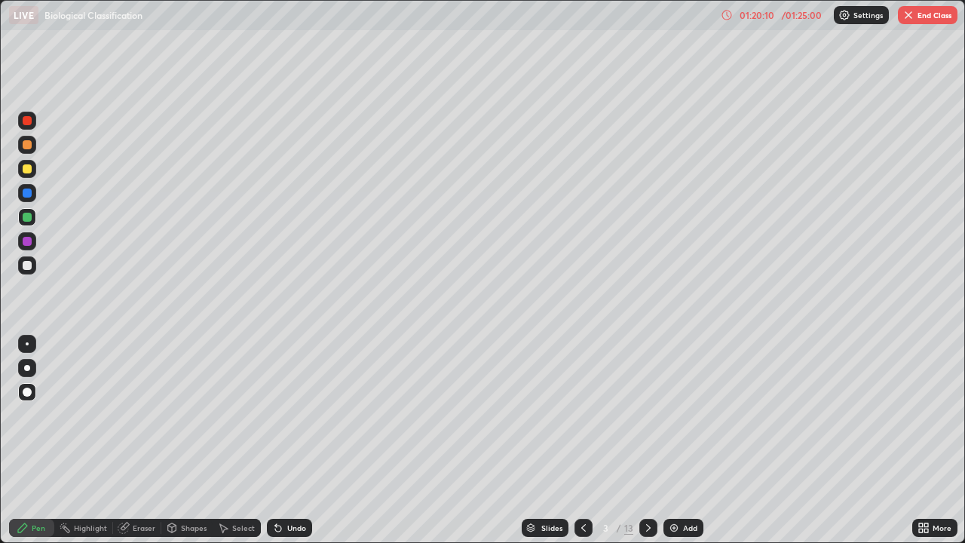
click at [582, 440] on icon at bounding box center [584, 528] width 12 height 12
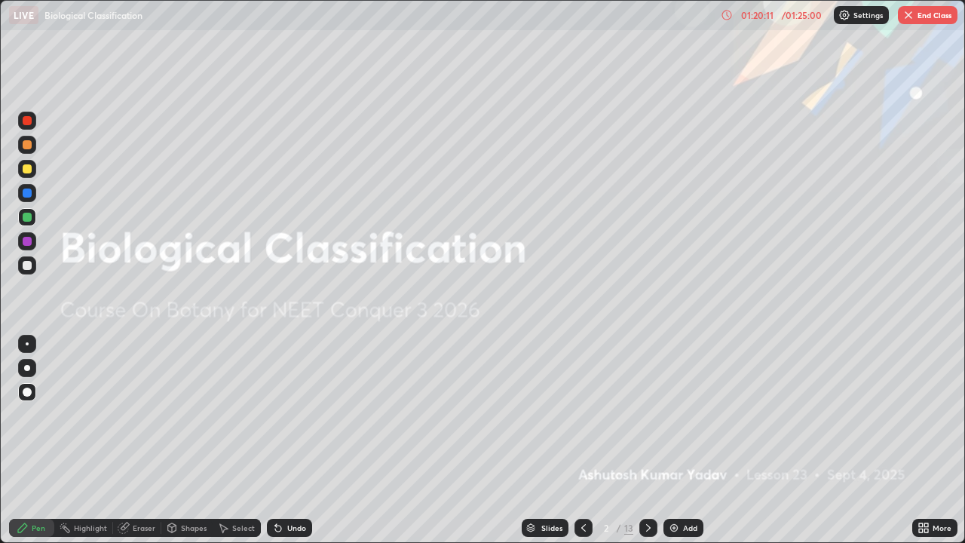
click at [584, 440] on icon at bounding box center [584, 528] width 12 height 12
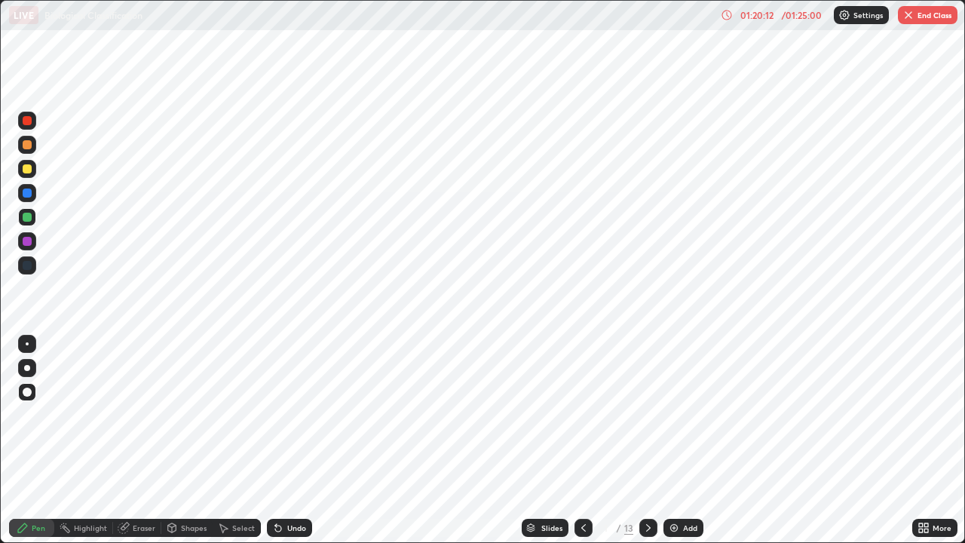
click at [648, 440] on icon at bounding box center [648, 528] width 5 height 8
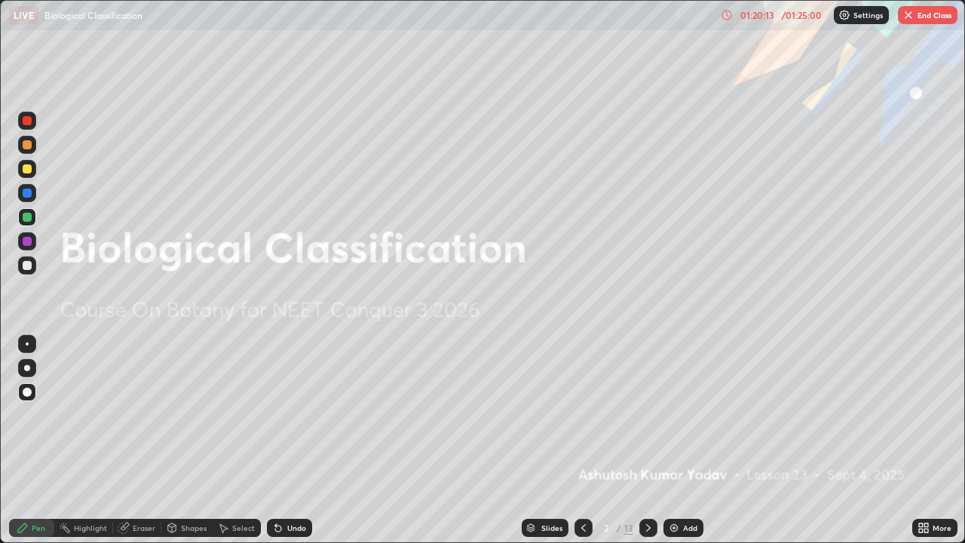
click at [645, 440] on icon at bounding box center [648, 528] width 12 height 12
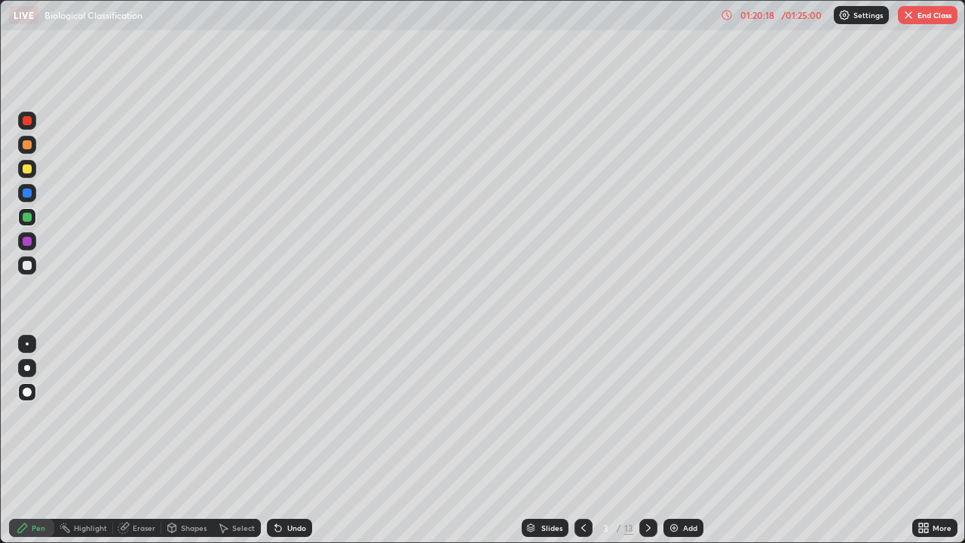
click at [647, 440] on icon at bounding box center [648, 528] width 12 height 12
click at [648, 440] on icon at bounding box center [648, 528] width 5 height 8
click at [647, 440] on icon at bounding box center [648, 528] width 12 height 12
click at [649, 440] on icon at bounding box center [648, 528] width 12 height 12
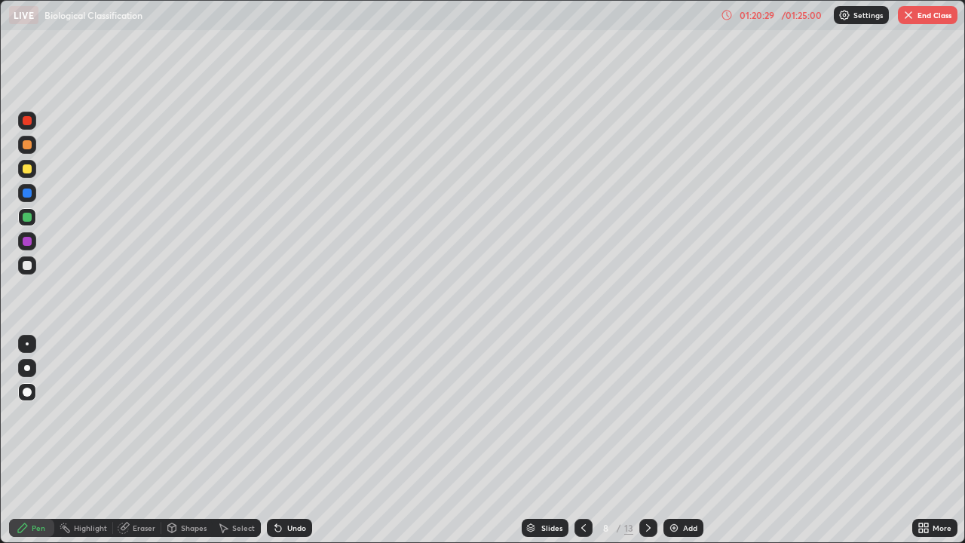
click at [647, 440] on icon at bounding box center [648, 528] width 12 height 12
click at [646, 440] on icon at bounding box center [648, 528] width 12 height 12
click at [647, 440] on icon at bounding box center [648, 528] width 12 height 12
click at [587, 440] on icon at bounding box center [584, 528] width 12 height 12
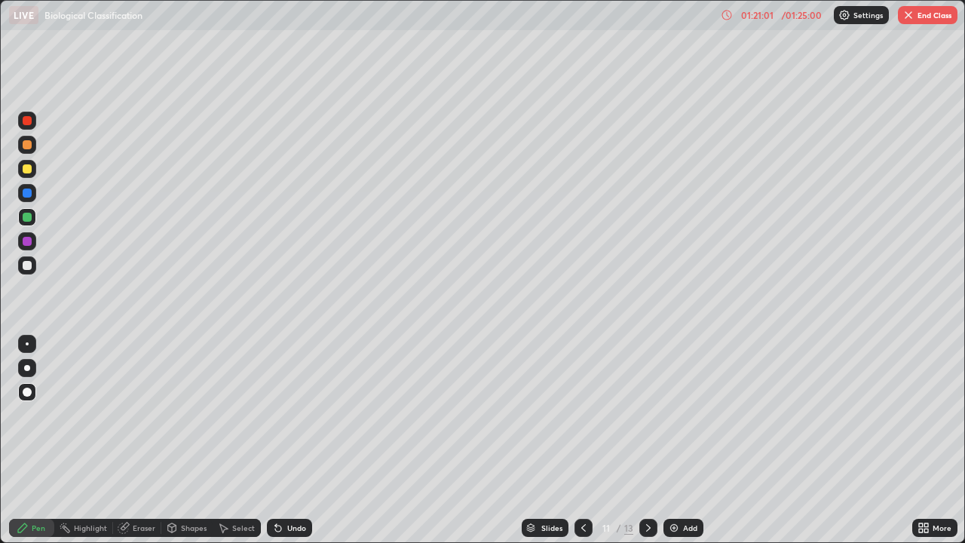
click at [645, 440] on icon at bounding box center [648, 528] width 12 height 12
click at [647, 440] on icon at bounding box center [648, 528] width 12 height 12
click at [577, 440] on div at bounding box center [584, 528] width 18 height 30
click at [581, 440] on icon at bounding box center [584, 528] width 12 height 12
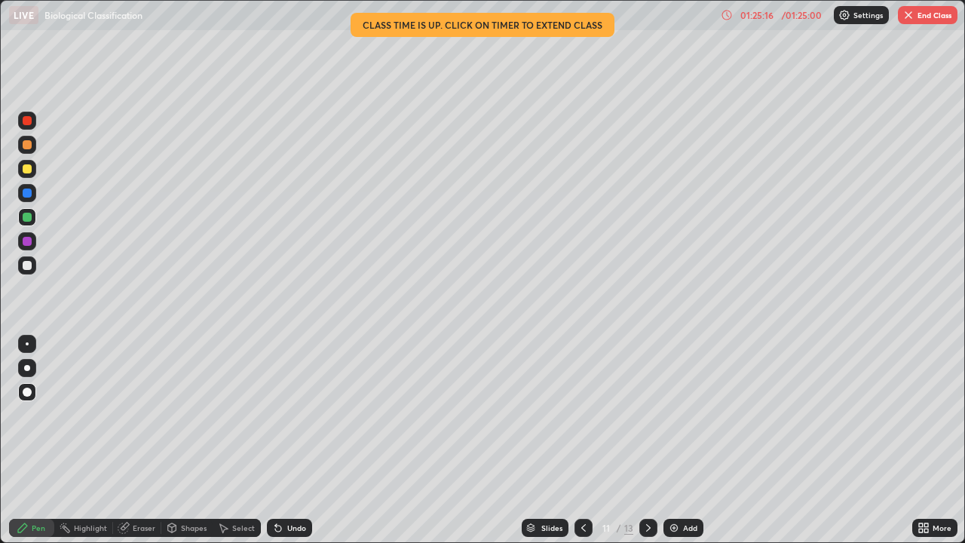
click at [922, 14] on button "End Class" at bounding box center [928, 15] width 60 height 18
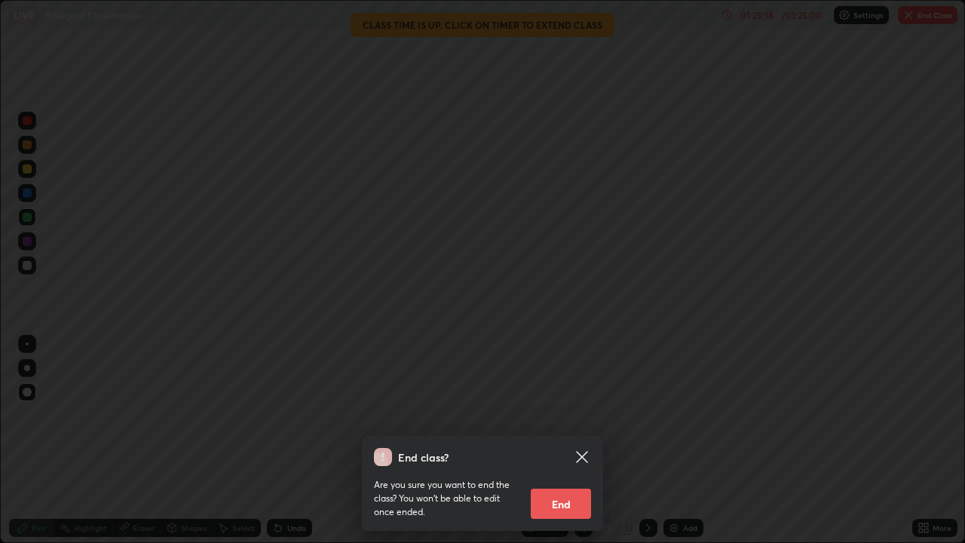
click at [581, 440] on button "End" at bounding box center [561, 504] width 60 height 30
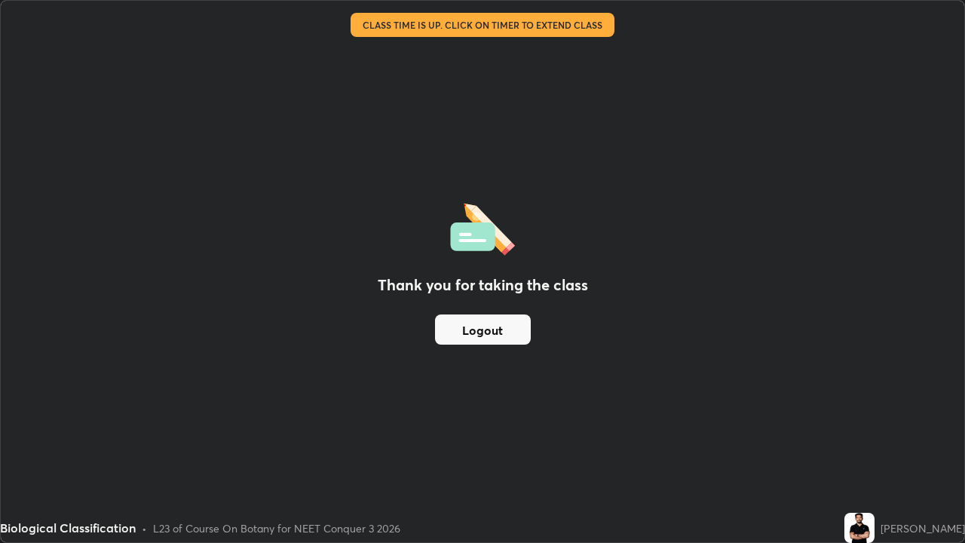
click at [513, 333] on button "Logout" at bounding box center [483, 329] width 96 height 30
